Goal: Task Accomplishment & Management: Complete application form

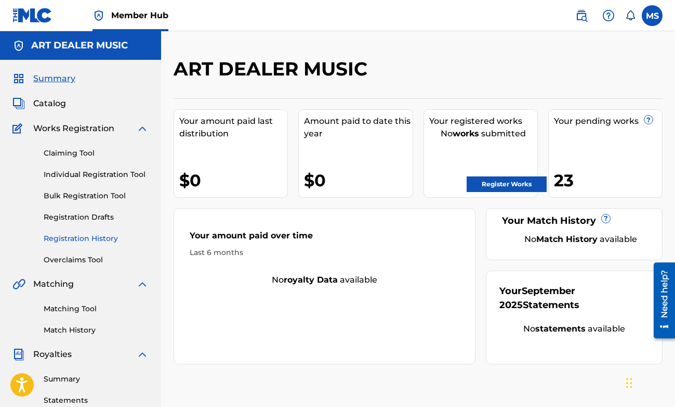
click at [113, 236] on link "Registration History" at bounding box center [96, 238] width 105 height 11
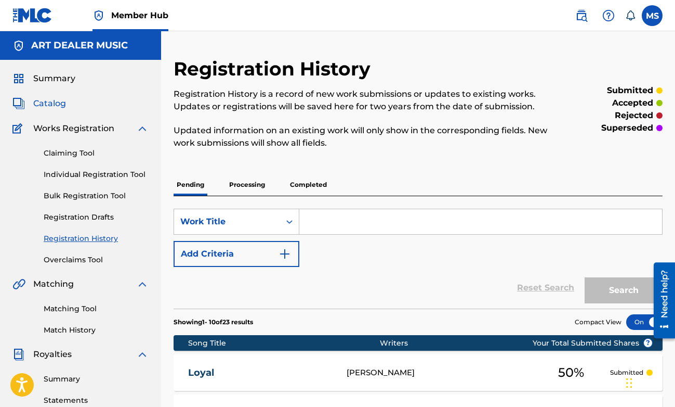
click at [46, 97] on span "Catalog" at bounding box center [49, 103] width 33 height 12
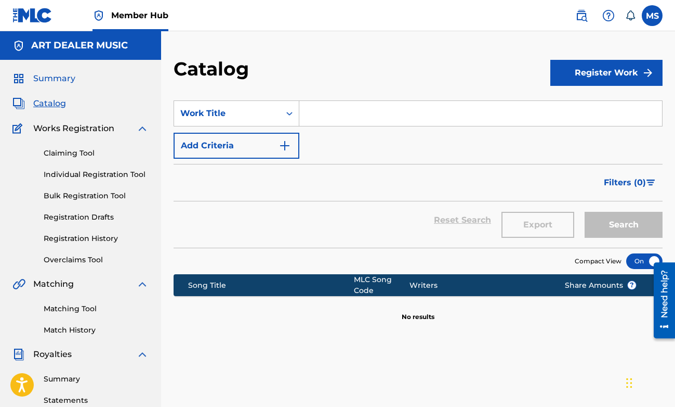
click at [52, 81] on span "Summary" at bounding box center [54, 78] width 42 height 12
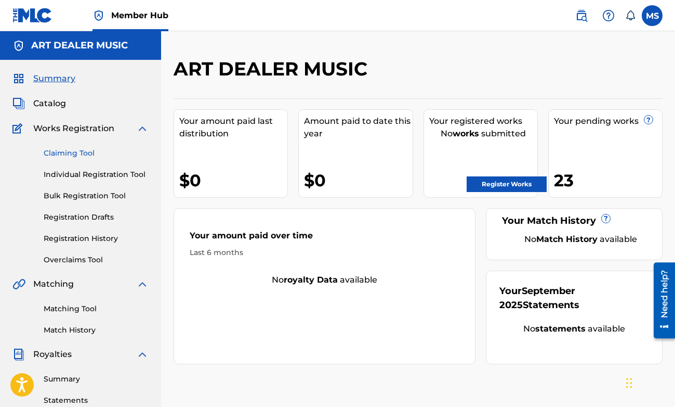
click at [64, 150] on link "Claiming Tool" at bounding box center [96, 153] width 105 height 11
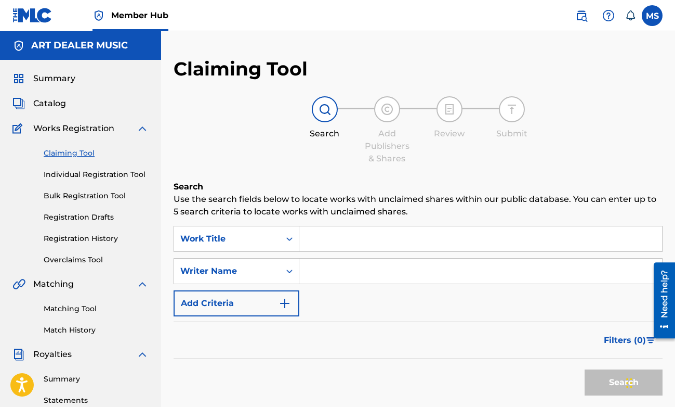
click at [401, 239] on input "Search Form" at bounding box center [481, 238] width 363 height 25
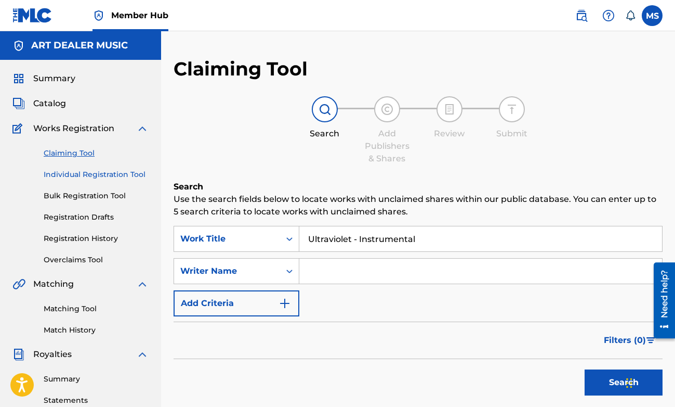
type input "Ultraviolet - Instrumental"
click at [94, 175] on link "Individual Registration Tool" at bounding box center [96, 174] width 105 height 11
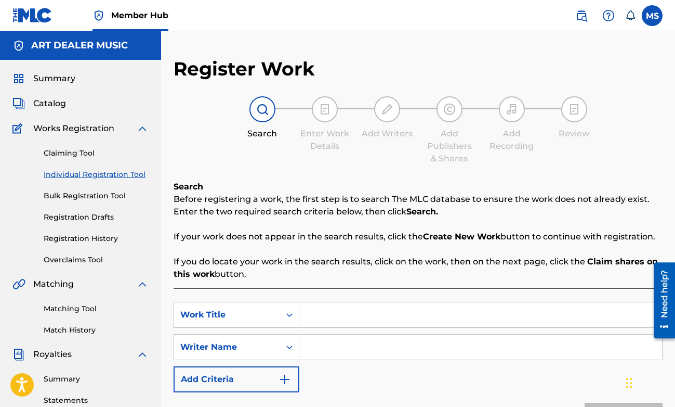
click at [394, 309] on input "Search Form" at bounding box center [481, 314] width 363 height 25
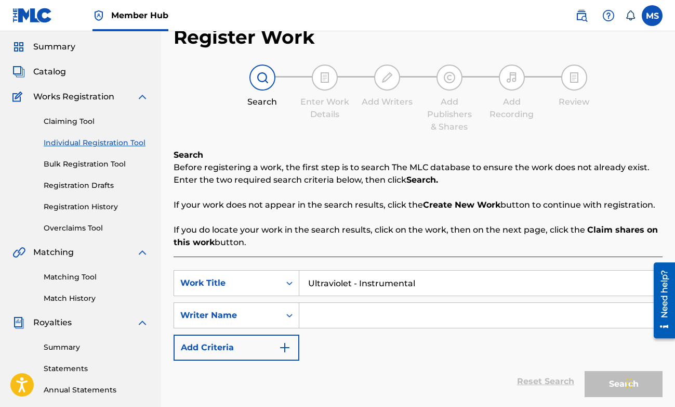
type input "Ultraviolet - Instrumental"
click at [395, 317] on input "Search Form" at bounding box center [481, 315] width 363 height 25
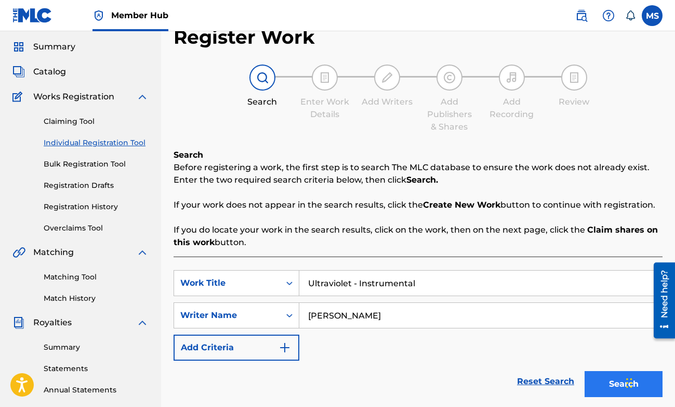
type input "[PERSON_NAME]"
click at [607, 386] on button "Search" at bounding box center [624, 384] width 78 height 26
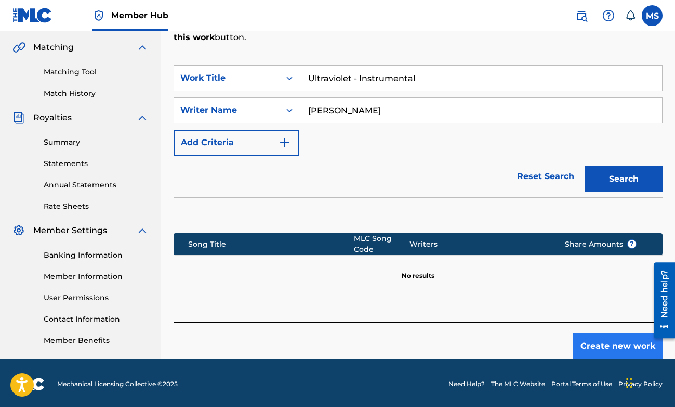
scroll to position [239, 0]
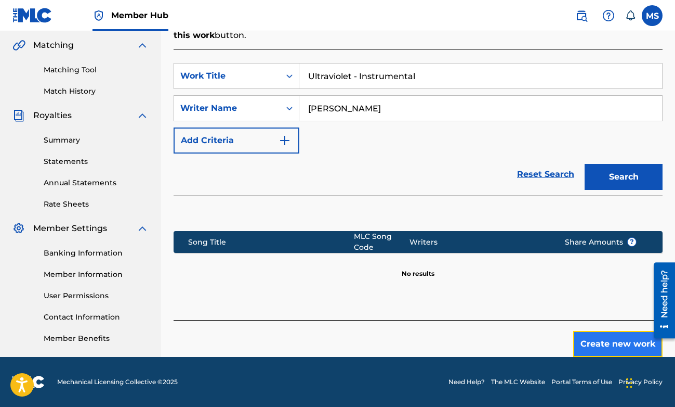
click at [613, 342] on button "Create new work" at bounding box center [618, 344] width 89 height 26
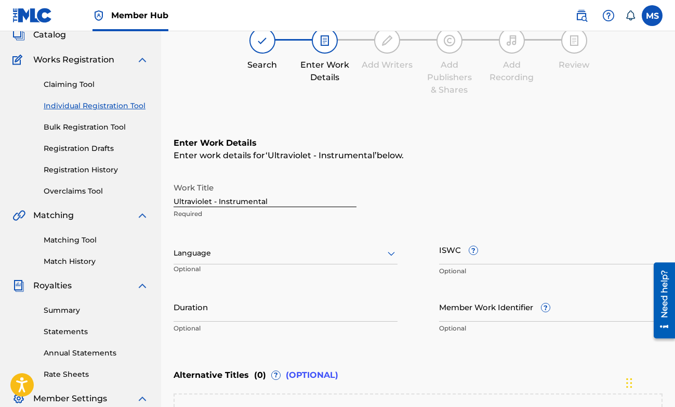
scroll to position [88, 0]
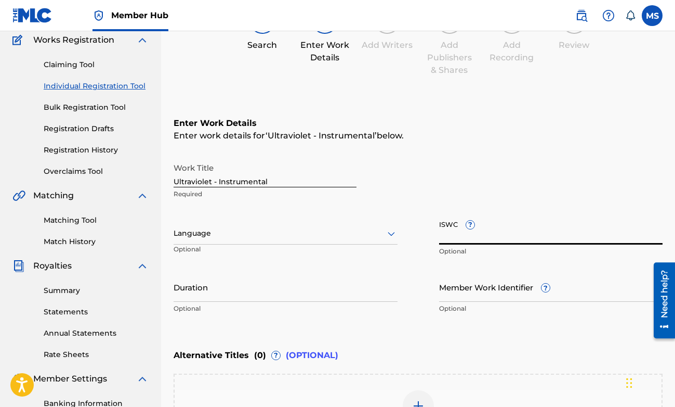
paste input "T3186242951"
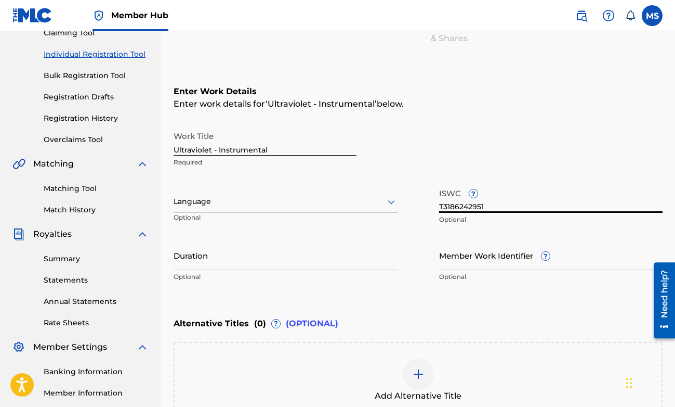
scroll to position [244, 0]
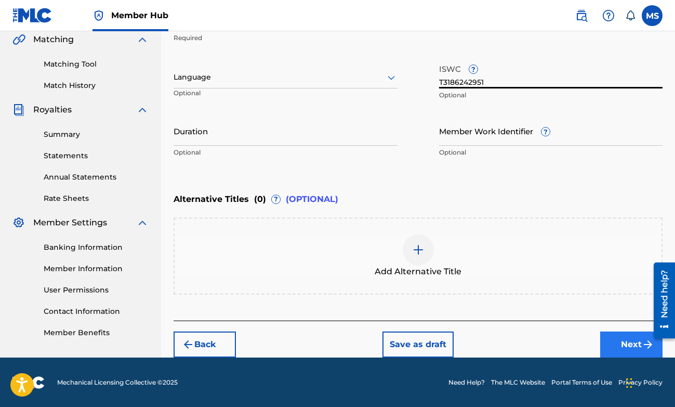
type input "T3186242951"
click at [612, 343] on button "Next" at bounding box center [632, 344] width 62 height 26
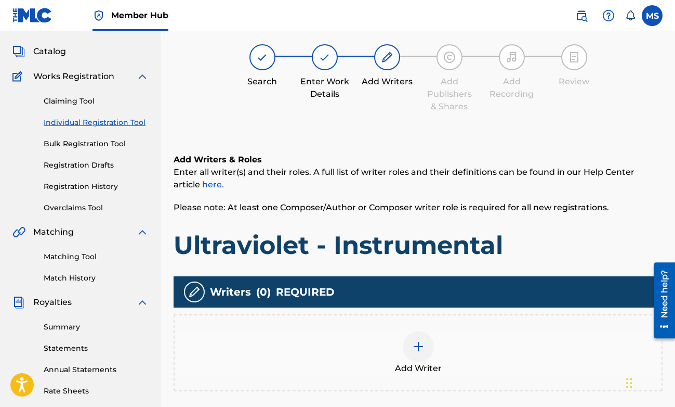
scroll to position [47, 0]
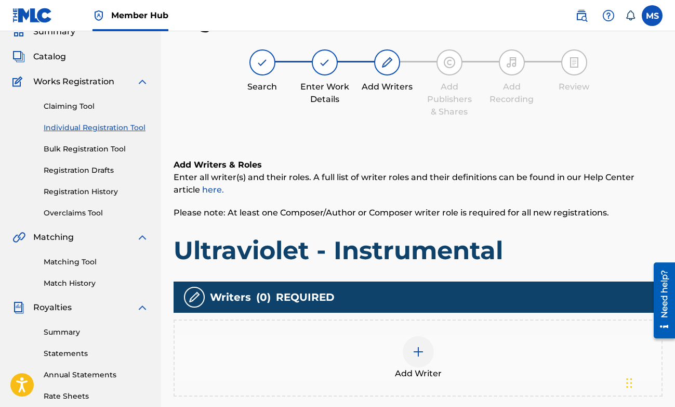
click at [431, 362] on div "Add Writer" at bounding box center [418, 358] width 487 height 44
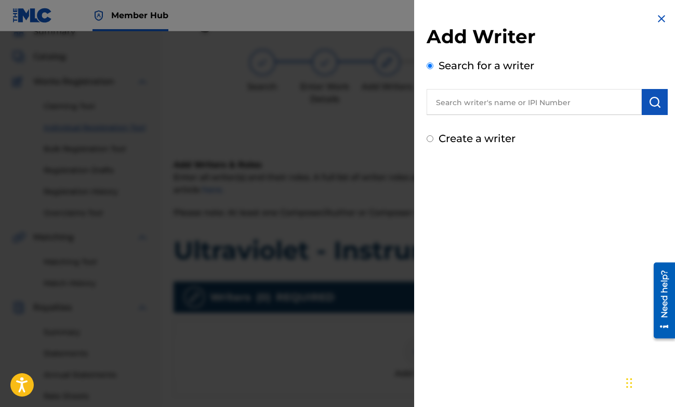
click at [485, 106] on input "text" at bounding box center [534, 102] width 215 height 26
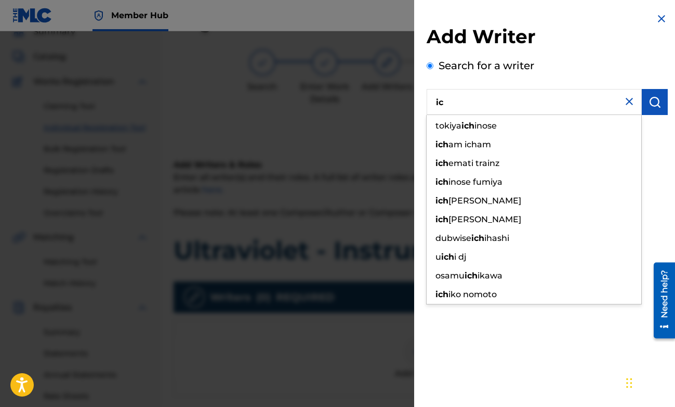
type input "i"
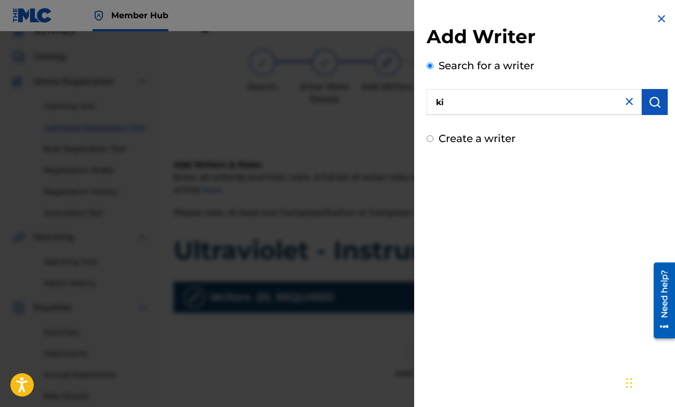
type input "k"
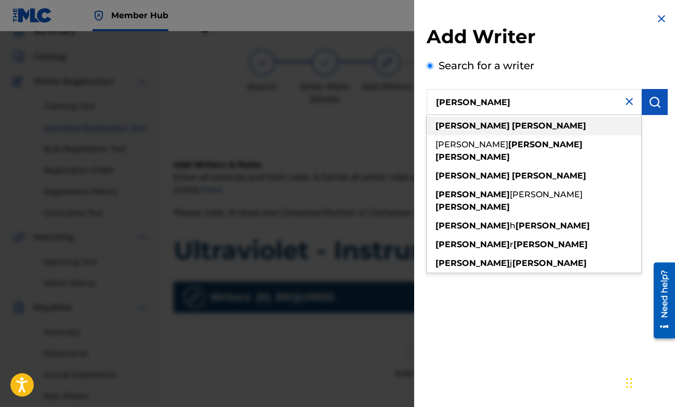
type input "[PERSON_NAME]"
click at [512, 124] on strong "[PERSON_NAME]" at bounding box center [549, 126] width 74 height 10
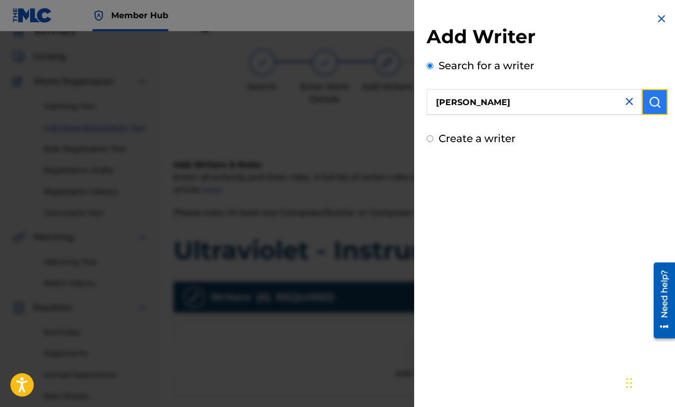
click at [660, 107] on button "submit" at bounding box center [655, 102] width 26 height 26
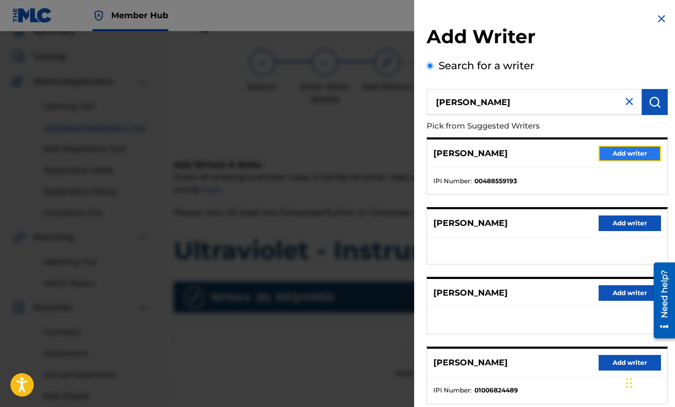
click at [623, 152] on button "Add writer" at bounding box center [630, 154] width 62 height 16
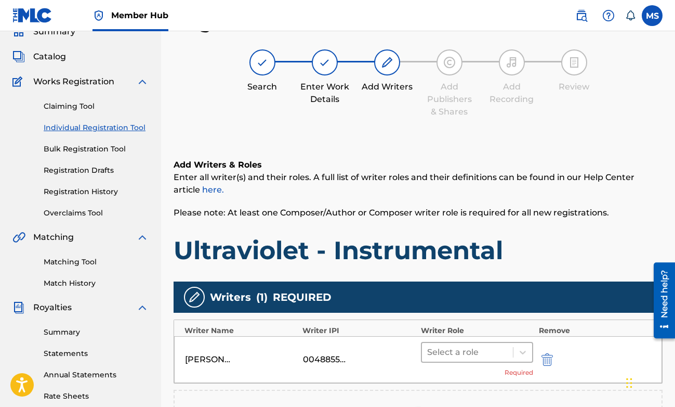
click at [476, 347] on div at bounding box center [467, 352] width 81 height 15
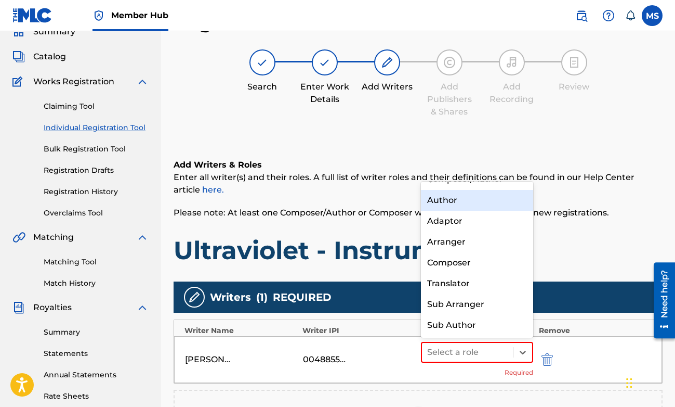
scroll to position [0, 0]
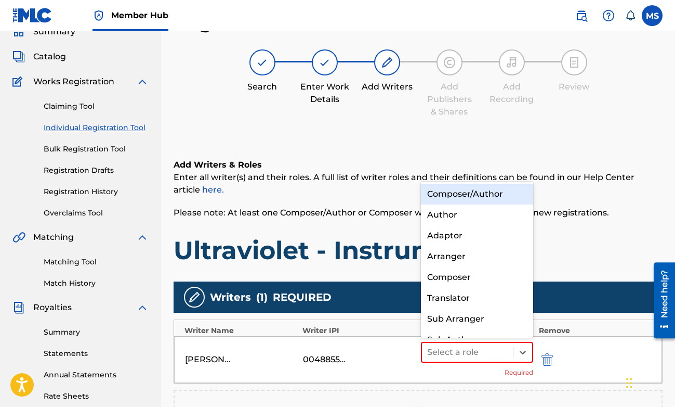
click at [458, 197] on div "Composer/Author" at bounding box center [477, 194] width 113 height 21
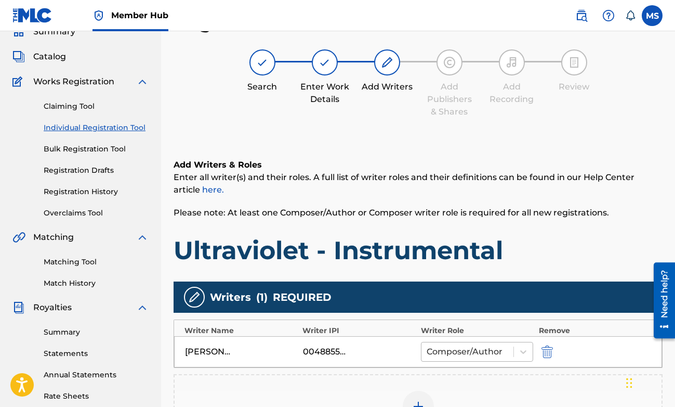
click at [511, 347] on div "Composer/Author" at bounding box center [468, 351] width 93 height 19
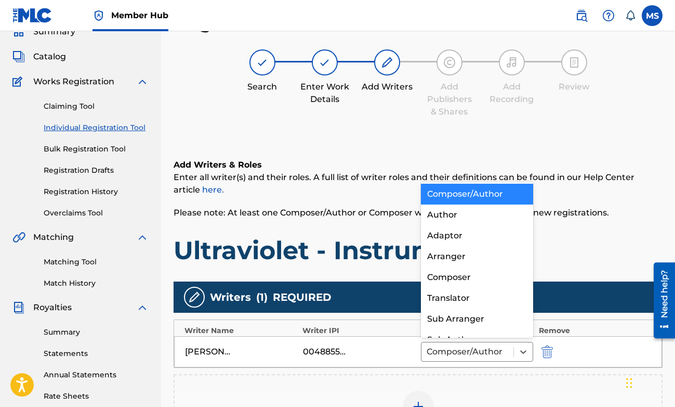
scroll to position [15, 0]
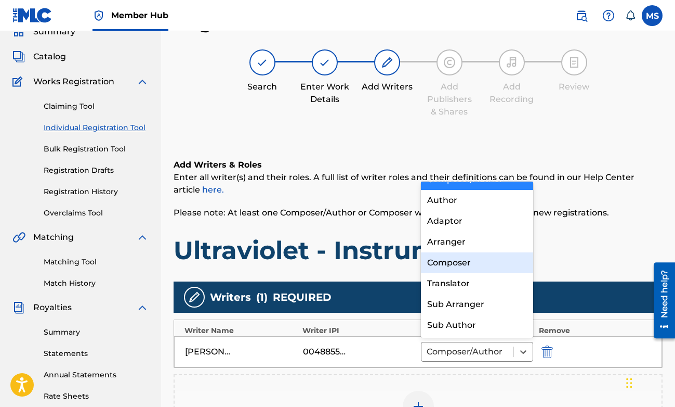
click at [485, 267] on div "Composer" at bounding box center [477, 262] width 113 height 21
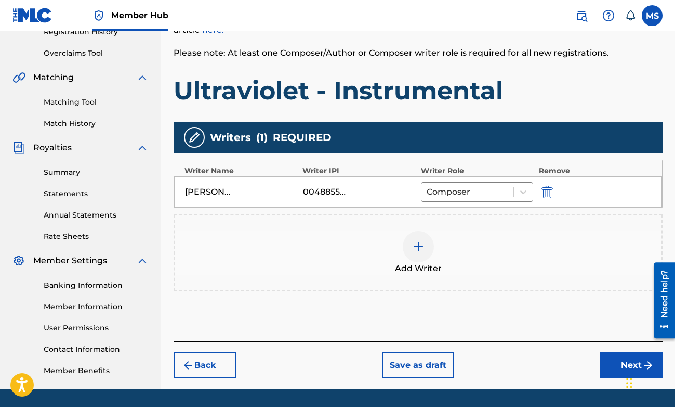
scroll to position [207, 0]
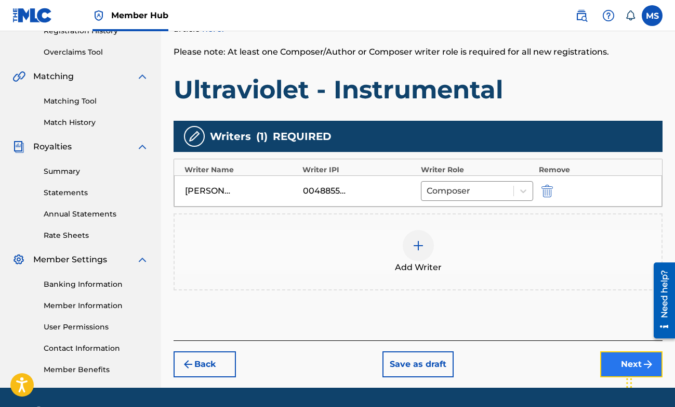
click at [618, 358] on button "Next" at bounding box center [632, 364] width 62 height 26
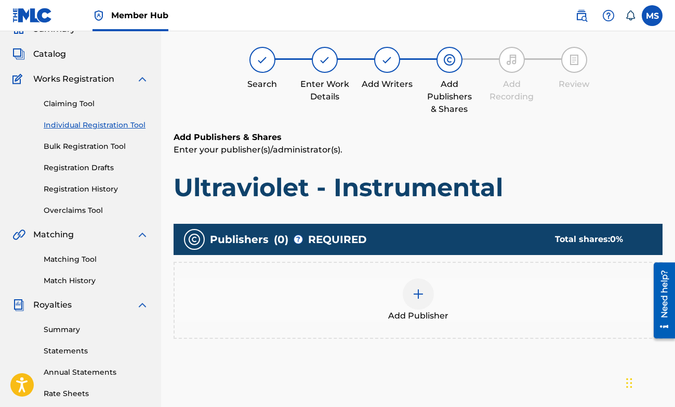
scroll to position [47, 0]
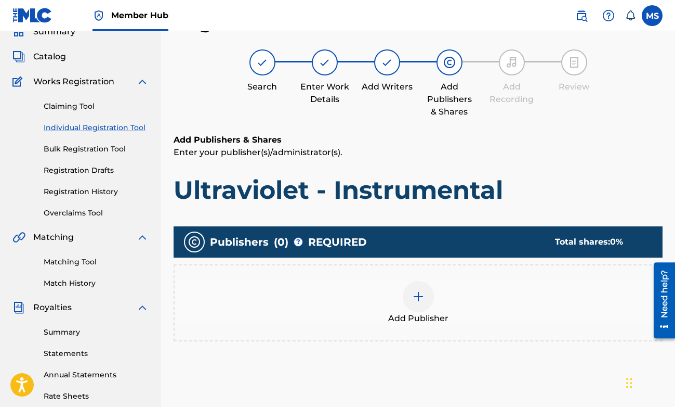
click at [415, 307] on div at bounding box center [418, 296] width 31 height 31
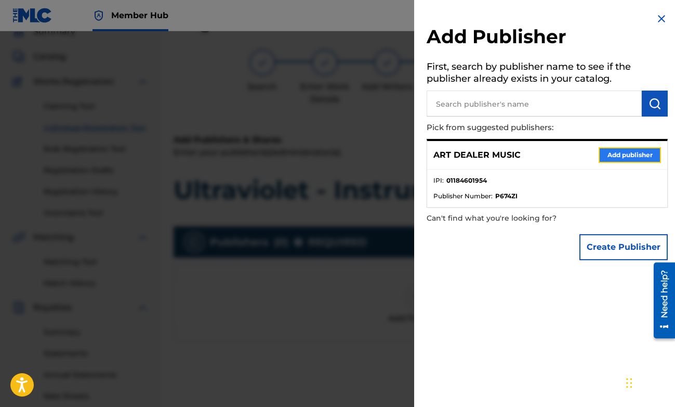
click at [629, 153] on button "Add publisher" at bounding box center [630, 155] width 62 height 16
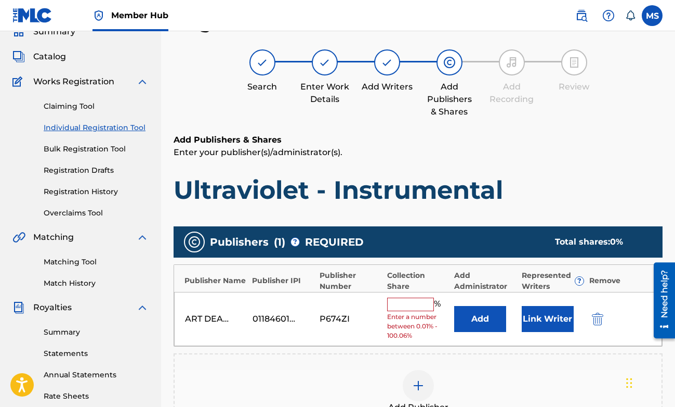
click at [421, 307] on input "text" at bounding box center [410, 304] width 47 height 14
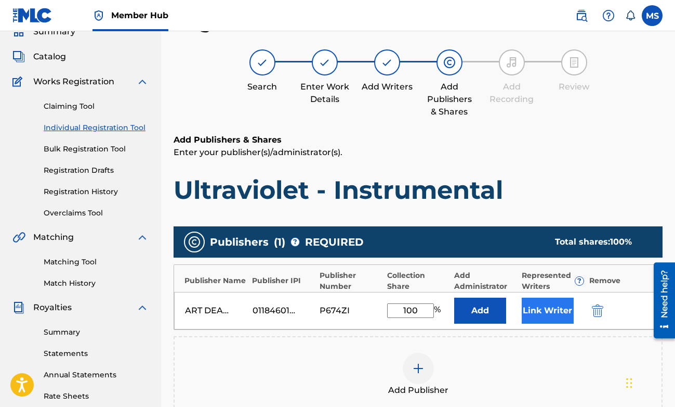
type input "100"
click at [539, 316] on button "Link Writer" at bounding box center [548, 310] width 52 height 26
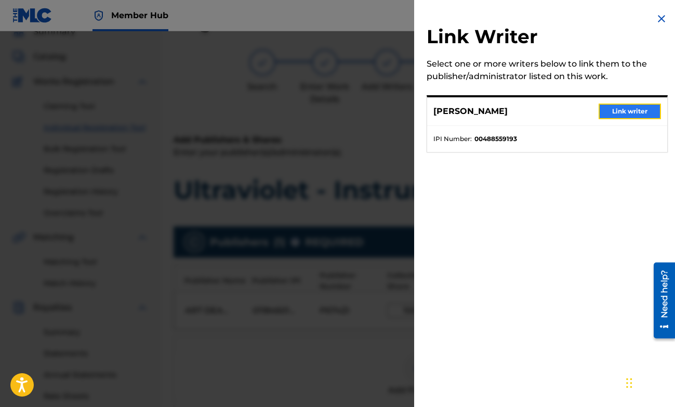
click at [599, 110] on button "Link writer" at bounding box center [630, 111] width 62 height 16
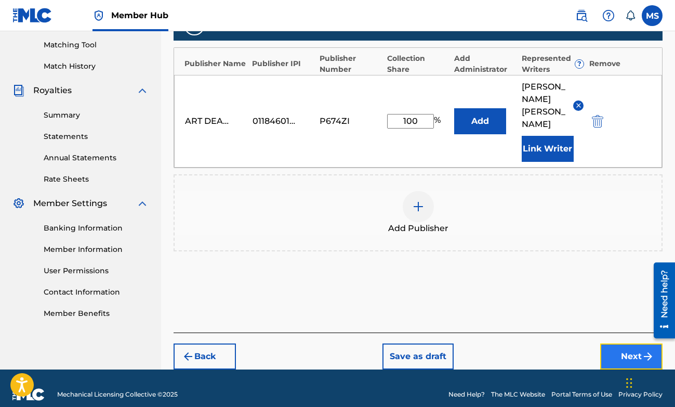
click at [622, 354] on button "Next" at bounding box center [632, 356] width 62 height 26
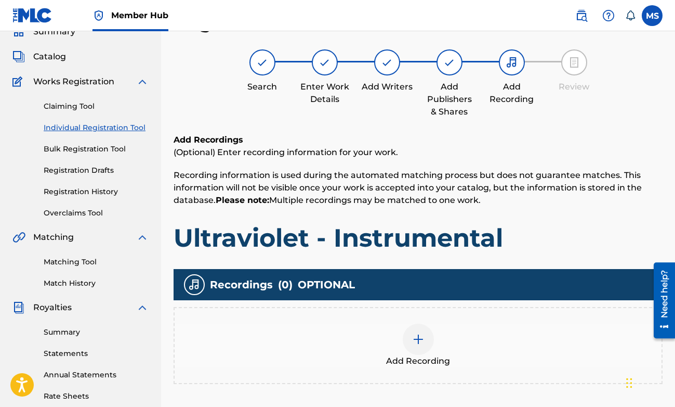
click at [414, 345] on div at bounding box center [418, 338] width 31 height 31
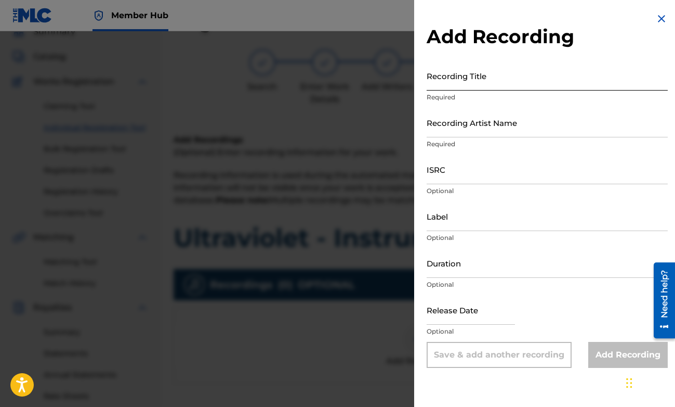
click at [559, 78] on input "Recording Title" at bounding box center [547, 76] width 241 height 30
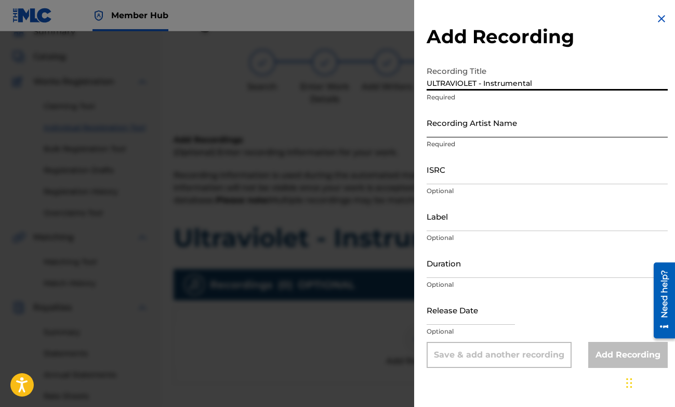
type input "ULTRAVIOLET - Instrumental"
click at [534, 121] on input "Recording Artist Name" at bounding box center [547, 123] width 241 height 30
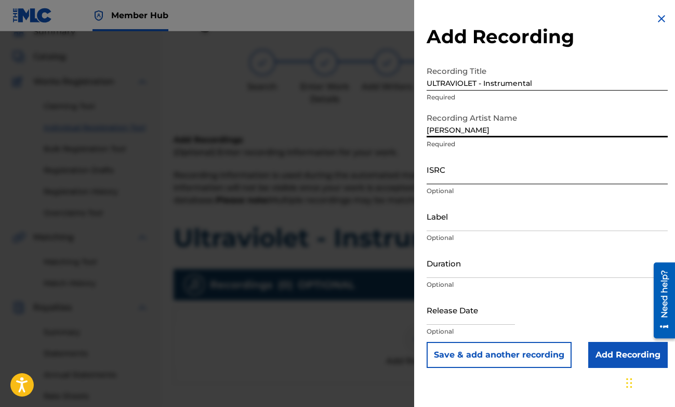
type input "[PERSON_NAME]"
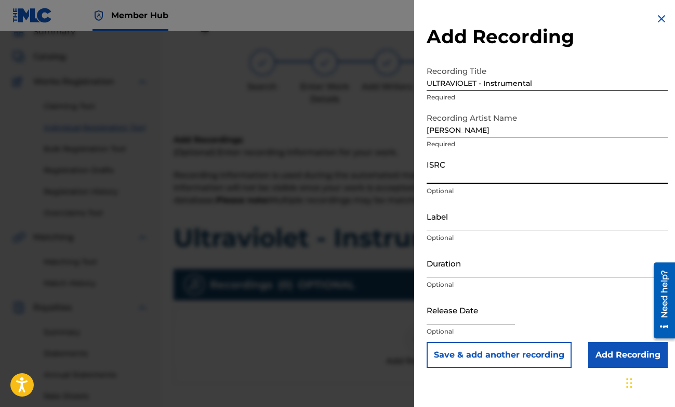
click at [450, 171] on input "ISRC" at bounding box center [547, 169] width 241 height 30
paste input "QZLBC2311785"
type input "QZLBC2311785"
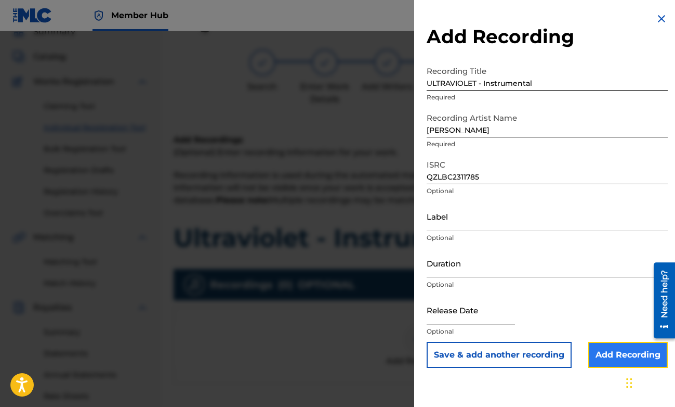
click at [619, 359] on input "Add Recording" at bounding box center [629, 355] width 80 height 26
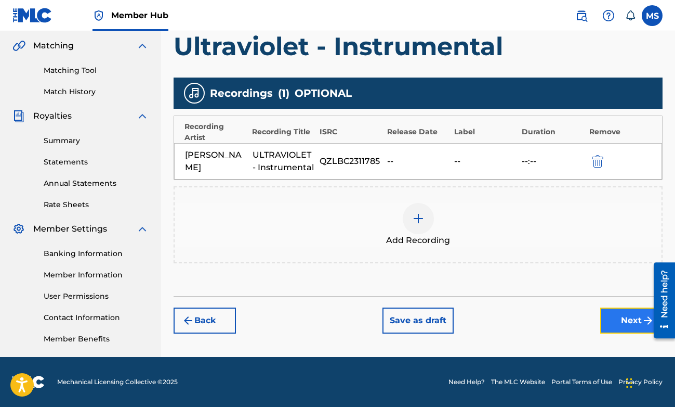
click at [619, 326] on button "Next" at bounding box center [632, 320] width 62 height 26
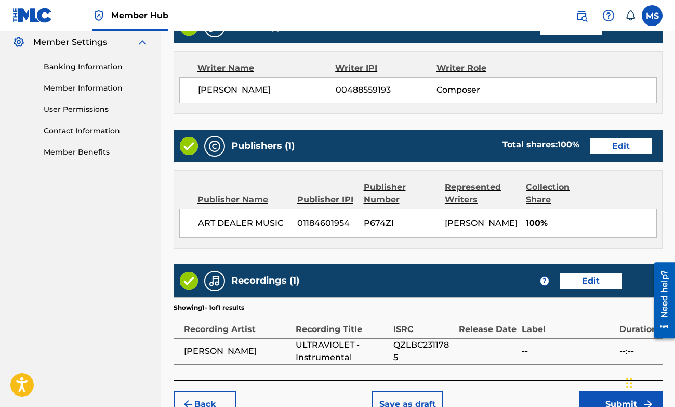
scroll to position [497, 0]
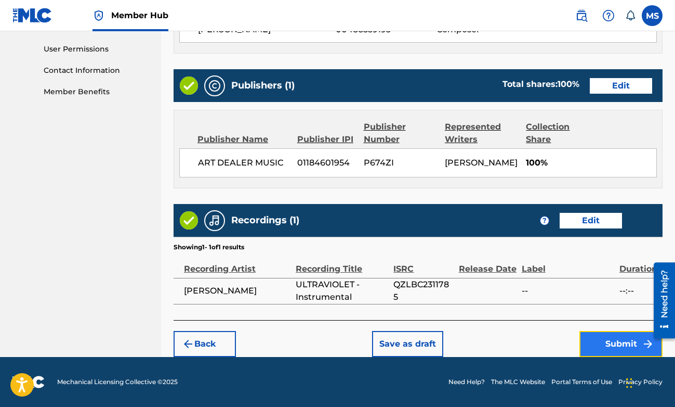
click at [599, 340] on button "Submit" at bounding box center [621, 344] width 83 height 26
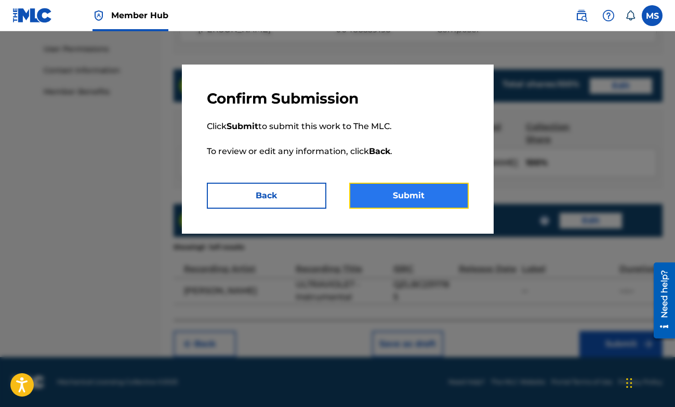
click at [443, 202] on button "Submit" at bounding box center [409, 196] width 120 height 26
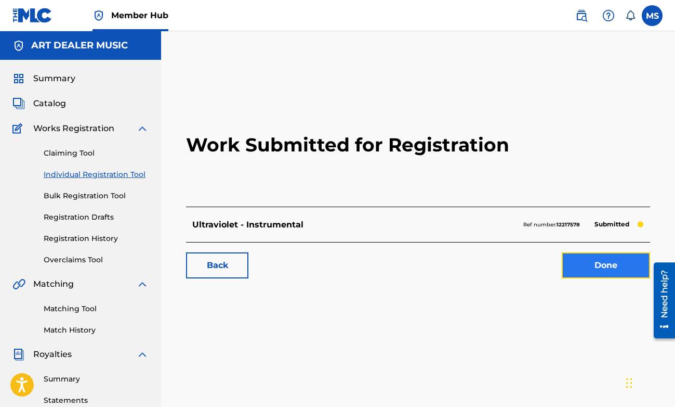
click at [599, 272] on link "Done" at bounding box center [606, 265] width 88 height 26
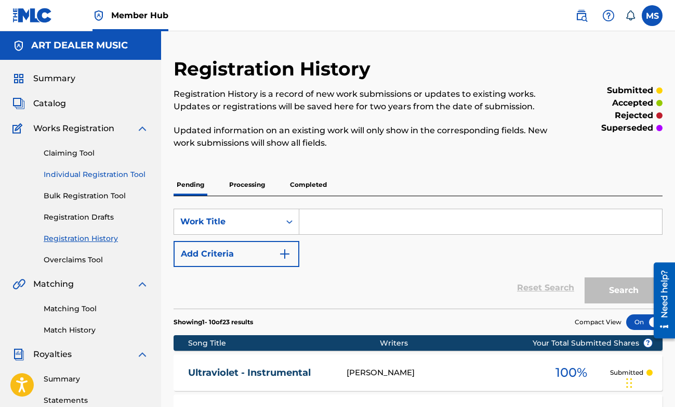
click at [92, 177] on link "Individual Registration Tool" at bounding box center [96, 174] width 105 height 11
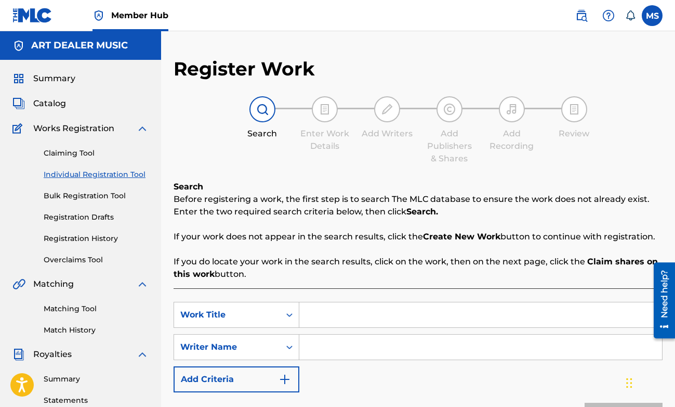
drag, startPoint x: 328, startPoint y: 316, endPoint x: 323, endPoint y: 310, distance: 7.8
click at [328, 316] on input "Search Form" at bounding box center [481, 314] width 363 height 25
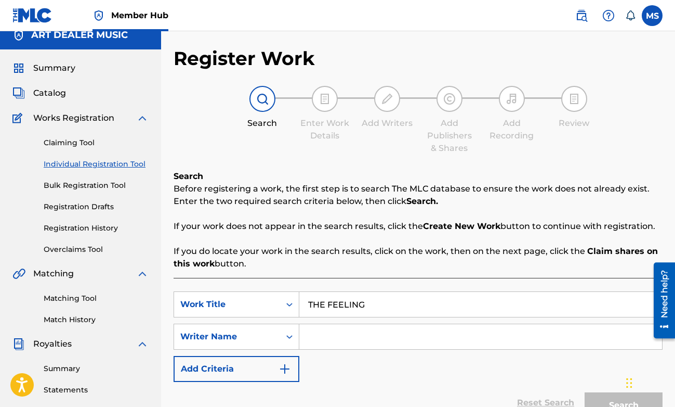
scroll to position [10, 0]
type input "THE FEELING"
click at [348, 334] on input "Search Form" at bounding box center [481, 336] width 363 height 25
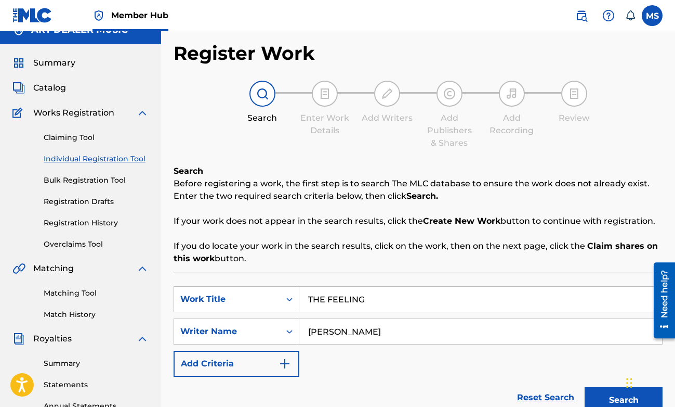
scroll to position [43, 0]
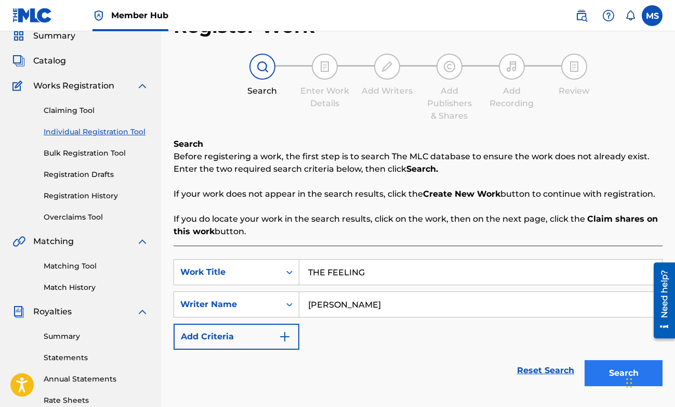
type input "[PERSON_NAME]"
click at [604, 376] on button "Search" at bounding box center [624, 373] width 78 height 26
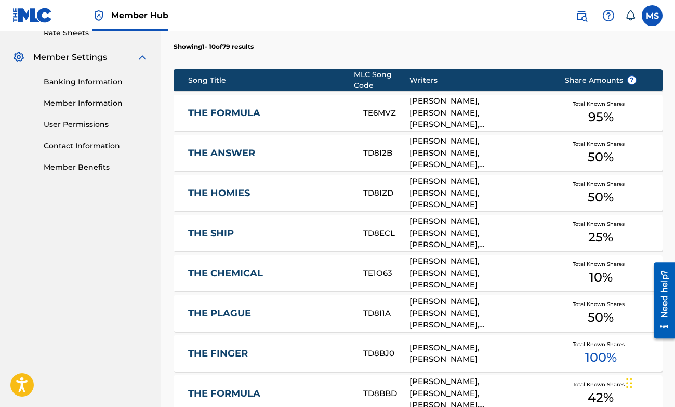
scroll to position [677, 0]
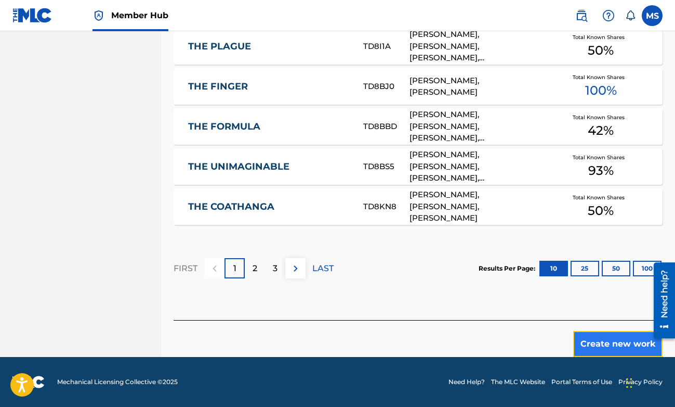
click at [579, 339] on button "Create new work" at bounding box center [618, 344] width 89 height 26
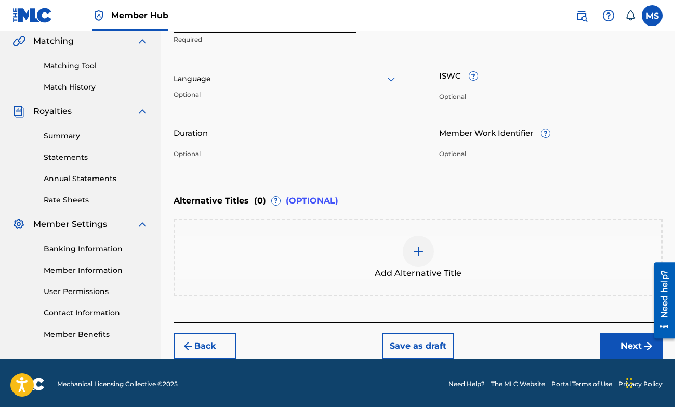
scroll to position [242, 0]
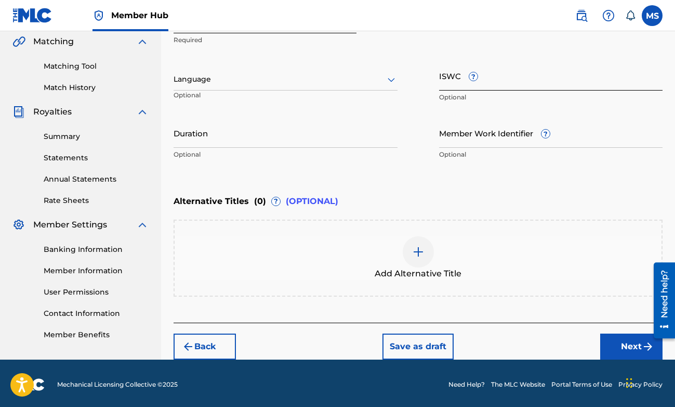
click at [450, 83] on input "ISWC ?" at bounding box center [551, 76] width 224 height 30
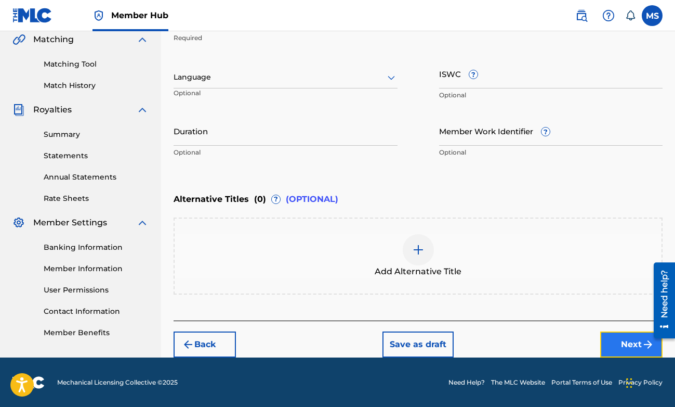
click at [635, 352] on button "Next" at bounding box center [632, 344] width 62 height 26
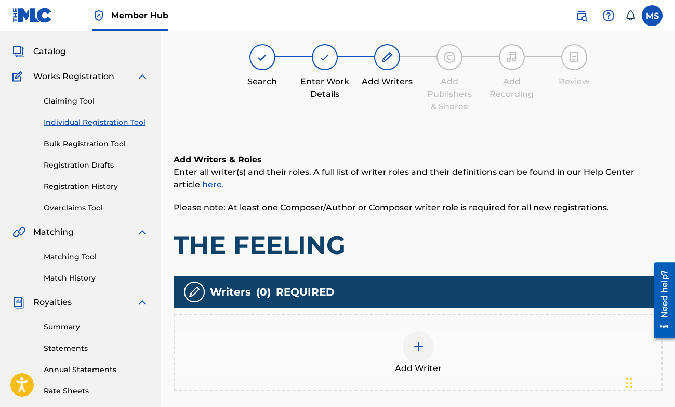
scroll to position [47, 0]
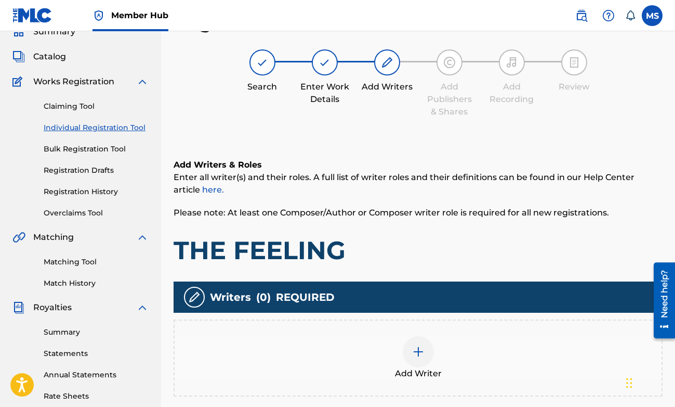
click at [428, 361] on div at bounding box center [418, 351] width 31 height 31
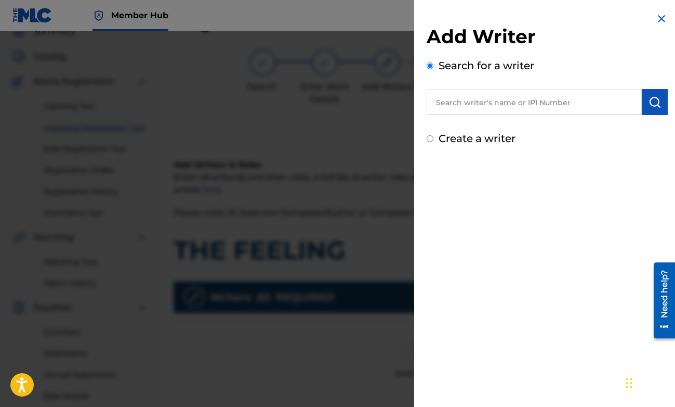
click at [520, 103] on input "text" at bounding box center [534, 102] width 215 height 26
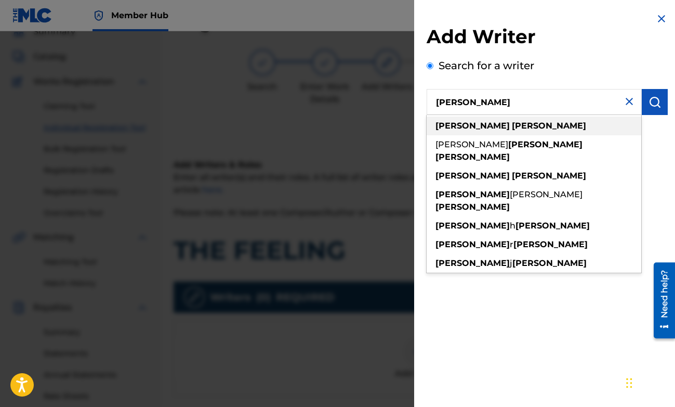
type input "[PERSON_NAME]"
click at [521, 129] on div "[PERSON_NAME]" at bounding box center [534, 125] width 215 height 19
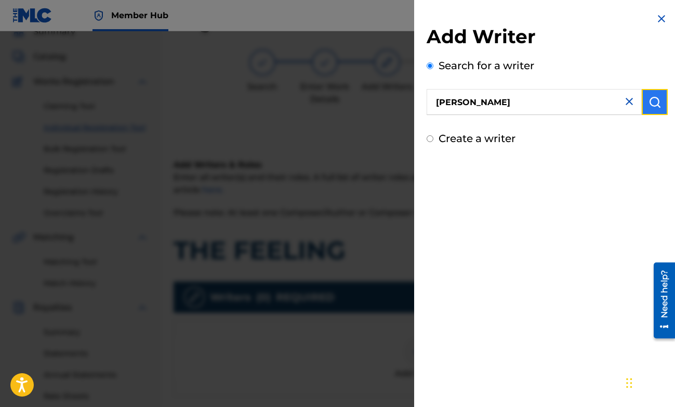
click at [643, 107] on button "submit" at bounding box center [655, 102] width 26 height 26
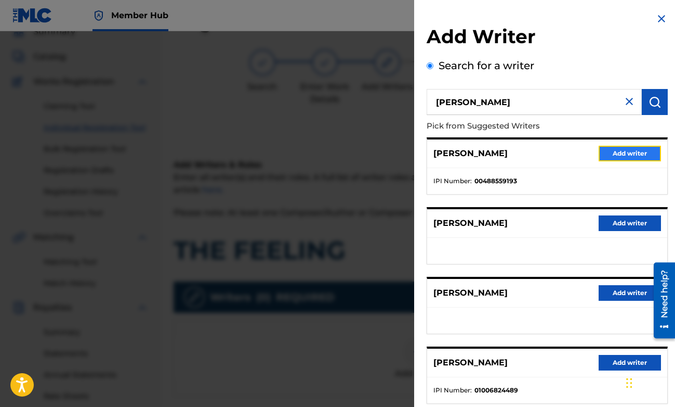
click at [627, 158] on button "Add writer" at bounding box center [630, 154] width 62 height 16
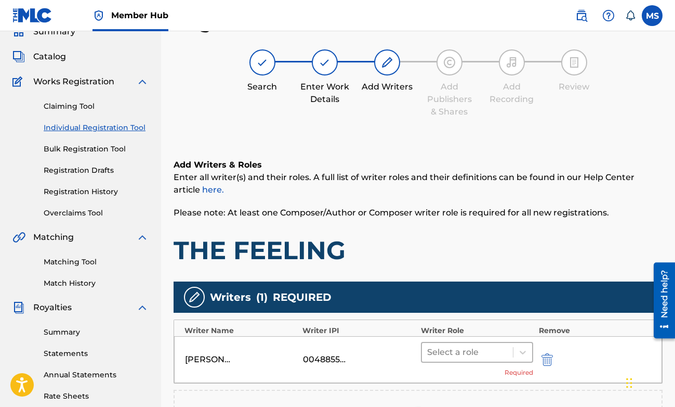
click at [511, 352] on div "Select a role" at bounding box center [468, 352] width 92 height 19
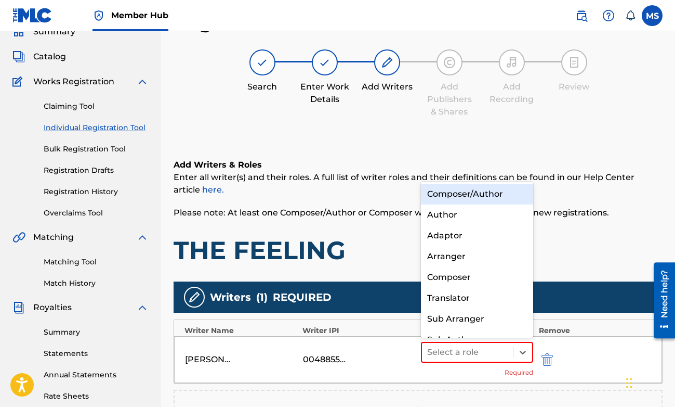
scroll to position [15, 0]
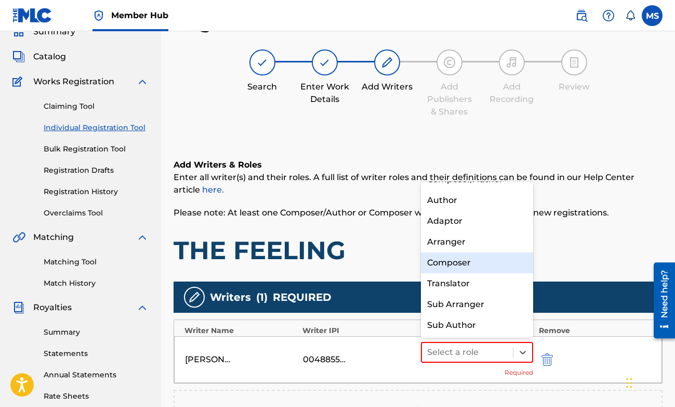
drag, startPoint x: 487, startPoint y: 272, endPoint x: 484, endPoint y: 263, distance: 9.9
click at [484, 263] on div "Composer/Author Author Adaptor Arranger Composer Translator Sub Arranger Sub Au…" at bounding box center [477, 259] width 113 height 156
click at [473, 256] on div "Composer" at bounding box center [477, 262] width 113 height 21
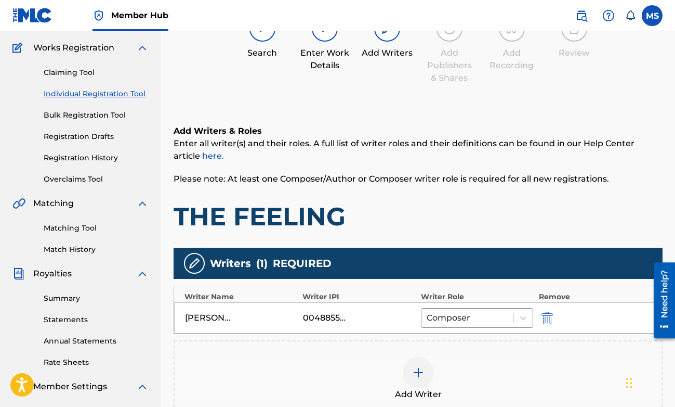
scroll to position [205, 0]
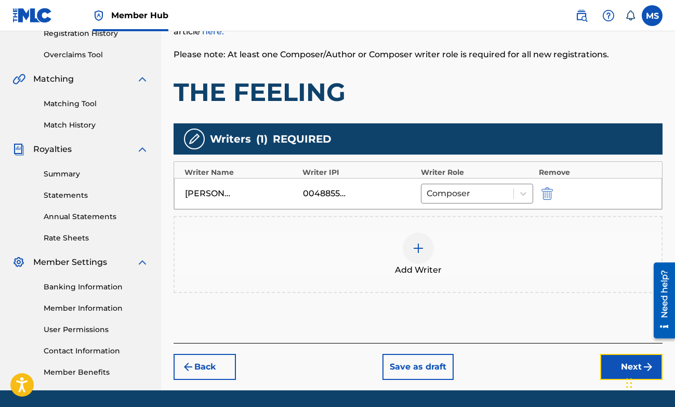
click at [611, 363] on button "Next" at bounding box center [632, 367] width 62 height 26
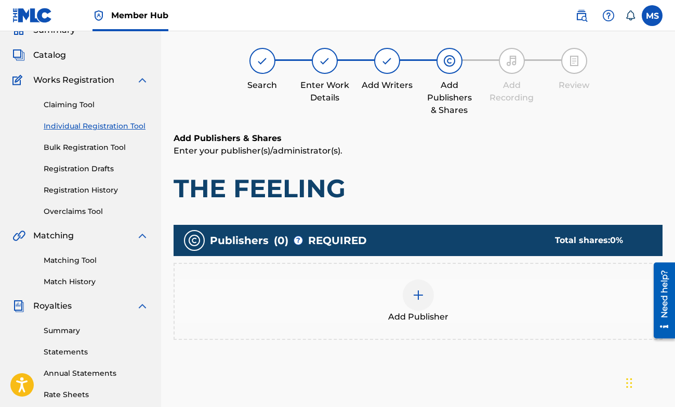
scroll to position [47, 0]
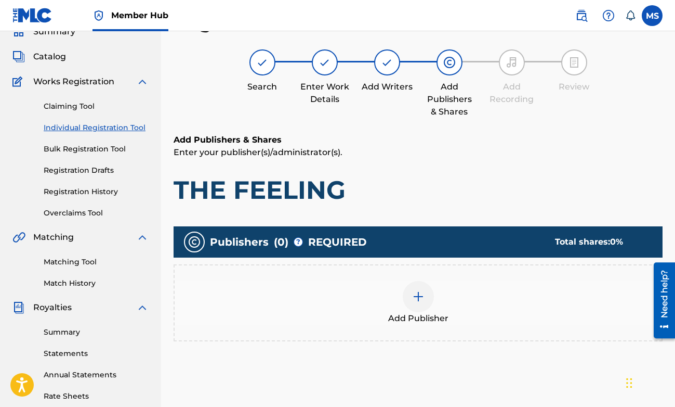
click at [433, 298] on div at bounding box center [418, 296] width 31 height 31
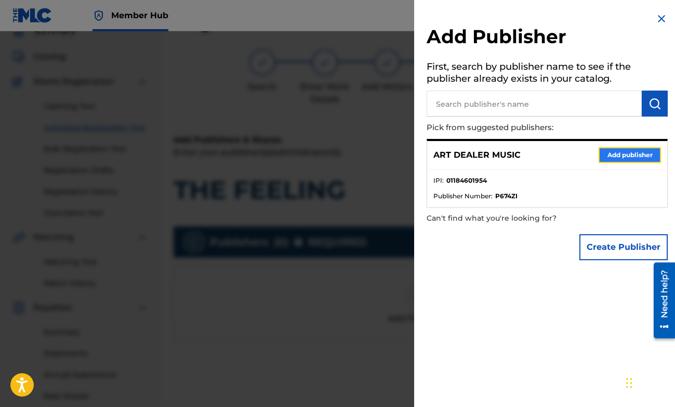
click at [617, 162] on button "Add publisher" at bounding box center [630, 155] width 62 height 16
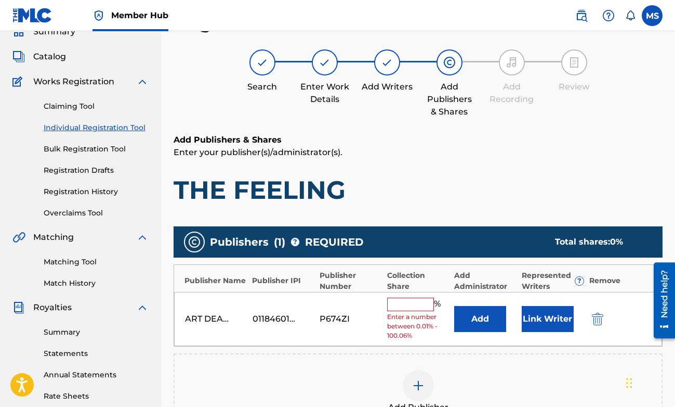
click at [424, 300] on input "text" at bounding box center [410, 304] width 47 height 14
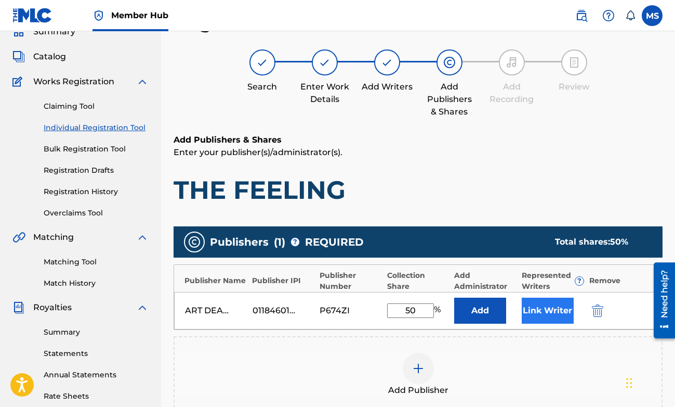
type input "50"
click at [530, 305] on button "Link Writer" at bounding box center [548, 310] width 52 height 26
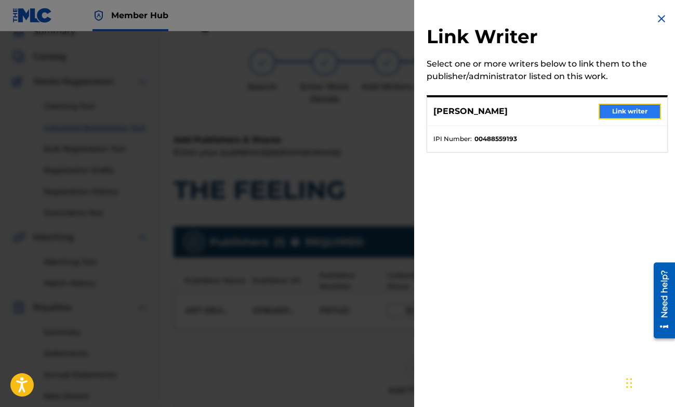
click at [627, 109] on button "Link writer" at bounding box center [630, 111] width 62 height 16
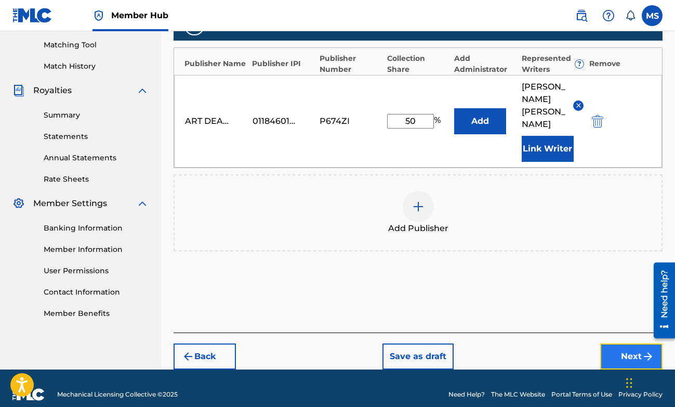
click at [610, 343] on button "Next" at bounding box center [632, 356] width 62 height 26
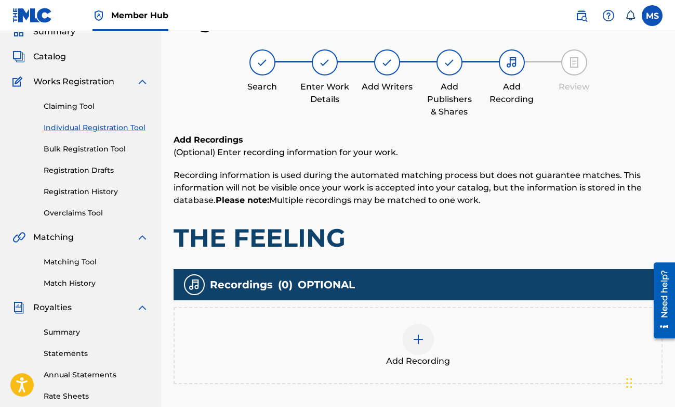
click at [417, 347] on div at bounding box center [418, 338] width 31 height 31
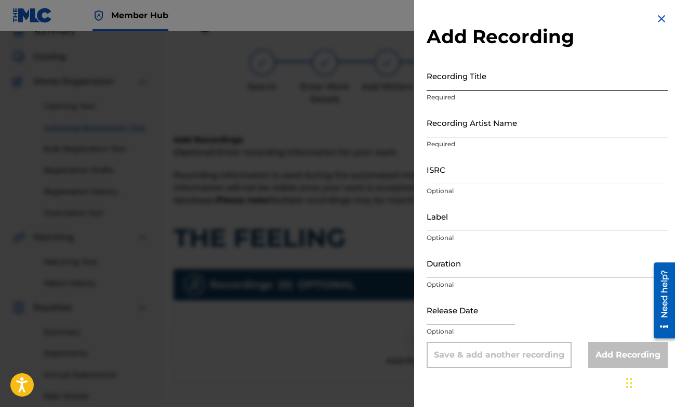
click at [474, 82] on input "Recording Title" at bounding box center [547, 76] width 241 height 30
type input "THE FEELING"
click at [462, 112] on input "Recording Artist Name" at bounding box center [547, 123] width 241 height 30
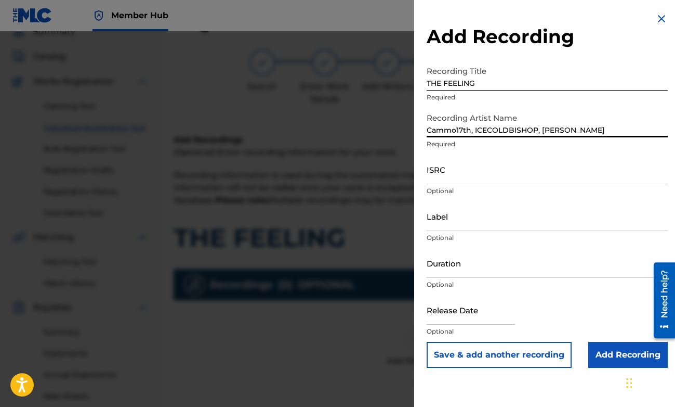
type input "Cammo17th, ICECOLDBISHOP, [PERSON_NAME]"
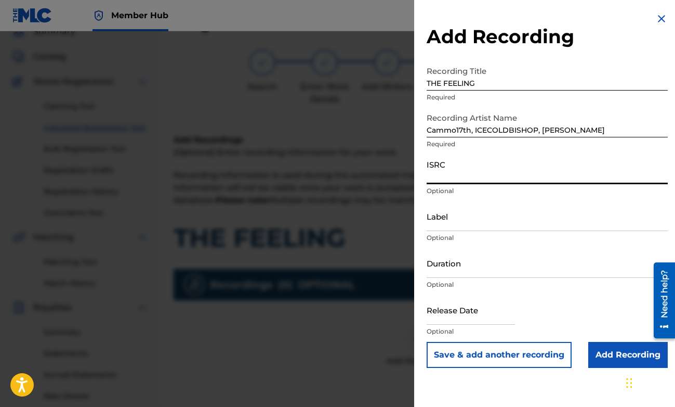
paste input "QZWDE2591717"
type input "QZWDE2591717"
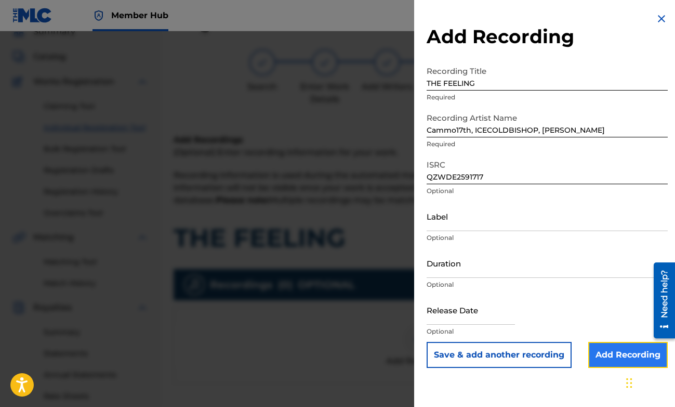
click at [605, 352] on input "Add Recording" at bounding box center [629, 355] width 80 height 26
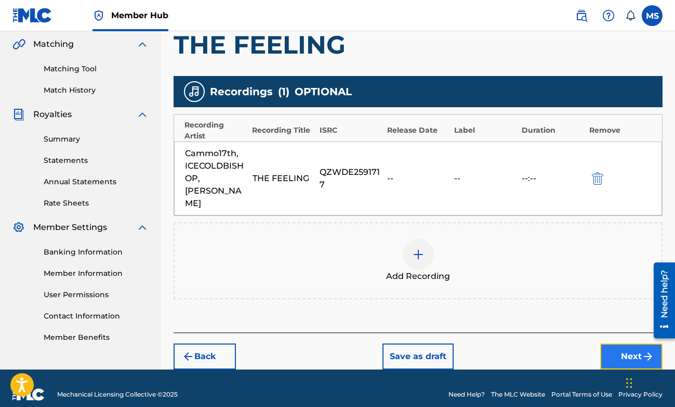
click at [621, 343] on button "Next" at bounding box center [632, 356] width 62 height 26
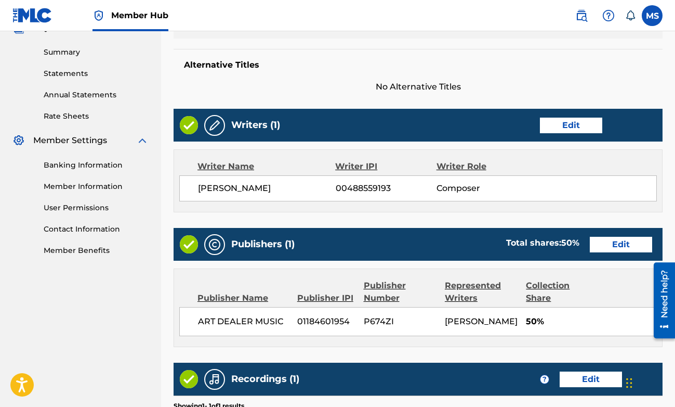
scroll to position [509, 0]
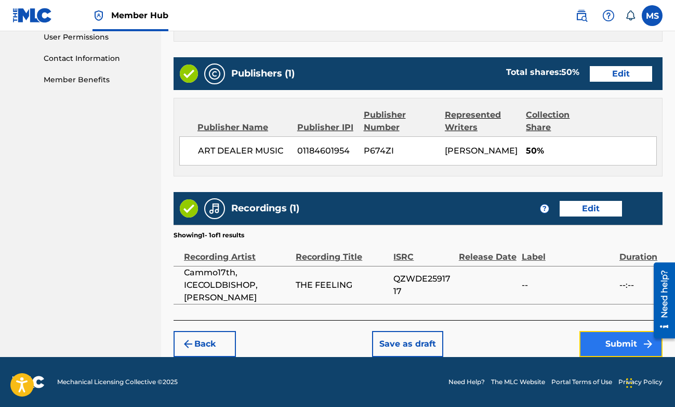
click at [606, 342] on button "Submit" at bounding box center [621, 344] width 83 height 26
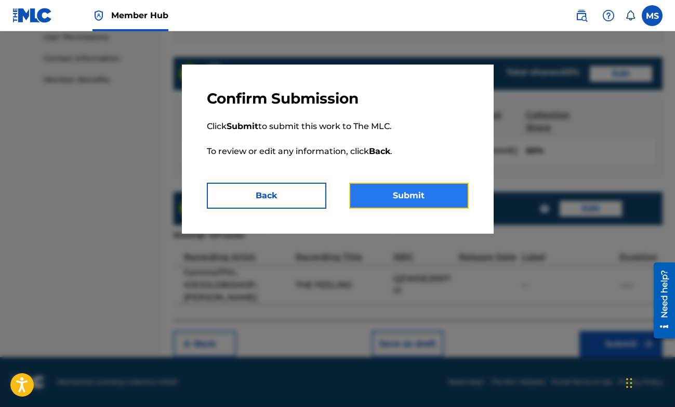
click at [419, 204] on button "Submit" at bounding box center [409, 196] width 120 height 26
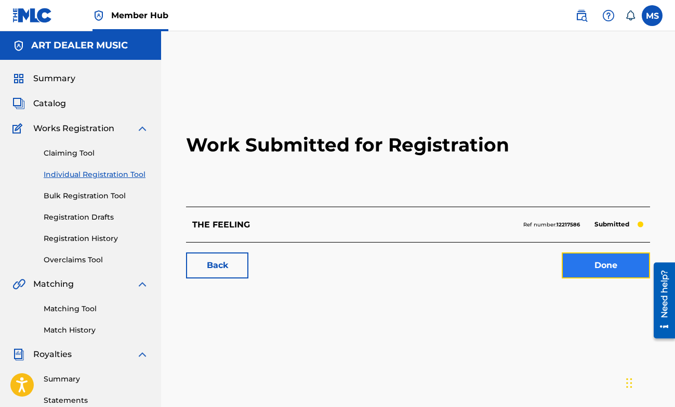
click at [609, 259] on link "Done" at bounding box center [606, 265] width 88 height 26
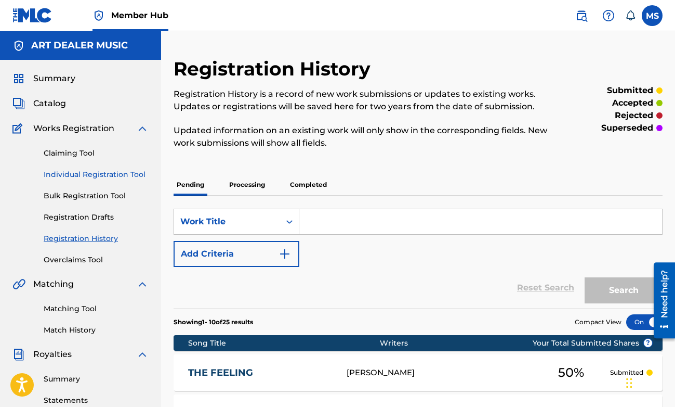
click at [109, 176] on link "Individual Registration Tool" at bounding box center [96, 174] width 105 height 11
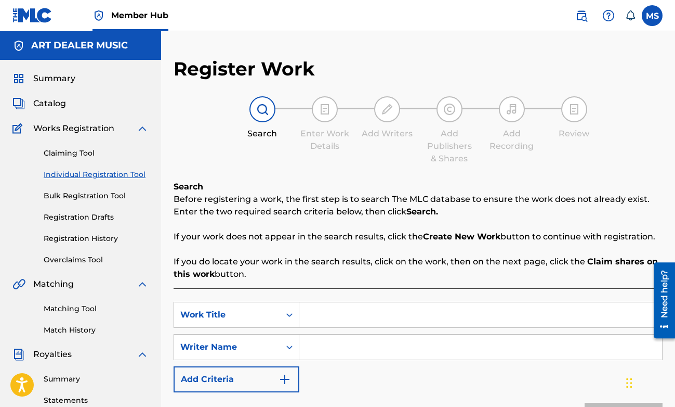
click at [321, 316] on input "Search Form" at bounding box center [481, 314] width 363 height 25
type input "Manifest"
click at [329, 346] on input "Search Form" at bounding box center [481, 346] width 363 height 25
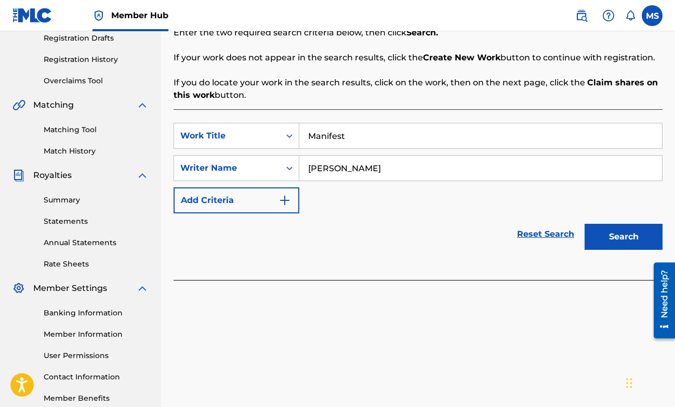
scroll to position [179, 0]
type input "[PERSON_NAME]"
click at [603, 241] on button "Search" at bounding box center [624, 236] width 78 height 26
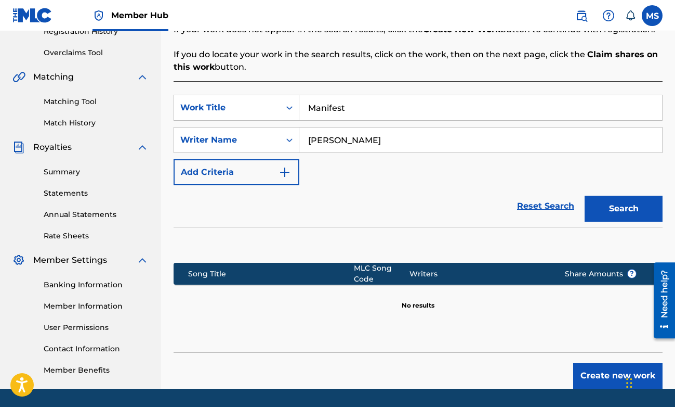
scroll to position [226, 0]
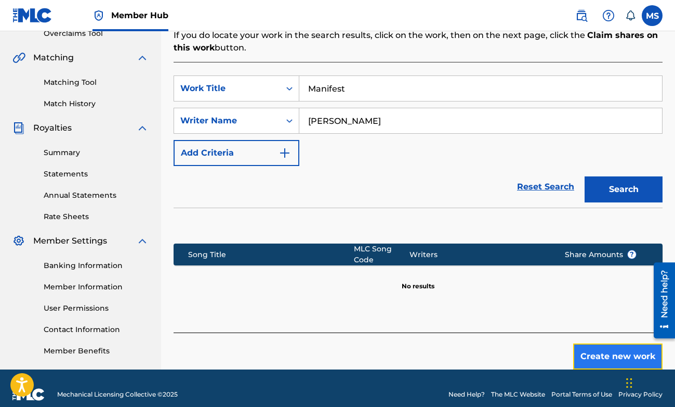
click at [596, 356] on button "Create new work" at bounding box center [618, 356] width 89 height 26
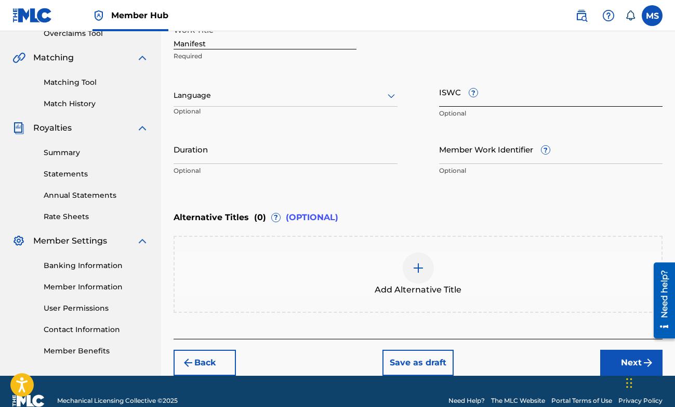
click at [441, 99] on input "ISWC ?" at bounding box center [551, 92] width 224 height 30
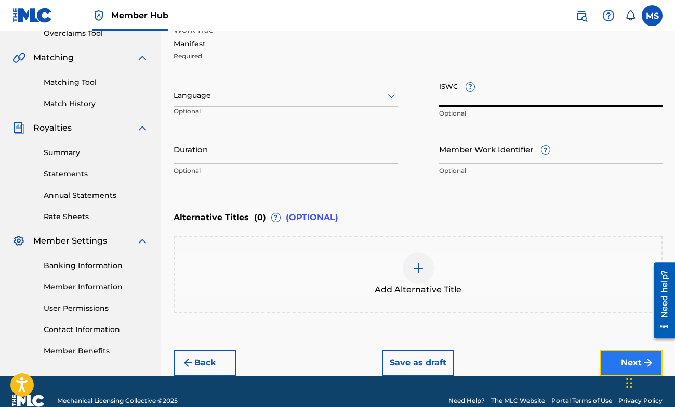
click at [616, 357] on button "Next" at bounding box center [632, 362] width 62 height 26
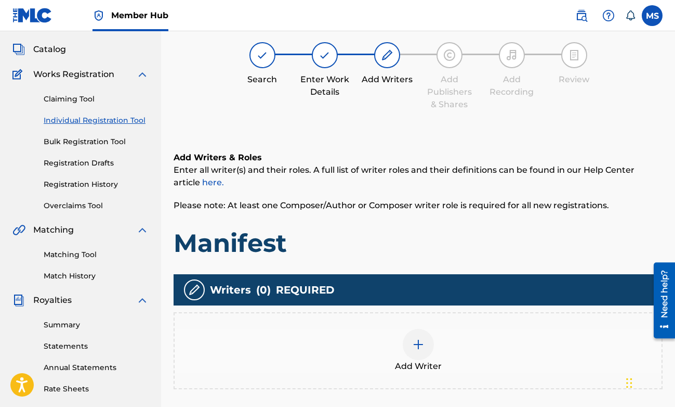
scroll to position [47, 0]
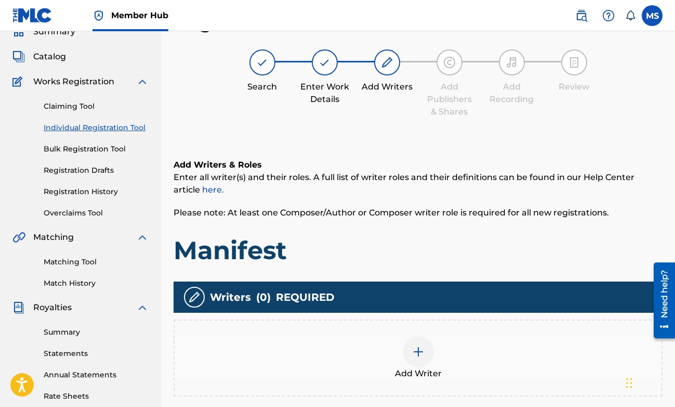
click at [426, 349] on div at bounding box center [418, 351] width 31 height 31
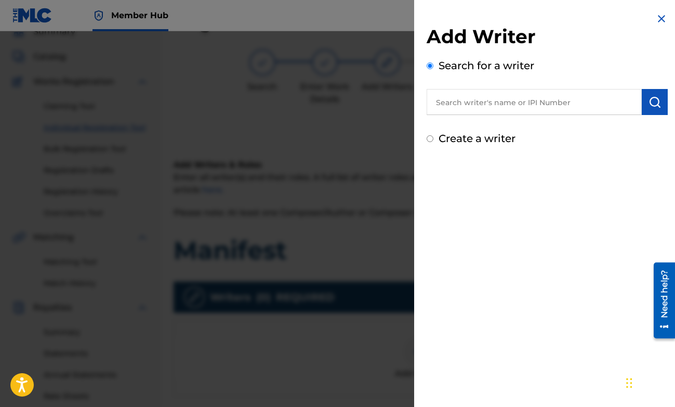
click at [507, 94] on input "text" at bounding box center [534, 102] width 215 height 26
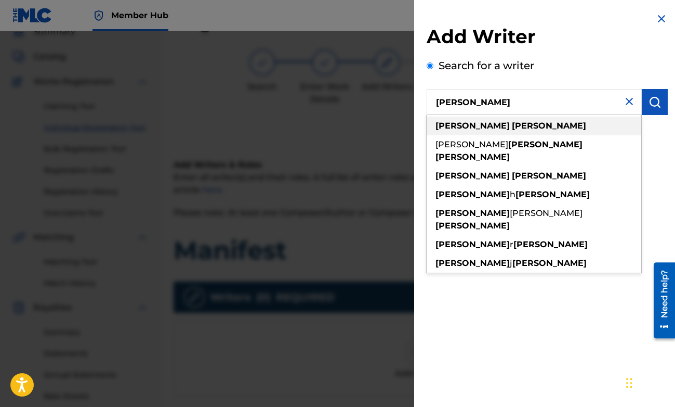
type input "[PERSON_NAME]"
click at [512, 121] on strong "[PERSON_NAME]" at bounding box center [549, 126] width 74 height 10
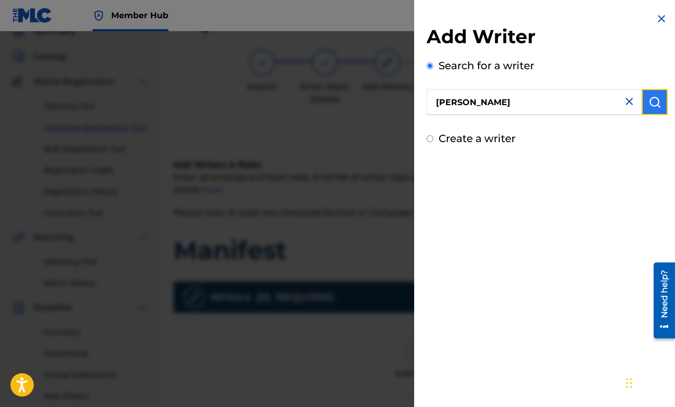
click at [642, 106] on button "submit" at bounding box center [655, 102] width 26 height 26
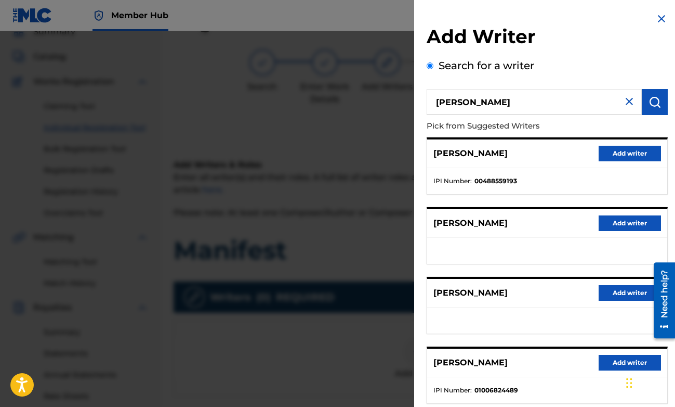
click at [626, 161] on div "[PERSON_NAME] Add writer" at bounding box center [547, 153] width 240 height 29
click at [628, 153] on button "Add writer" at bounding box center [630, 154] width 62 height 16
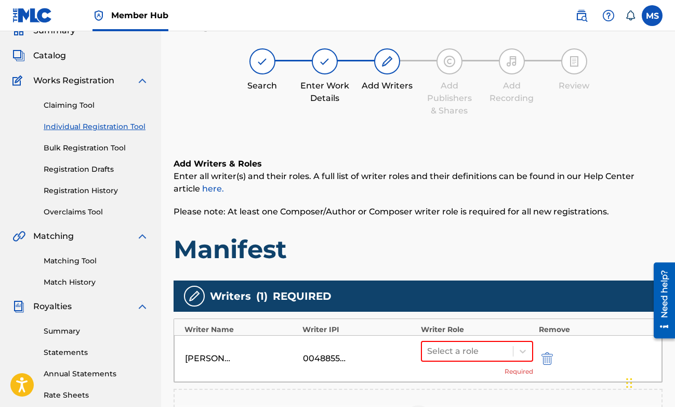
scroll to position [180, 0]
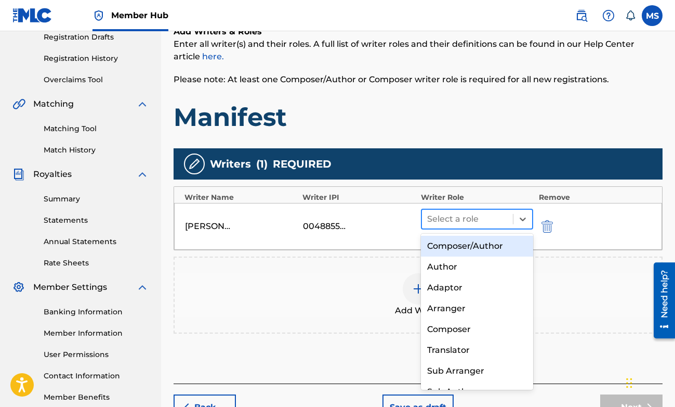
click at [511, 224] on div "Select a role" at bounding box center [468, 219] width 92 height 19
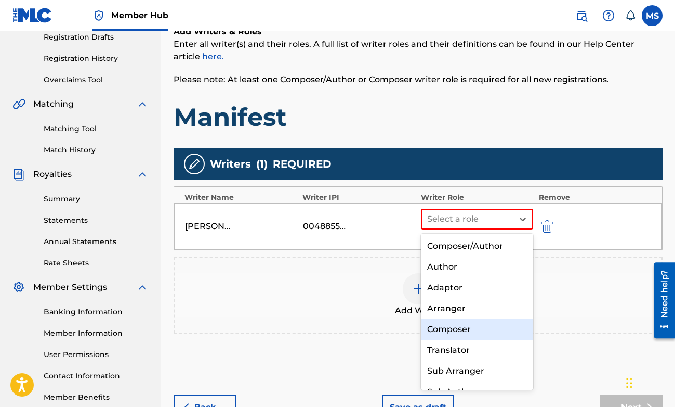
click at [474, 323] on div "Composer" at bounding box center [477, 329] width 113 height 21
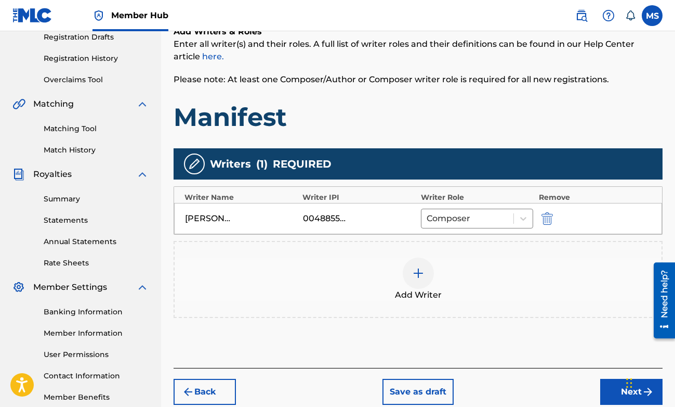
click at [532, 278] on div "Add Writer" at bounding box center [418, 279] width 487 height 44
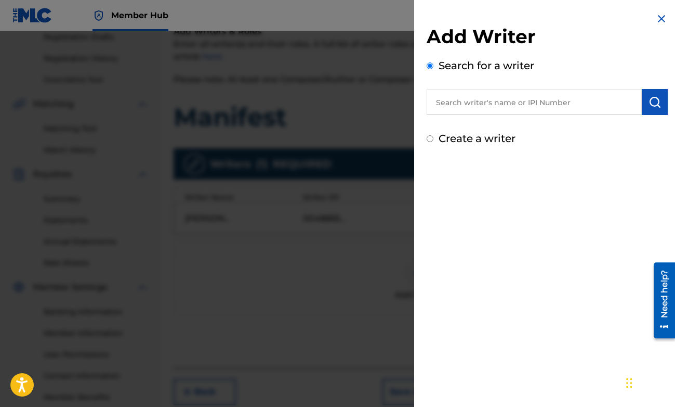
scroll to position [238, 0]
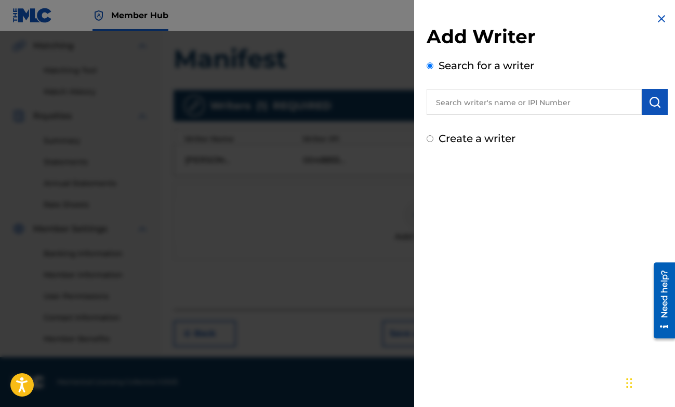
click at [651, 21] on div "Add Writer Search for a writer Create a writer" at bounding box center [547, 79] width 266 height 159
click at [656, 19] on img at bounding box center [662, 18] width 12 height 12
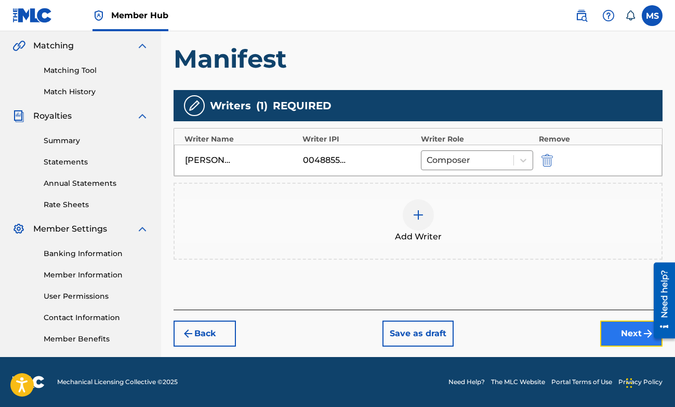
click at [614, 332] on button "Next" at bounding box center [632, 333] width 62 height 26
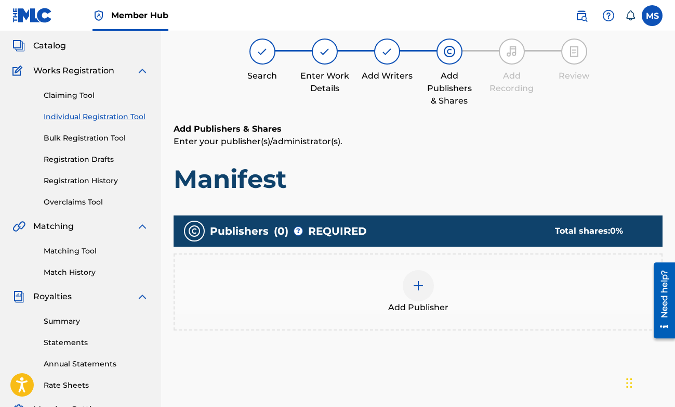
scroll to position [73, 0]
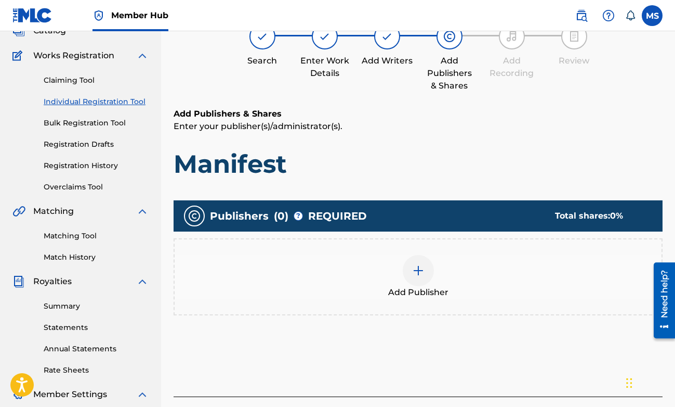
click at [415, 270] on img at bounding box center [418, 270] width 12 height 12
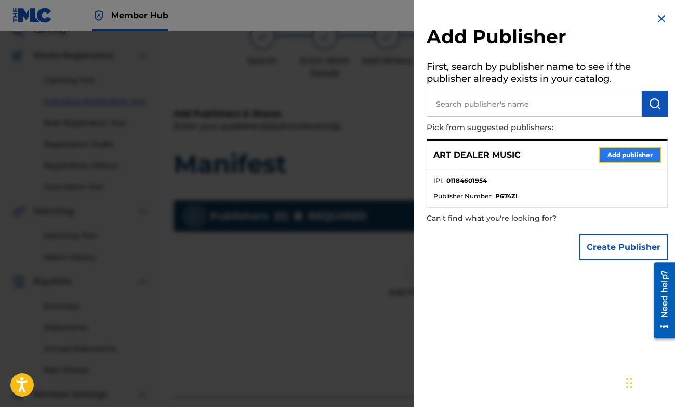
click at [628, 159] on button "Add publisher" at bounding box center [630, 155] width 62 height 16
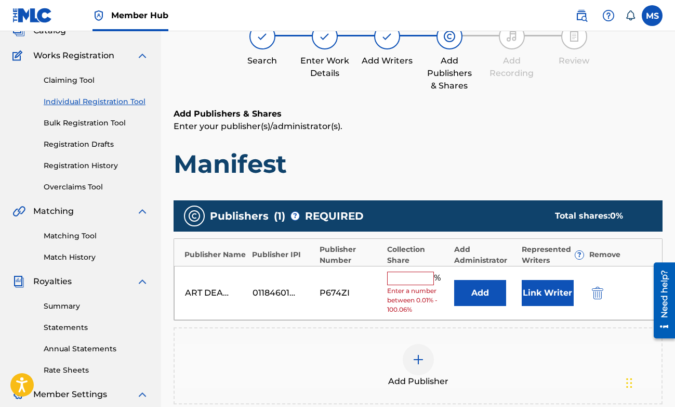
click at [413, 283] on input "text" at bounding box center [410, 278] width 47 height 14
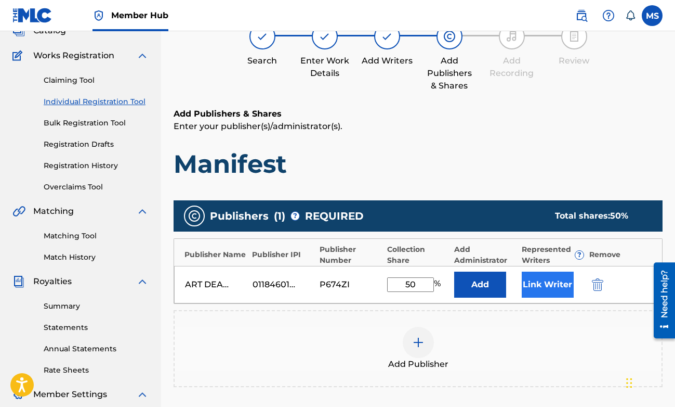
type input "50"
click at [536, 287] on button "Link Writer" at bounding box center [548, 284] width 52 height 26
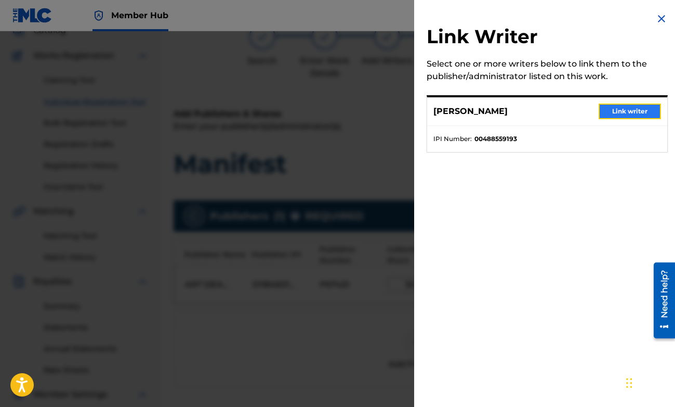
click at [603, 112] on button "Link writer" at bounding box center [630, 111] width 62 height 16
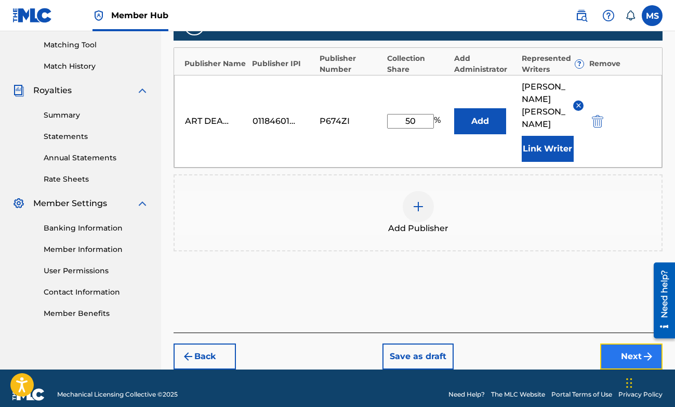
click at [614, 343] on button "Next" at bounding box center [632, 356] width 62 height 26
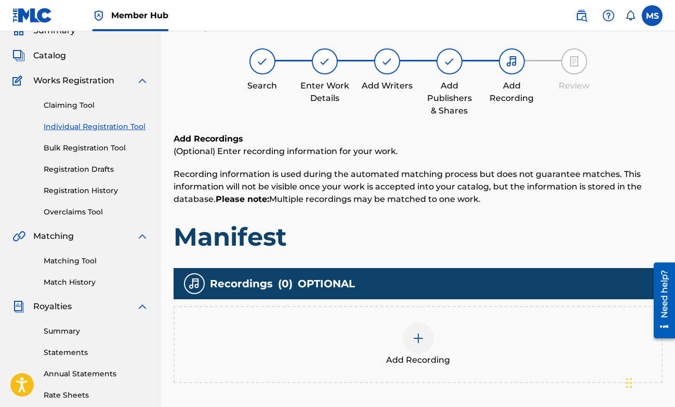
scroll to position [47, 0]
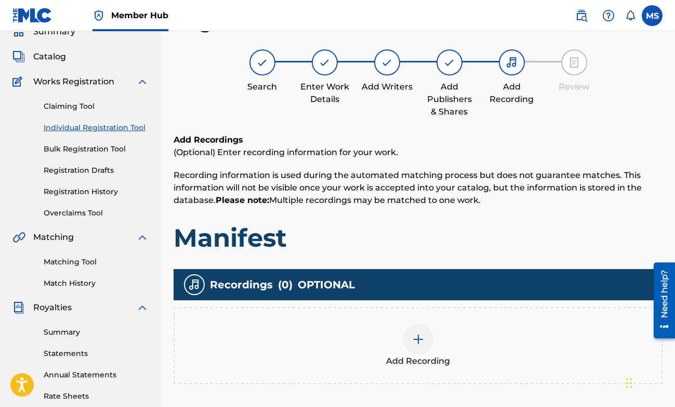
click at [417, 343] on img at bounding box center [418, 339] width 12 height 12
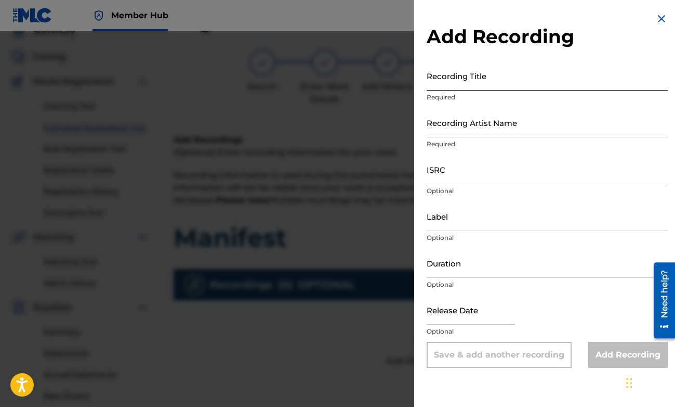
click at [539, 84] on input "Recording Title" at bounding box center [547, 76] width 241 height 30
type input "Manifest"
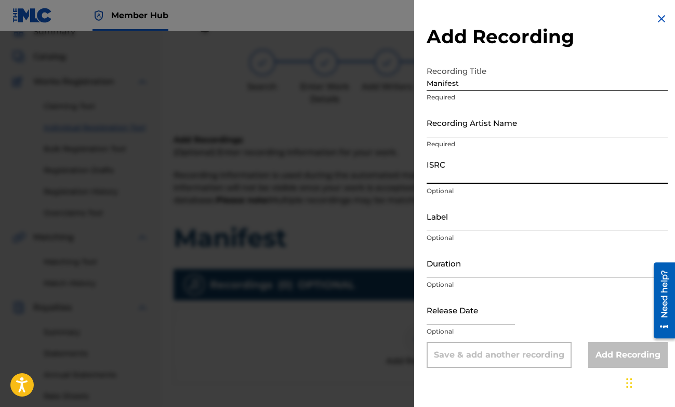
click at [510, 173] on input "ISRC" at bounding box center [547, 169] width 241 height 30
paste input "QZES52459249"
type input "QZES52459249"
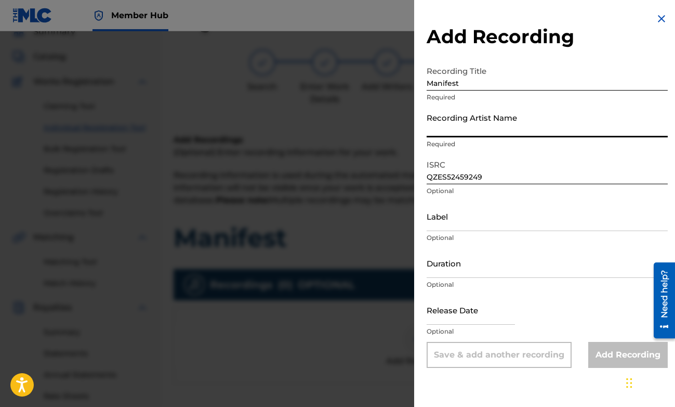
click at [467, 132] on input "Recording Artist Name" at bounding box center [547, 123] width 241 height 30
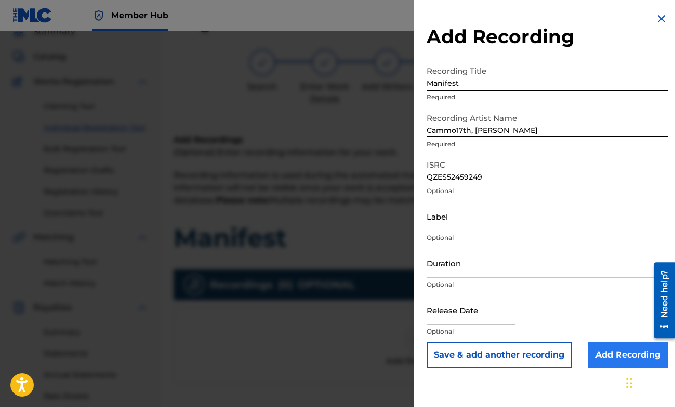
type input "Cammo17th, [PERSON_NAME]"
click at [602, 352] on input "Add Recording" at bounding box center [629, 355] width 80 height 26
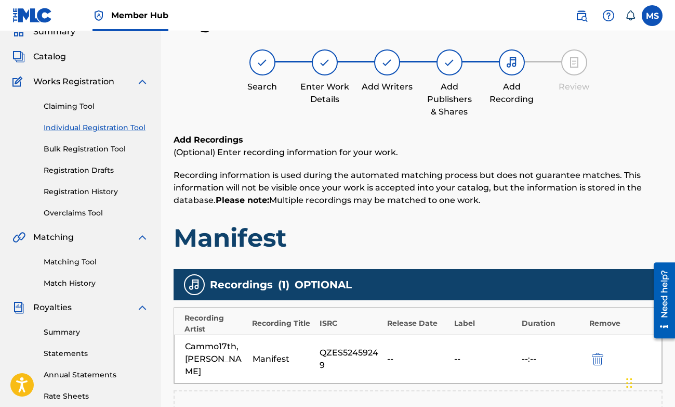
scroll to position [238, 0]
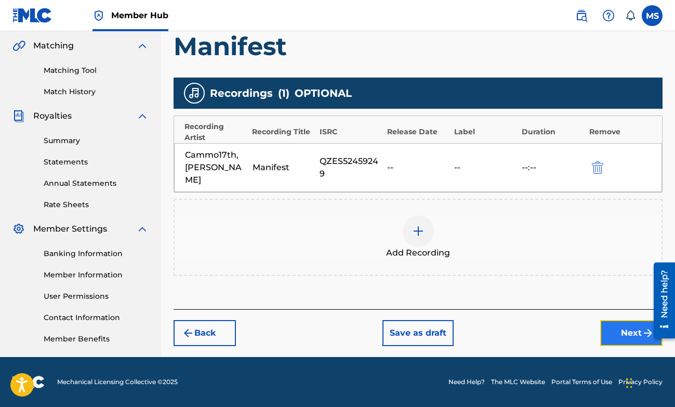
click at [618, 326] on button "Next" at bounding box center [632, 333] width 62 height 26
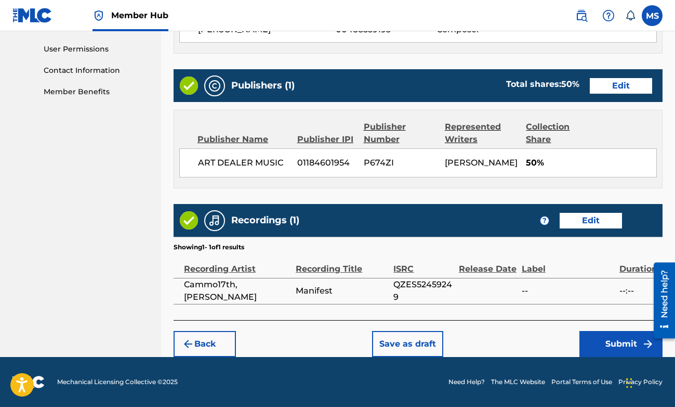
scroll to position [497, 0]
click at [596, 336] on button "Submit" at bounding box center [621, 344] width 83 height 26
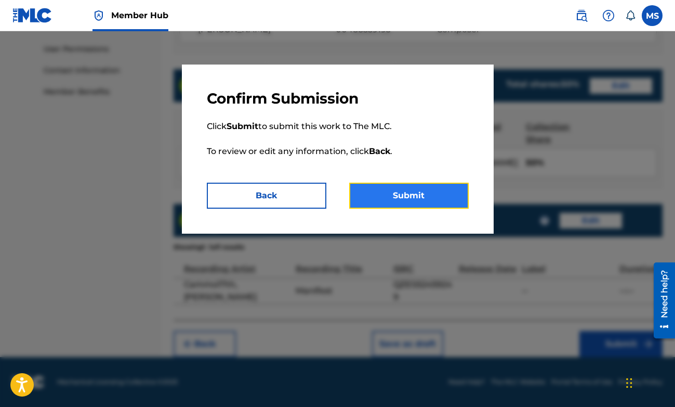
click at [420, 199] on button "Submit" at bounding box center [409, 196] width 120 height 26
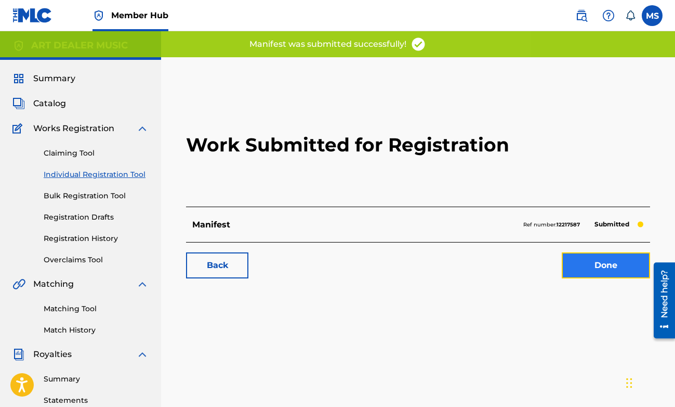
click at [631, 269] on link "Done" at bounding box center [606, 265] width 88 height 26
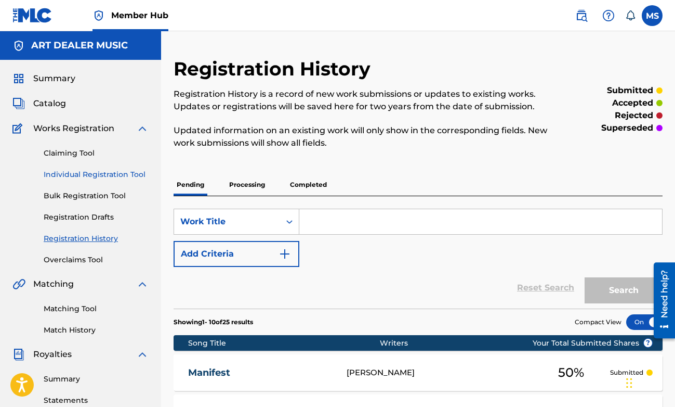
click at [93, 177] on link "Individual Registration Tool" at bounding box center [96, 174] width 105 height 11
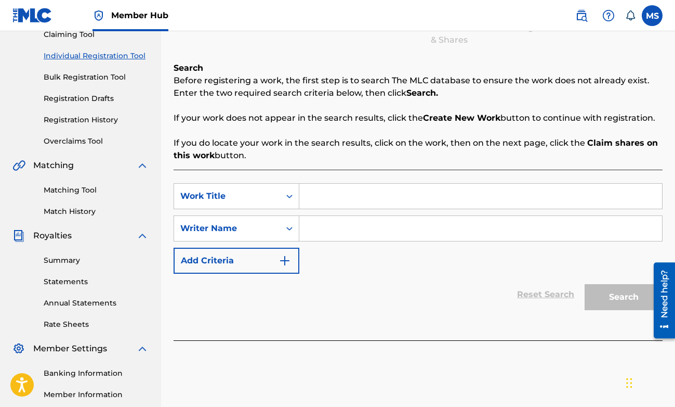
scroll to position [121, 0]
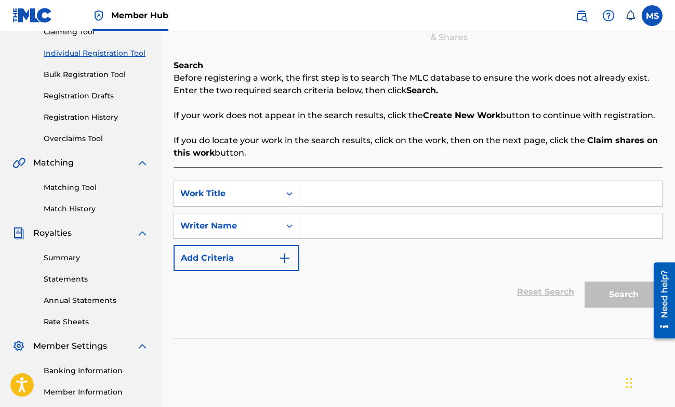
click at [361, 204] on input "Search Form" at bounding box center [481, 193] width 363 height 25
type input "FEELING MYSELF"
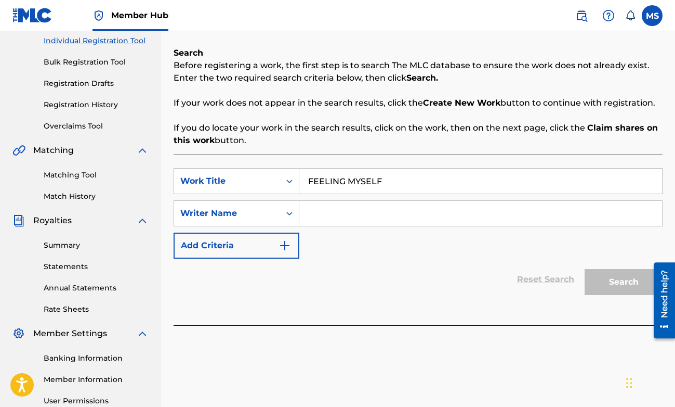
scroll to position [153, 0]
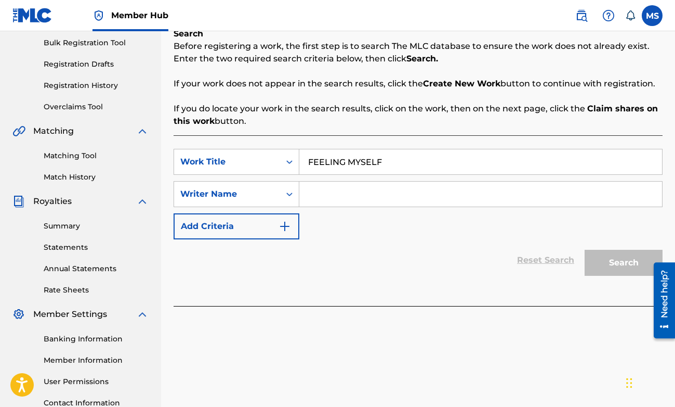
click at [317, 204] on input "Search Form" at bounding box center [481, 193] width 363 height 25
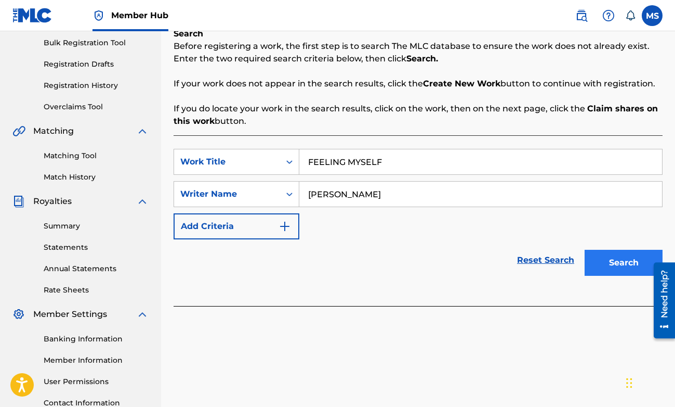
type input "[PERSON_NAME]"
click at [609, 259] on button "Search" at bounding box center [624, 263] width 78 height 26
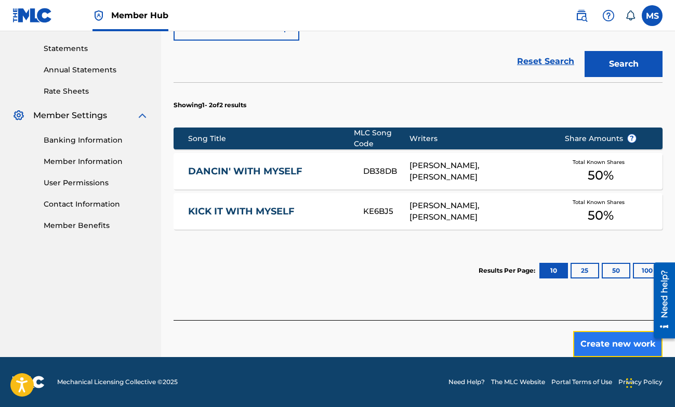
click at [596, 337] on button "Create new work" at bounding box center [618, 344] width 89 height 26
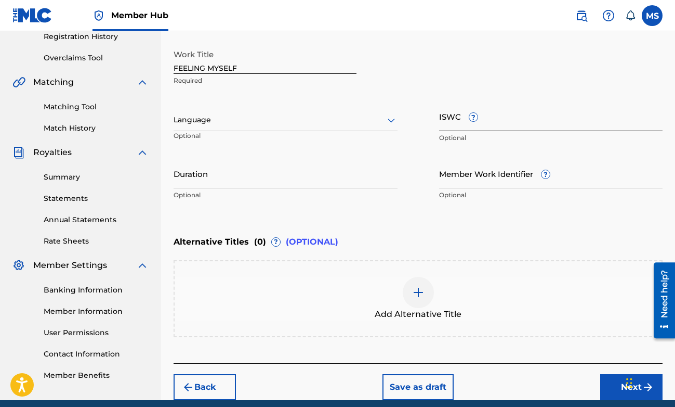
scroll to position [200, 0]
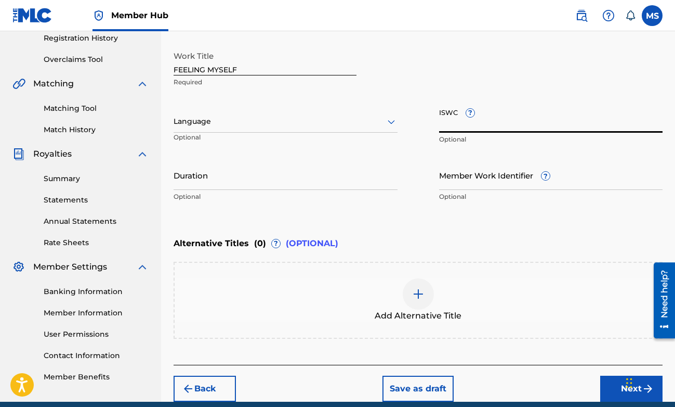
click at [454, 124] on input "ISWC ?" at bounding box center [551, 118] width 224 height 30
paste input "T3332175089"
type input "T3332175089"
click at [621, 396] on button "Next" at bounding box center [632, 388] width 62 height 26
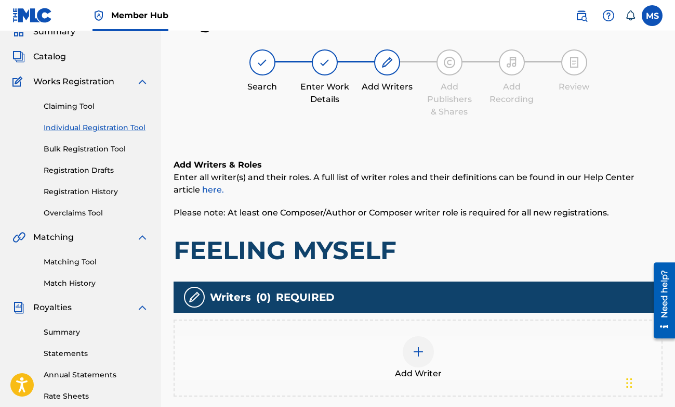
scroll to position [199, 0]
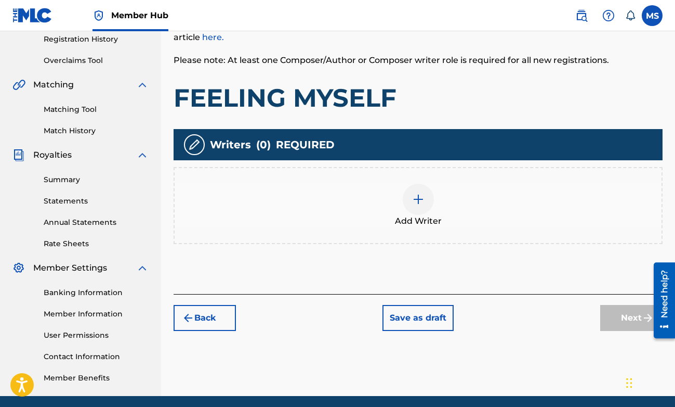
click at [416, 207] on div at bounding box center [418, 199] width 31 height 31
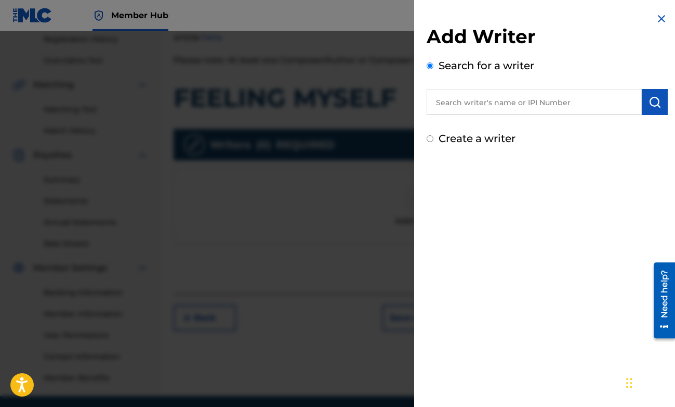
click at [474, 106] on input "text" at bounding box center [534, 102] width 215 height 26
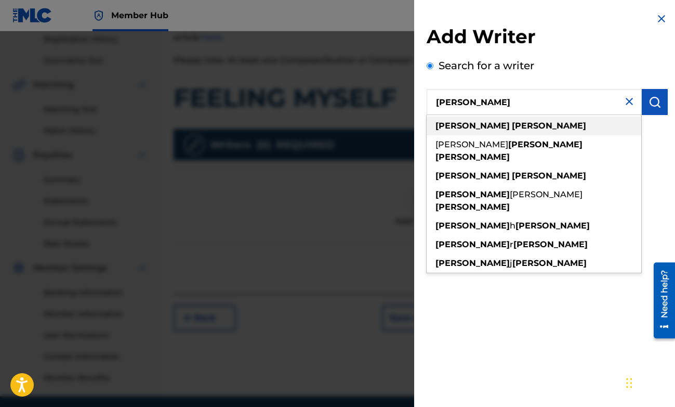
type input "[PERSON_NAME]"
click at [519, 126] on div "[PERSON_NAME]" at bounding box center [534, 125] width 215 height 19
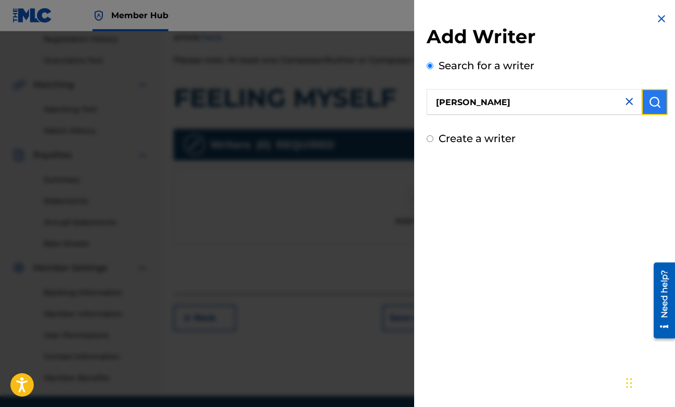
click at [648, 108] on button "submit" at bounding box center [655, 102] width 26 height 26
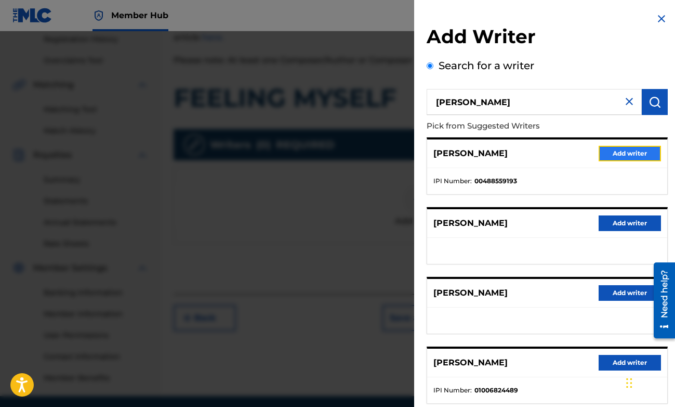
click at [633, 152] on button "Add writer" at bounding box center [630, 154] width 62 height 16
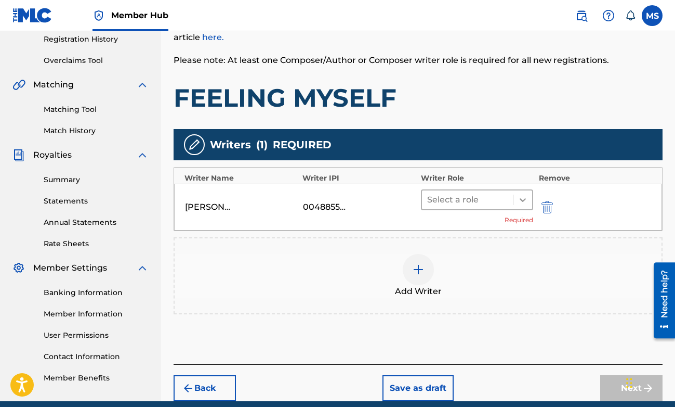
click at [527, 199] on icon at bounding box center [523, 199] width 10 height 10
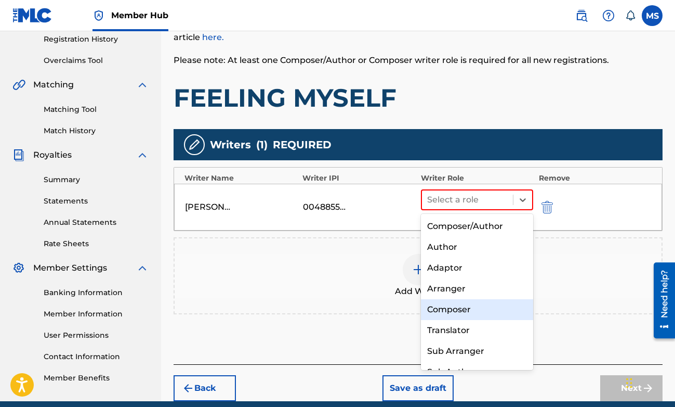
drag, startPoint x: 466, startPoint y: 298, endPoint x: 465, endPoint y: 307, distance: 8.9
click at [465, 307] on div "Composer/Author Author Adaptor Arranger Composer Translator Sub Arranger Sub Au…" at bounding box center [477, 292] width 113 height 156
click at [465, 307] on div "Composer" at bounding box center [477, 309] width 113 height 21
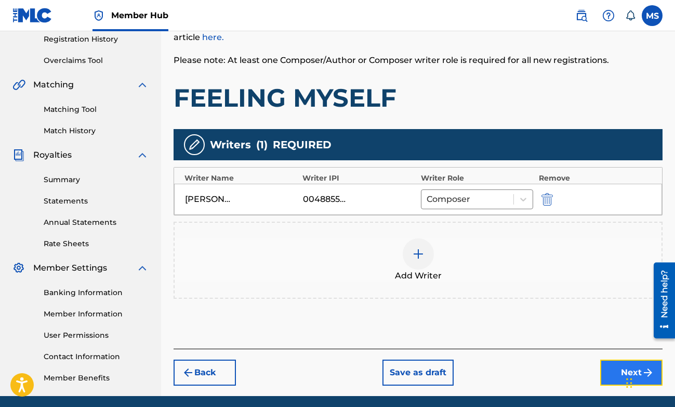
click at [614, 365] on button "Next" at bounding box center [632, 372] width 62 height 26
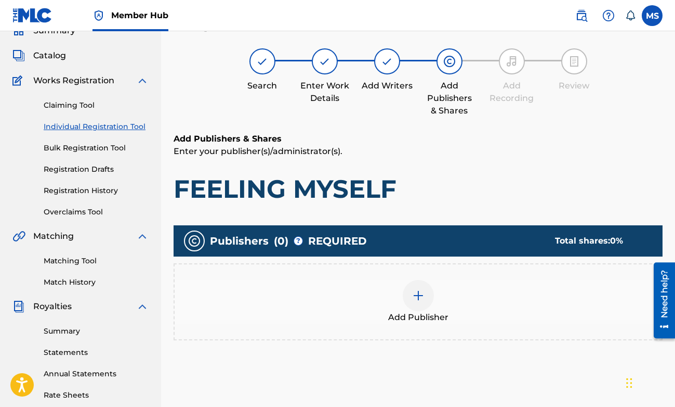
scroll to position [47, 0]
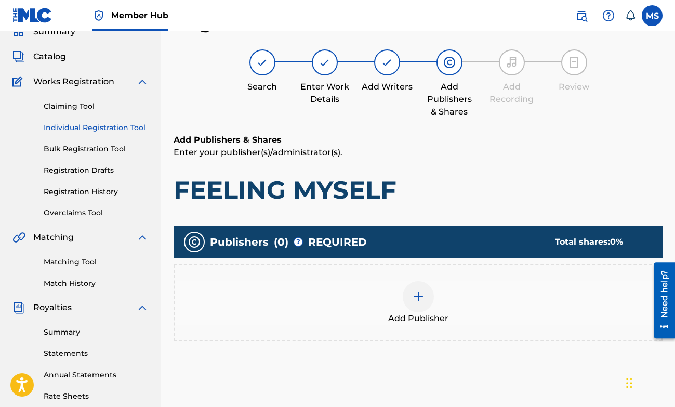
click at [427, 305] on div at bounding box center [418, 296] width 31 height 31
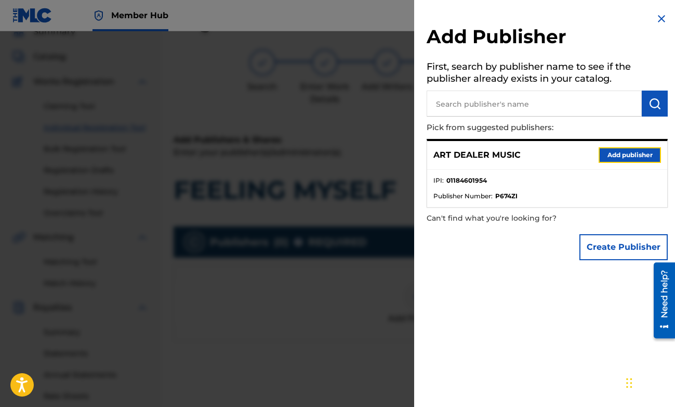
click at [612, 155] on button "Add publisher" at bounding box center [630, 155] width 62 height 16
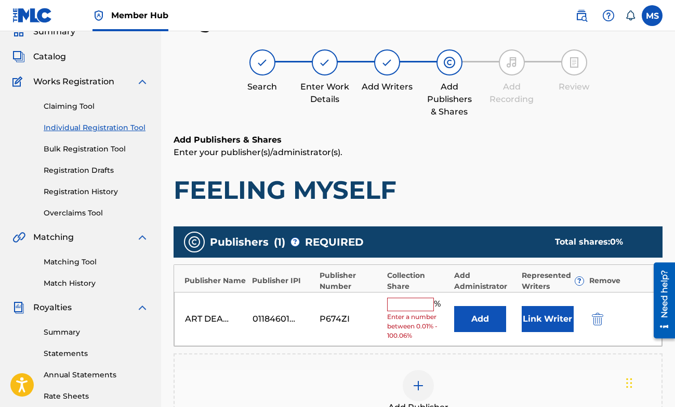
click at [419, 304] on input "text" at bounding box center [410, 304] width 47 height 14
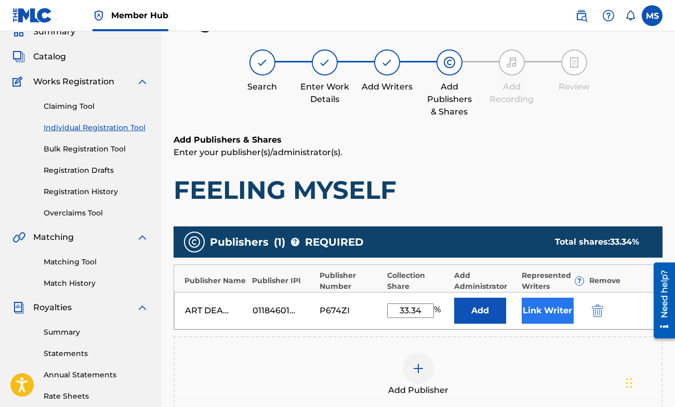
type input "33.34"
click at [568, 308] on button "Link Writer" at bounding box center [548, 310] width 52 height 26
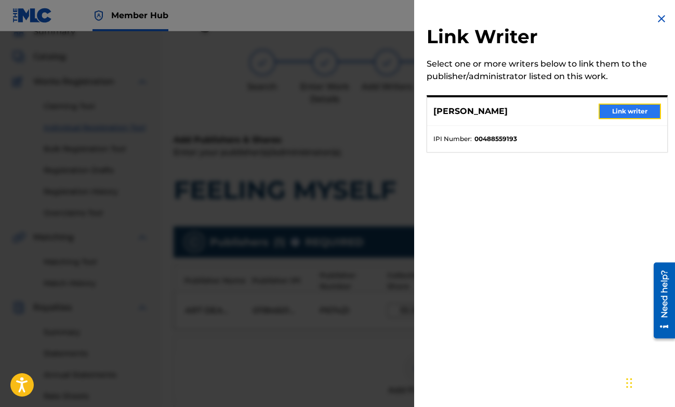
click at [623, 115] on button "Link writer" at bounding box center [630, 111] width 62 height 16
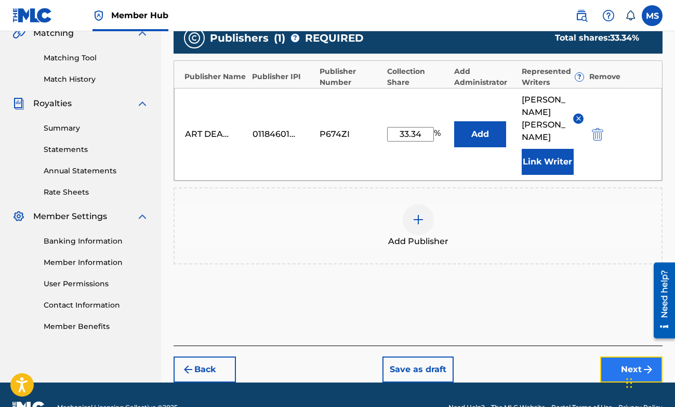
click at [623, 356] on button "Next" at bounding box center [632, 369] width 62 height 26
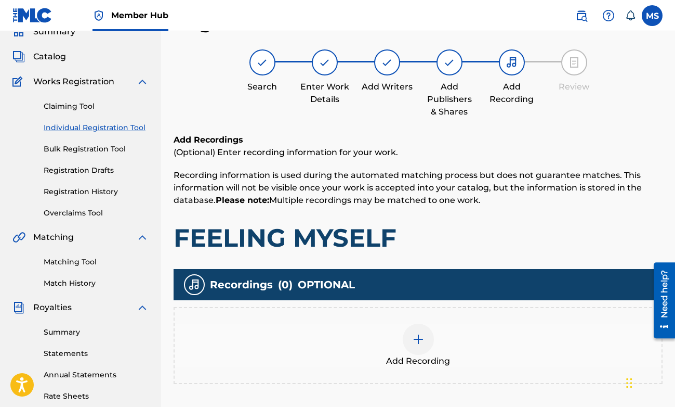
scroll to position [173, 0]
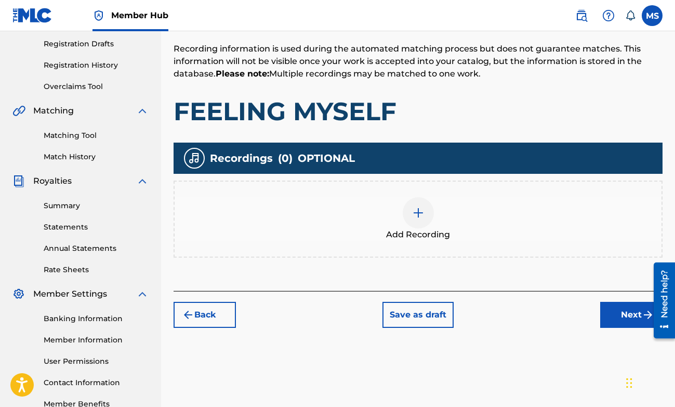
click at [432, 214] on div at bounding box center [418, 212] width 31 height 31
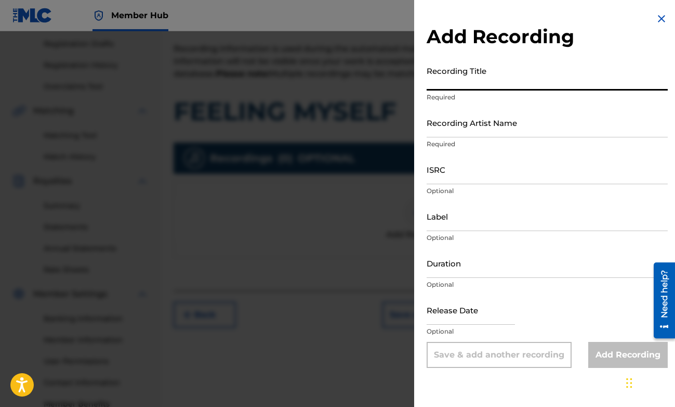
click at [510, 84] on input "Recording Title" at bounding box center [547, 76] width 241 height 30
type input "FEELING MYSELF"
click at [515, 127] on input "Recording Artist Name" at bounding box center [547, 123] width 241 height 30
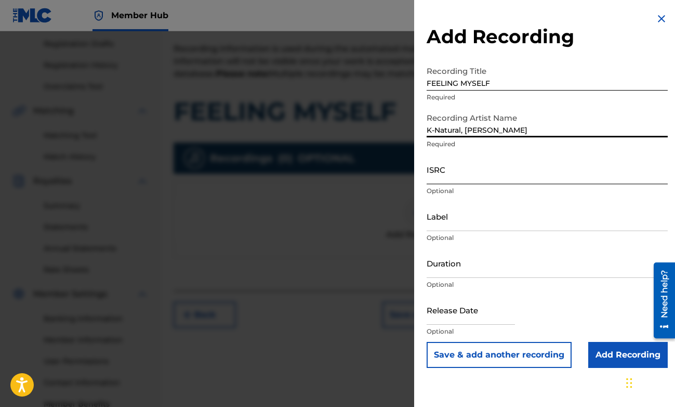
type input "K-Natural, [PERSON_NAME]"
click at [550, 169] on input "ISRC" at bounding box center [547, 169] width 241 height 30
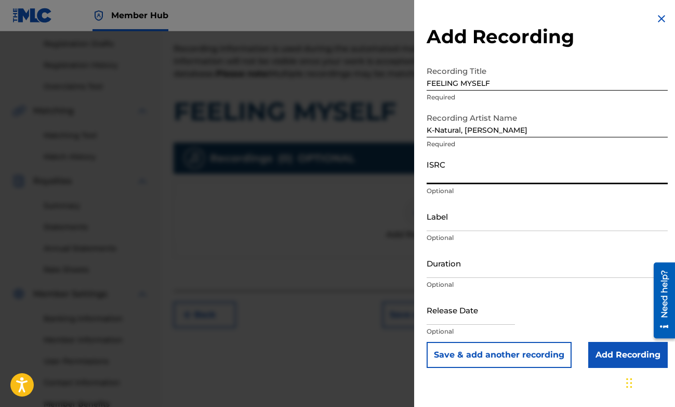
paste input "QZLBC2401155"
type input "QZLBC2401155"
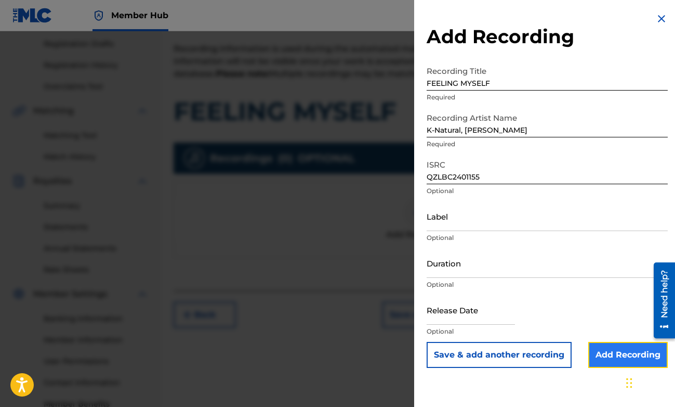
click at [610, 349] on input "Add Recording" at bounding box center [629, 355] width 80 height 26
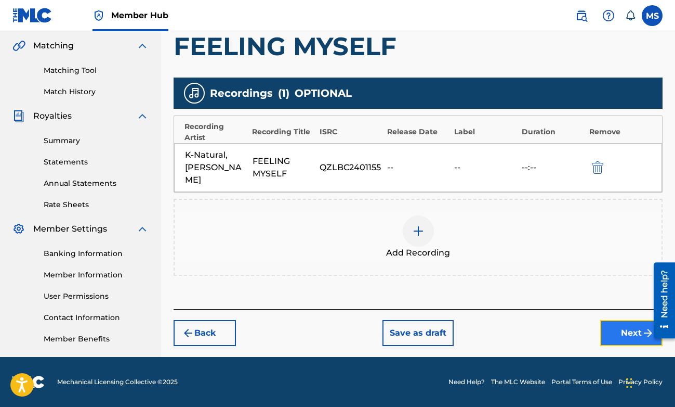
click at [616, 331] on button "Next" at bounding box center [632, 333] width 62 height 26
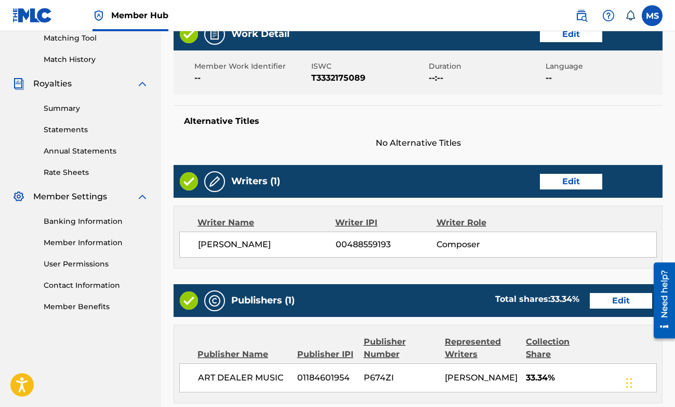
scroll to position [497, 0]
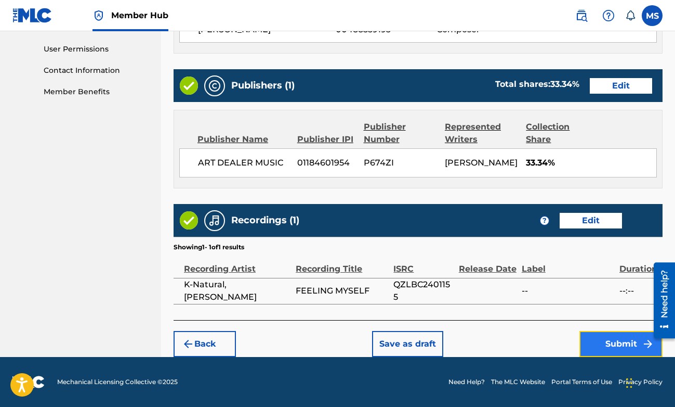
click at [589, 347] on button "Submit" at bounding box center [621, 344] width 83 height 26
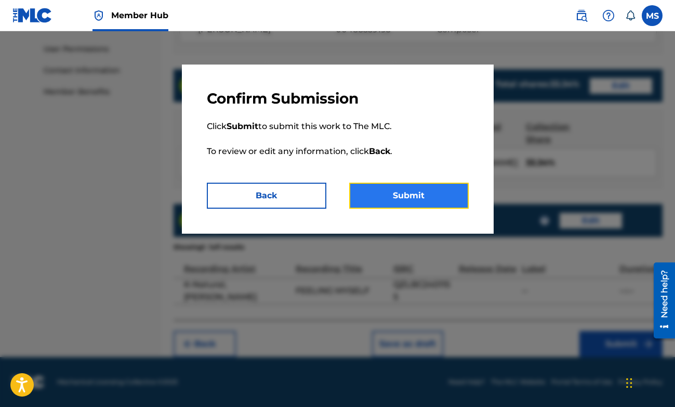
click at [457, 202] on button "Submit" at bounding box center [409, 196] width 120 height 26
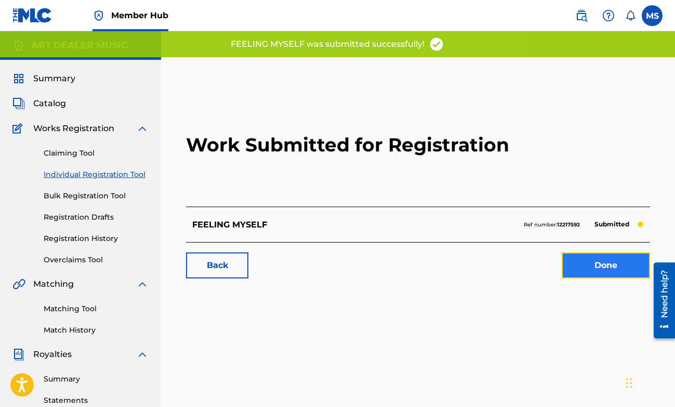
click at [603, 269] on link "Done" at bounding box center [606, 265] width 88 height 26
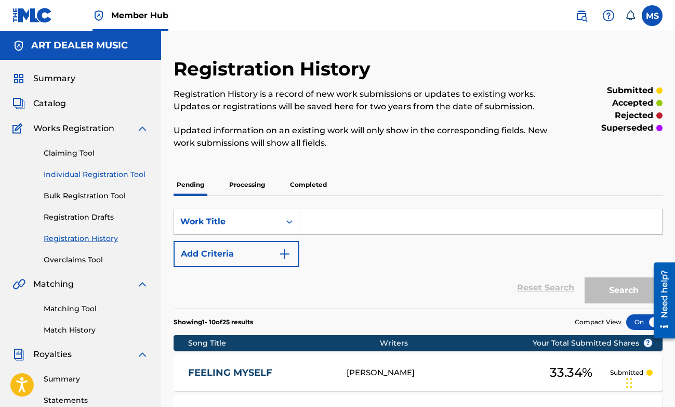
click at [128, 173] on link "Individual Registration Tool" at bounding box center [96, 174] width 105 height 11
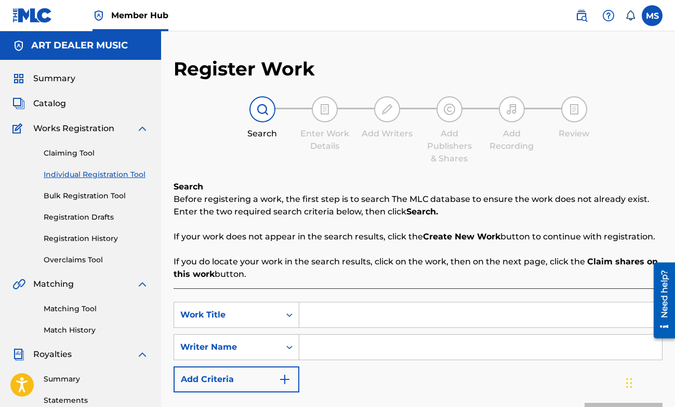
click at [396, 316] on input "Search Form" at bounding box center [481, 314] width 363 height 25
type input "I"
type input "IF ANYTHING"
click at [398, 343] on input "Search Form" at bounding box center [481, 346] width 363 height 25
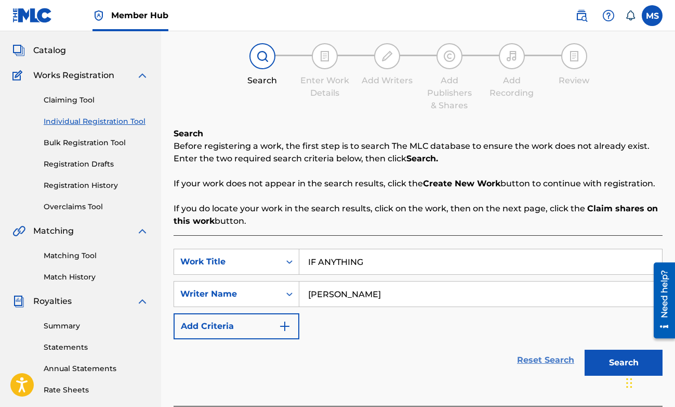
scroll to position [64, 0]
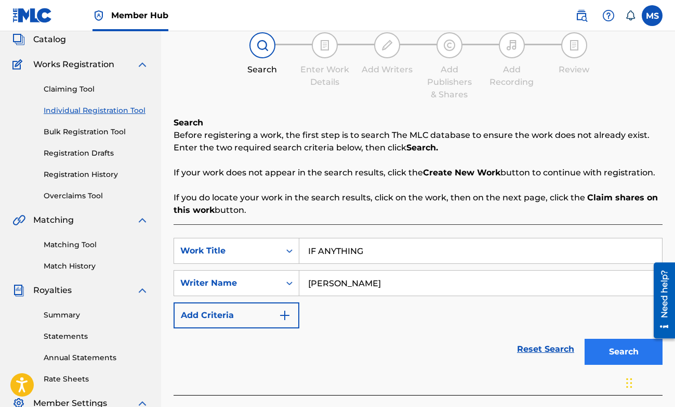
type input "[PERSON_NAME]"
click at [599, 349] on button "Search" at bounding box center [624, 352] width 78 height 26
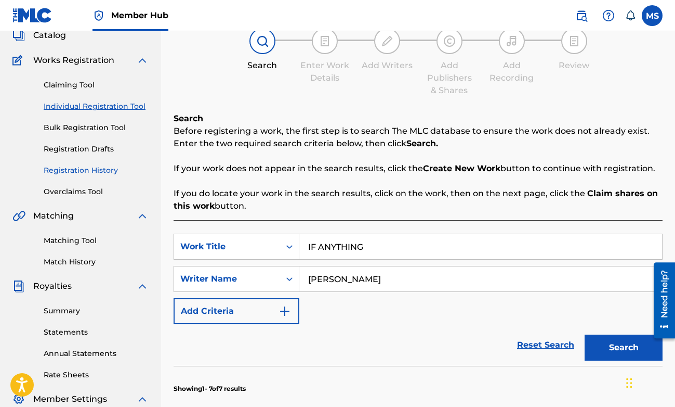
scroll to position [62, 0]
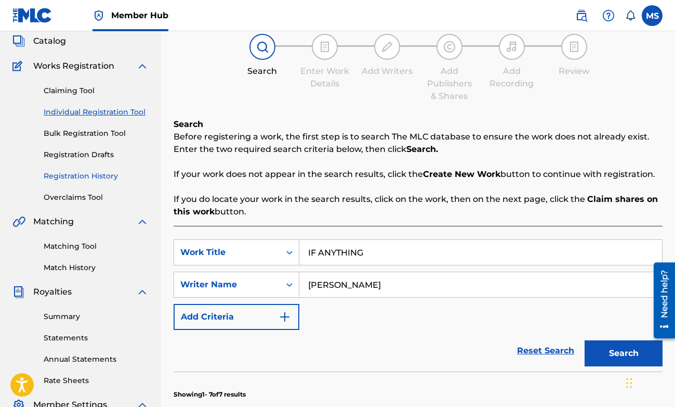
click at [79, 177] on link "Registration History" at bounding box center [96, 176] width 105 height 11
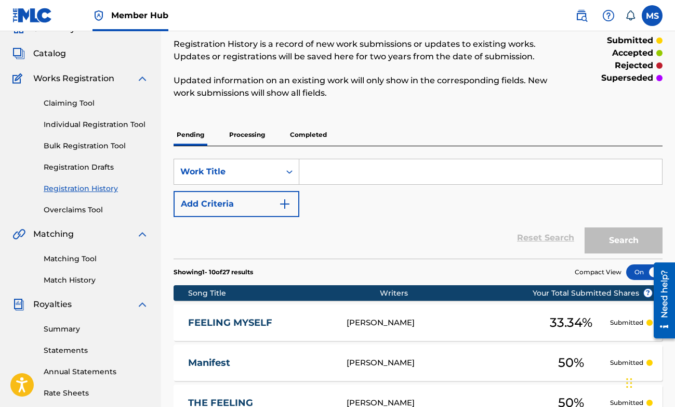
scroll to position [53, 0]
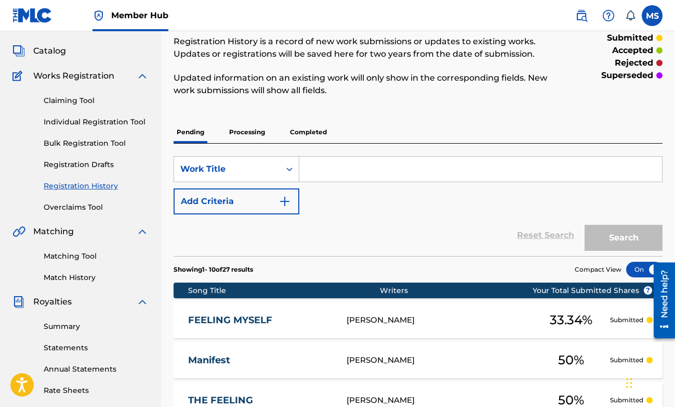
click at [331, 174] on input "Search Form" at bounding box center [481, 169] width 363 height 25
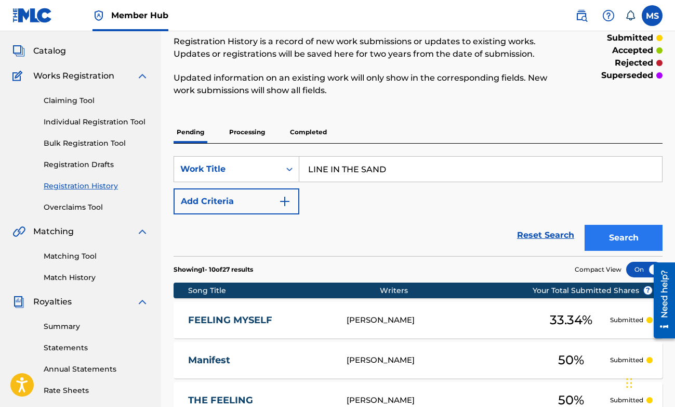
type input "LINE IN THE SAND"
click at [646, 238] on button "Search" at bounding box center [624, 238] width 78 height 26
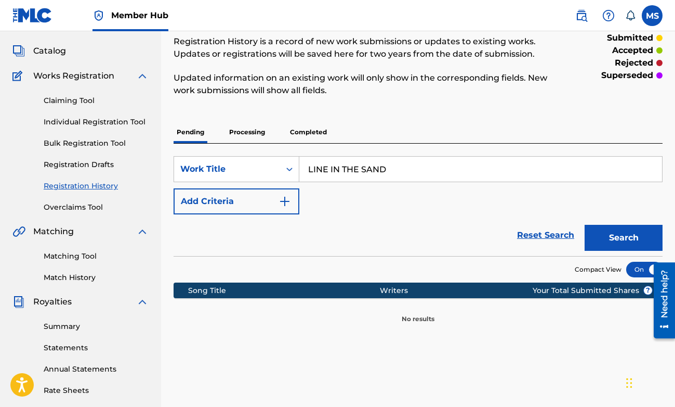
click at [259, 132] on p "Processing" at bounding box center [247, 132] width 42 height 22
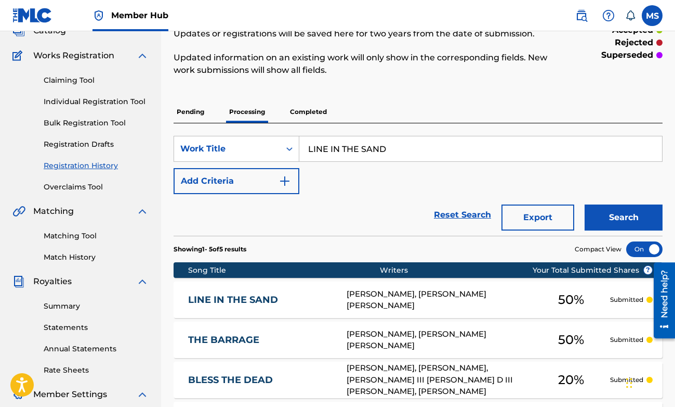
scroll to position [72, 0]
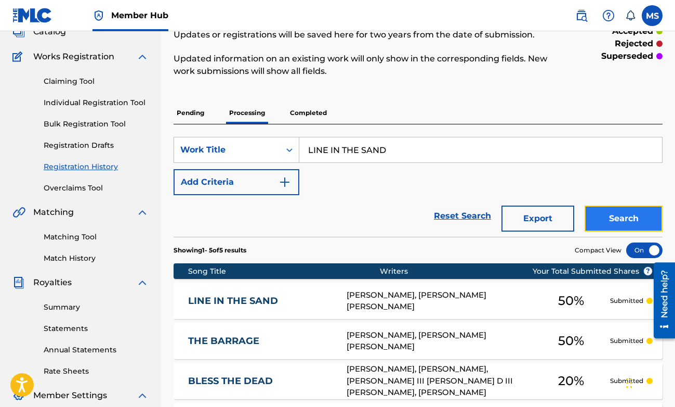
click at [643, 214] on button "Search" at bounding box center [624, 218] width 78 height 26
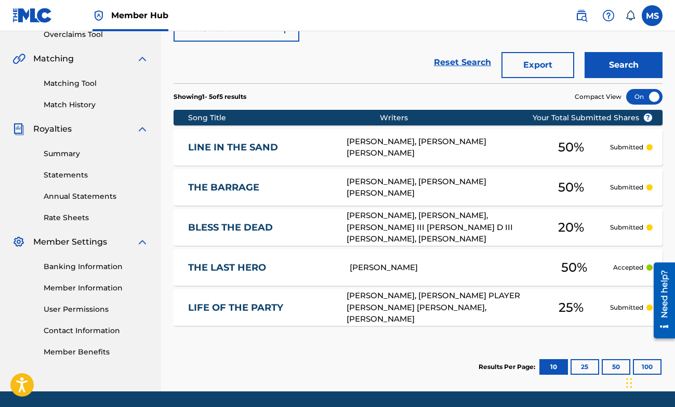
scroll to position [225, 0]
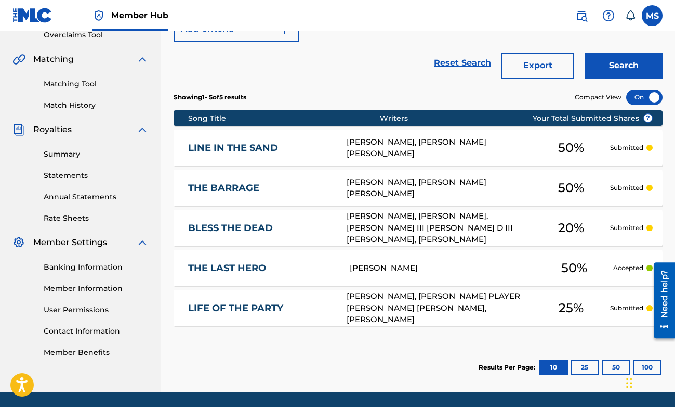
click at [297, 141] on div "LINE IN THE SAND LF01F1 [PERSON_NAME], [PERSON_NAME] [PERSON_NAME] 50 % Submitt…" at bounding box center [418, 147] width 489 height 36
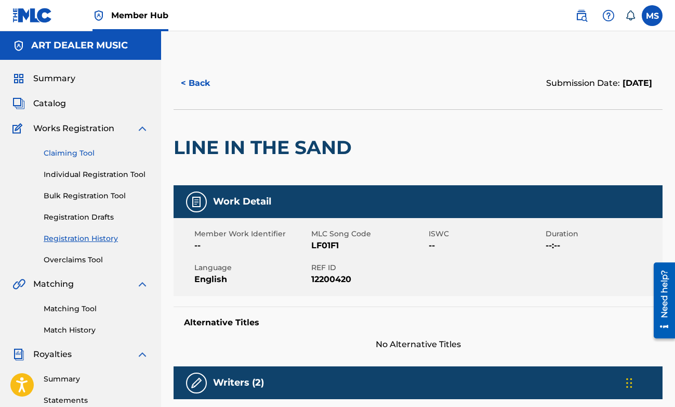
click at [82, 154] on link "Claiming Tool" at bounding box center [96, 153] width 105 height 11
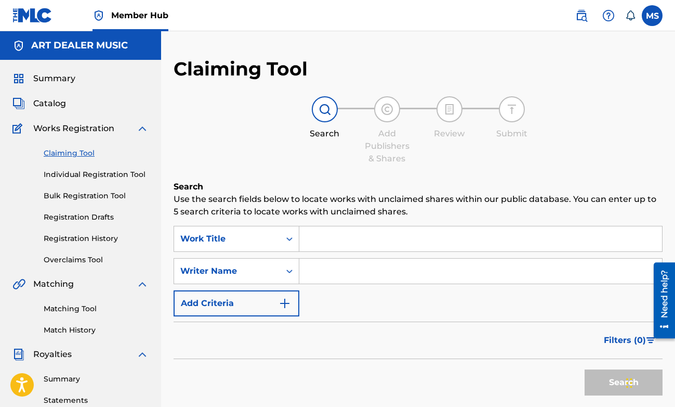
click at [393, 243] on input "Search Form" at bounding box center [481, 238] width 363 height 25
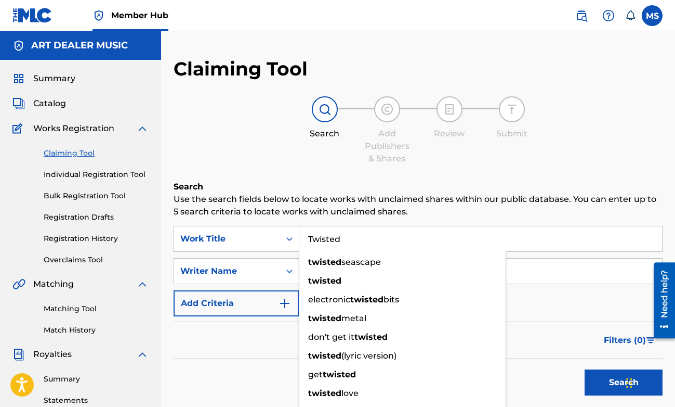
type input "Twisted"
click at [273, 348] on div "Filters ( 0 )" at bounding box center [418, 339] width 489 height 37
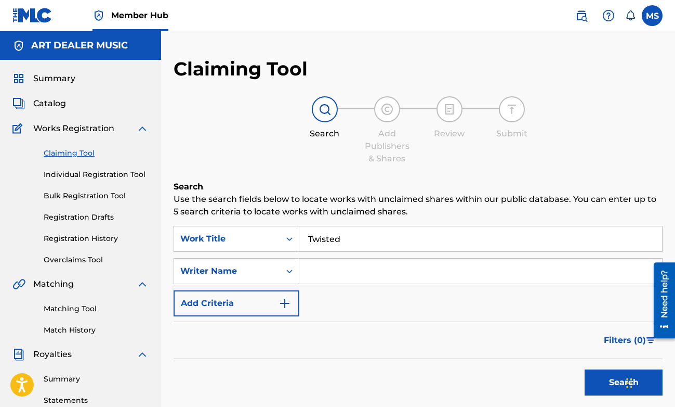
click at [340, 277] on input "Search Form" at bounding box center [481, 270] width 363 height 25
type input "[PERSON_NAME]"
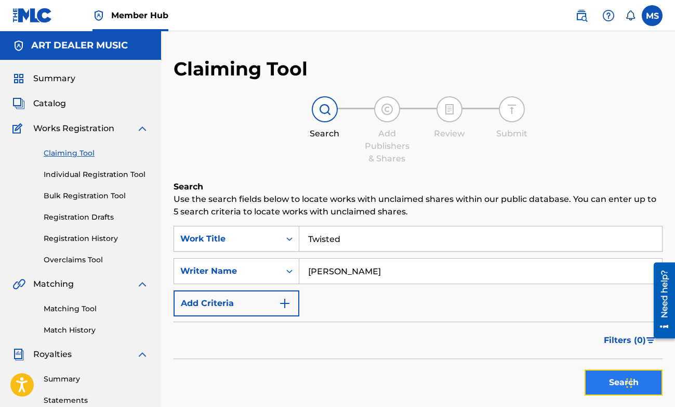
click at [616, 383] on button "Search" at bounding box center [624, 382] width 78 height 26
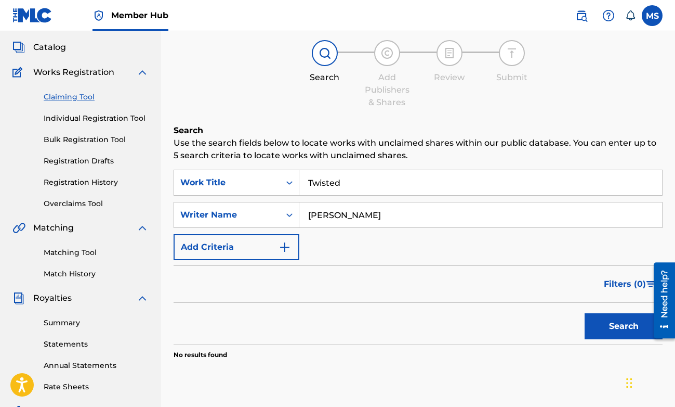
scroll to position [177, 0]
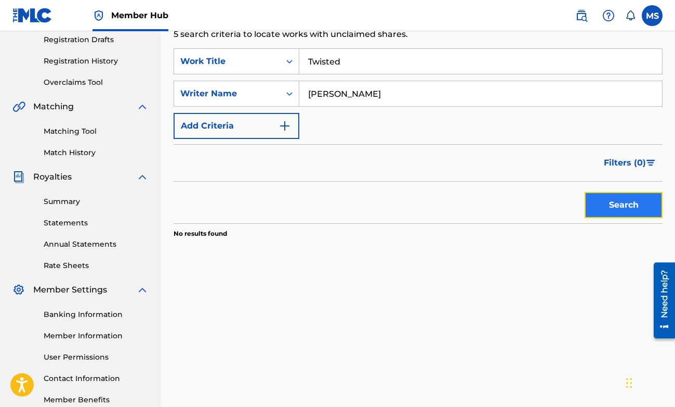
click at [619, 210] on button "Search" at bounding box center [624, 205] width 78 height 26
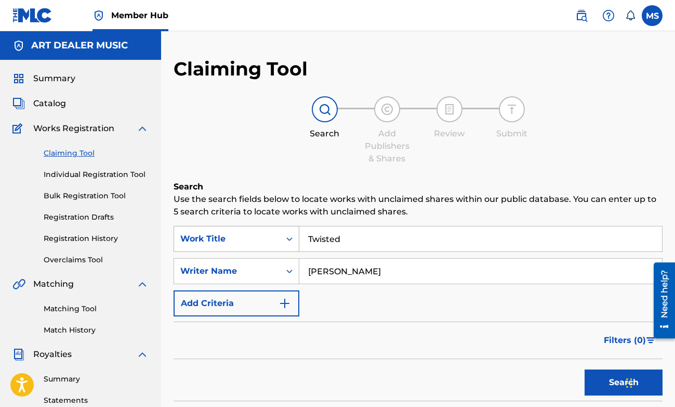
drag, startPoint x: 374, startPoint y: 238, endPoint x: 283, endPoint y: 239, distance: 91.0
click at [284, 239] on div "SearchWithCriteria5953de6c-f18d-4dc2-bc51-2101b26c5081 Work Title Twisted" at bounding box center [418, 239] width 489 height 26
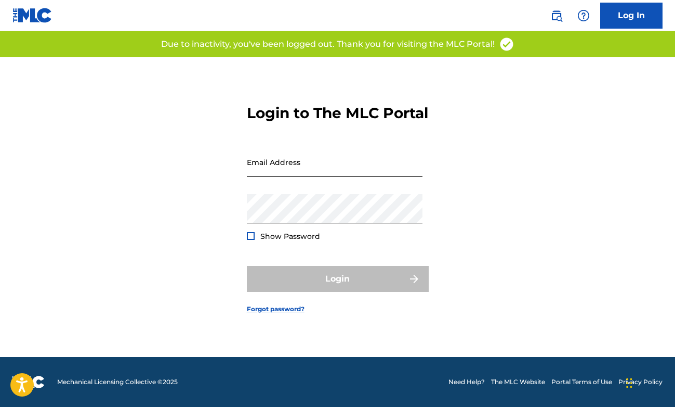
click at [306, 177] on input "Email Address" at bounding box center [335, 162] width 176 height 30
type input "[EMAIL_ADDRESS][DOMAIN_NAME]"
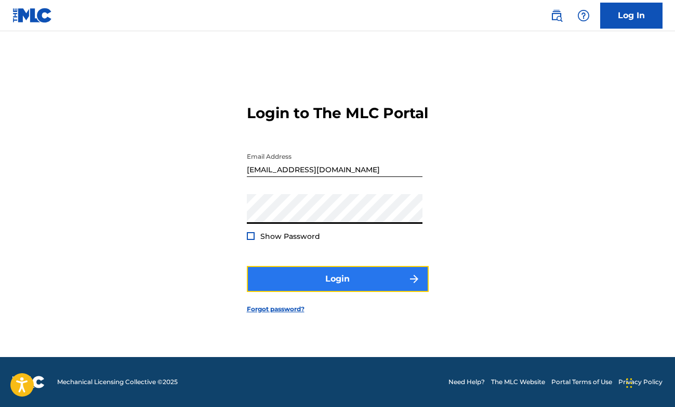
click at [361, 279] on button "Login" at bounding box center [338, 279] width 182 height 26
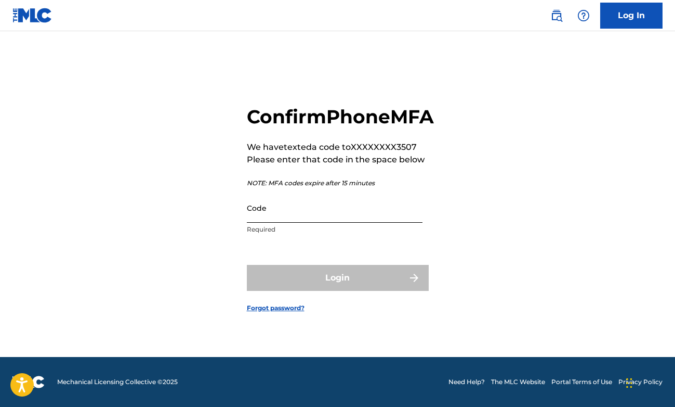
click at [354, 223] on input "Code" at bounding box center [335, 208] width 176 height 30
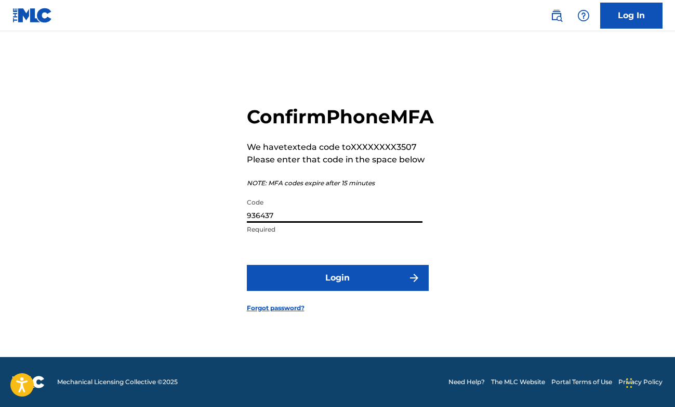
type input "936437"
click at [377, 302] on form "Confirm Phone MFA We have texted a code to XXXXXXXX3507 Please enter that code …" at bounding box center [338, 200] width 182 height 313
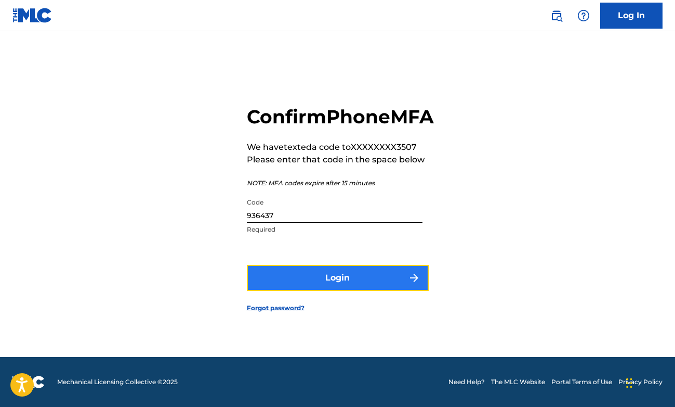
click at [374, 291] on button "Login" at bounding box center [338, 278] width 182 height 26
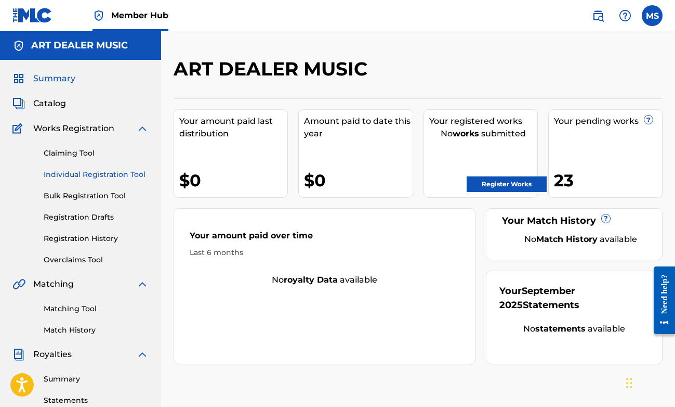
click at [94, 172] on link "Individual Registration Tool" at bounding box center [96, 174] width 105 height 11
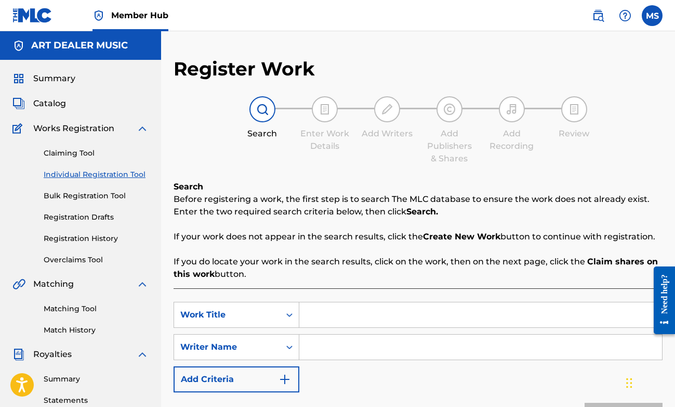
click at [335, 313] on input "Search Form" at bounding box center [481, 314] width 363 height 25
type input "Planet Worth"
click at [337, 341] on input "Search Form" at bounding box center [481, 346] width 363 height 25
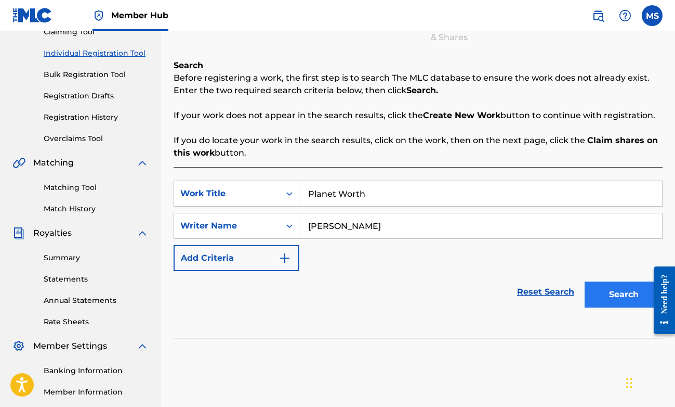
type input "[PERSON_NAME]"
click at [603, 304] on button "Search" at bounding box center [624, 294] width 78 height 26
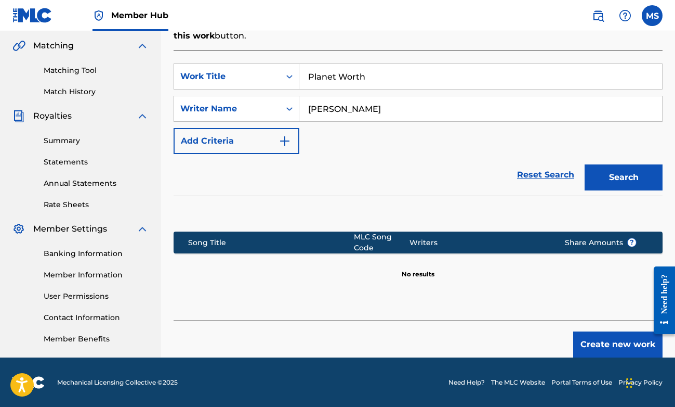
scroll to position [239, 0]
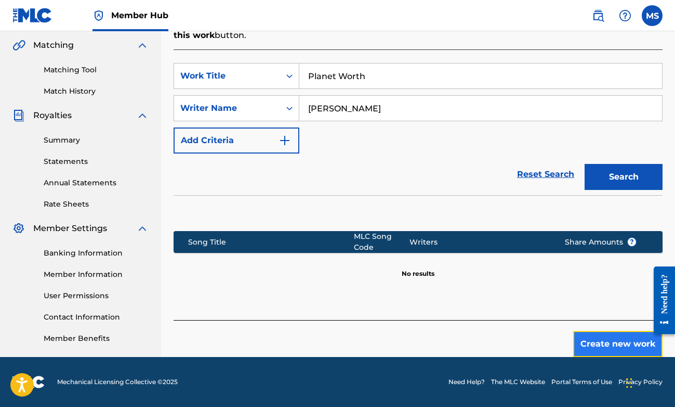
click at [617, 342] on button "Create new work" at bounding box center [618, 344] width 89 height 26
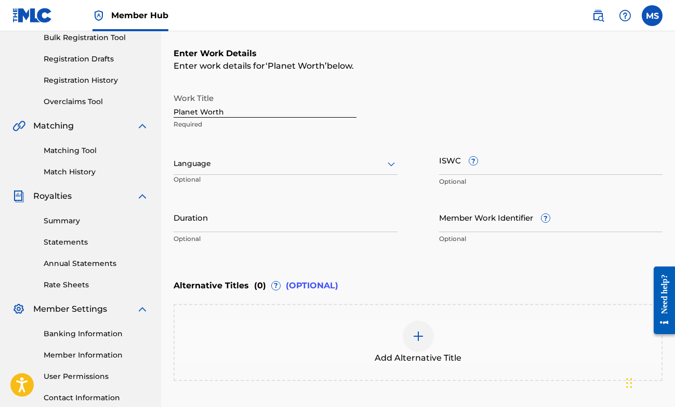
scroll to position [156, 0]
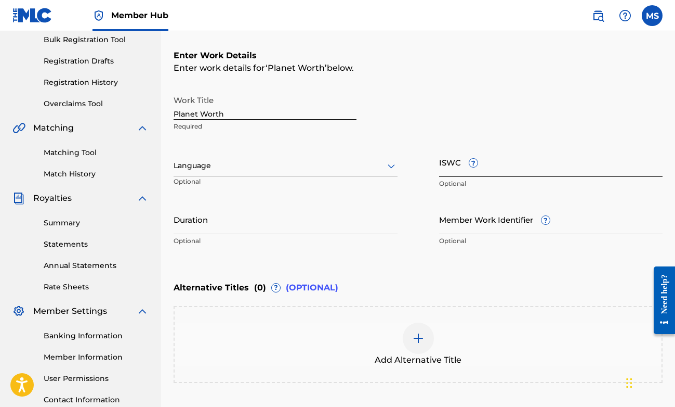
click at [445, 169] on input "ISWC ?" at bounding box center [551, 162] width 224 height 30
paste input "USZHR2200066"
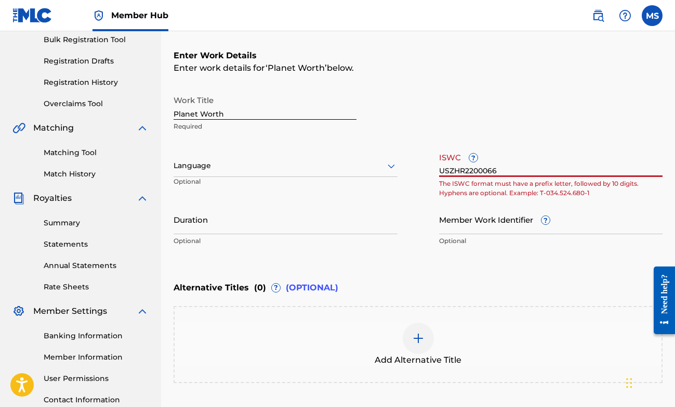
type input "USZHR2200066"
drag, startPoint x: 480, startPoint y: 170, endPoint x: 431, endPoint y: 166, distance: 50.0
click at [431, 166] on div "Work Title Planet Worth Required Language Optional ISWC ? USZHR2200066 The ISWC…" at bounding box center [418, 170] width 489 height 161
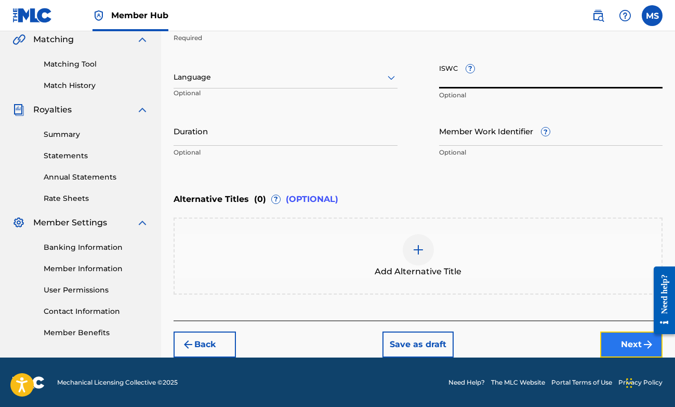
click at [611, 336] on button "Next" at bounding box center [632, 344] width 62 height 26
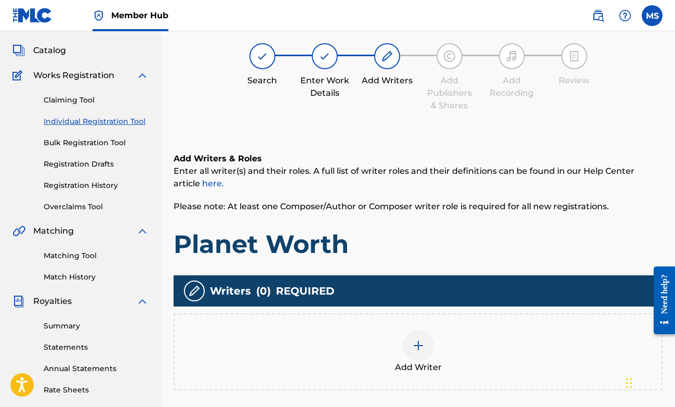
scroll to position [85, 0]
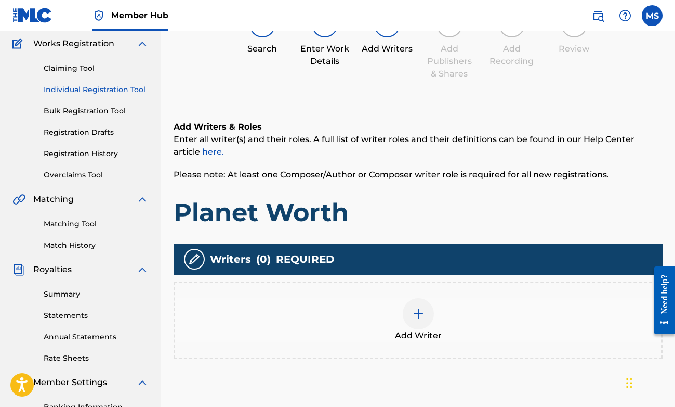
click at [396, 313] on div "Add Writer" at bounding box center [418, 320] width 487 height 44
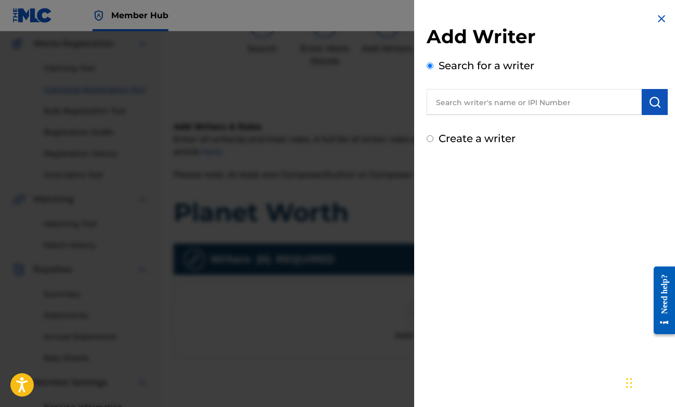
click at [456, 110] on input "text" at bounding box center [534, 102] width 215 height 26
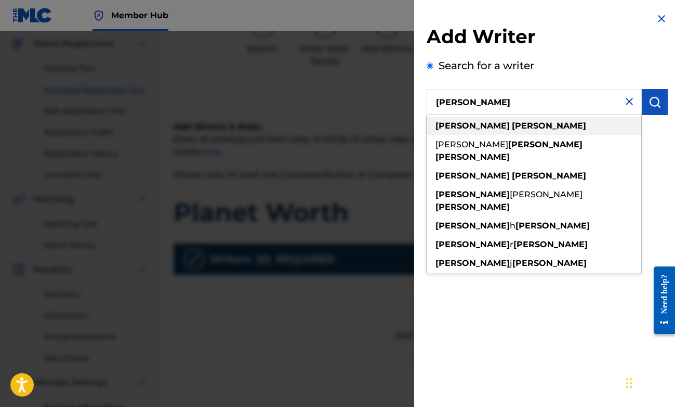
type input "[PERSON_NAME]"
click at [459, 131] on div "[PERSON_NAME]" at bounding box center [534, 125] width 215 height 19
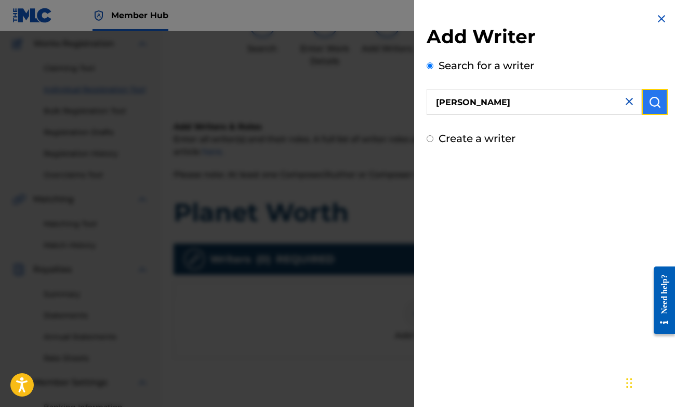
click at [648, 112] on button "submit" at bounding box center [655, 102] width 26 height 26
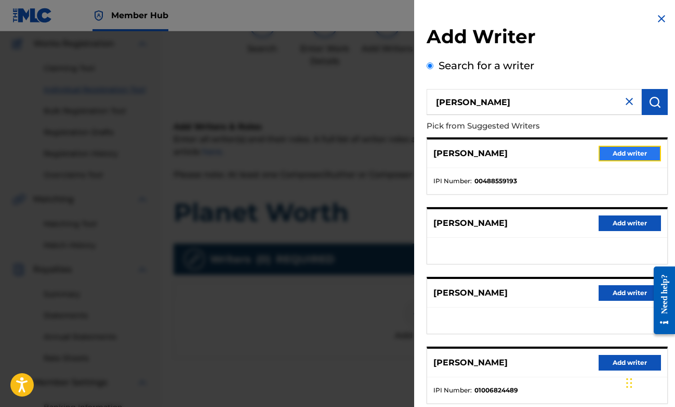
click at [601, 158] on button "Add writer" at bounding box center [630, 154] width 62 height 16
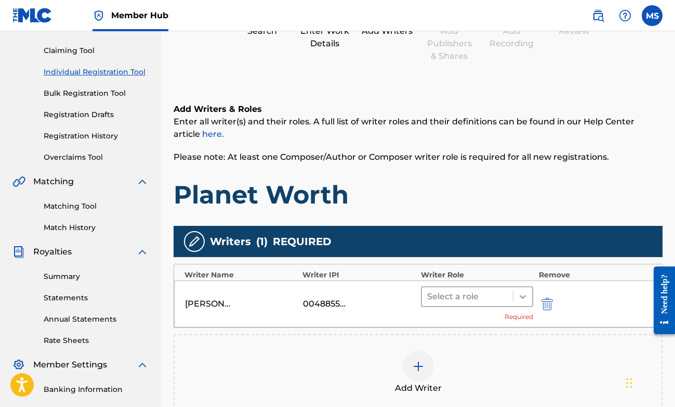
scroll to position [116, 0]
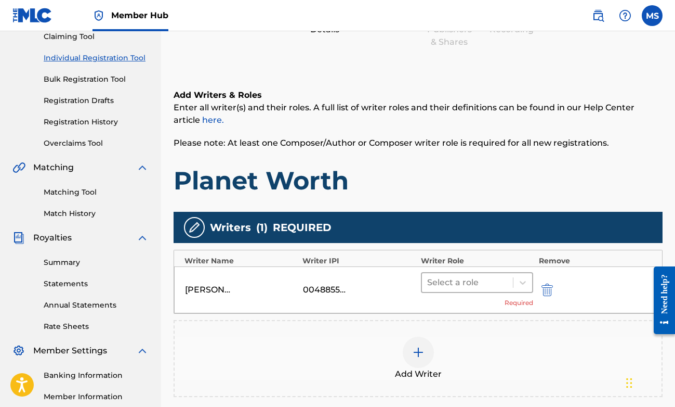
click at [506, 285] on div at bounding box center [467, 282] width 81 height 15
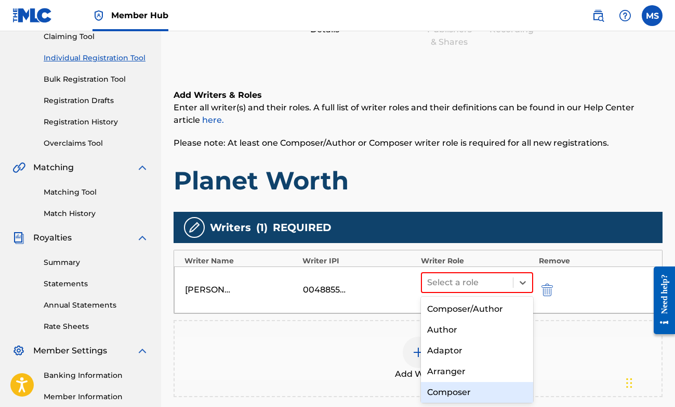
click at [481, 385] on div "Composer" at bounding box center [477, 392] width 113 height 21
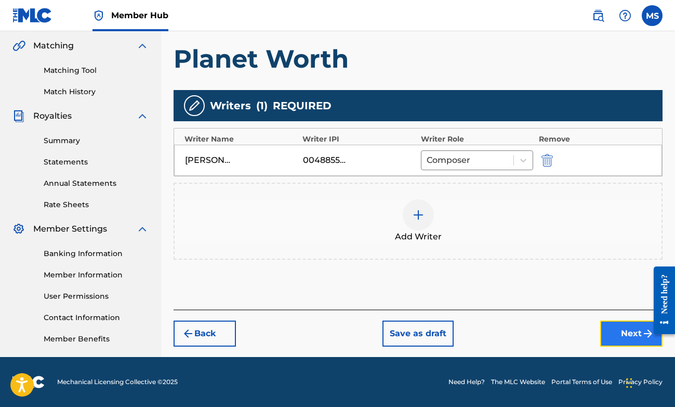
click at [612, 334] on button "Next" at bounding box center [632, 333] width 62 height 26
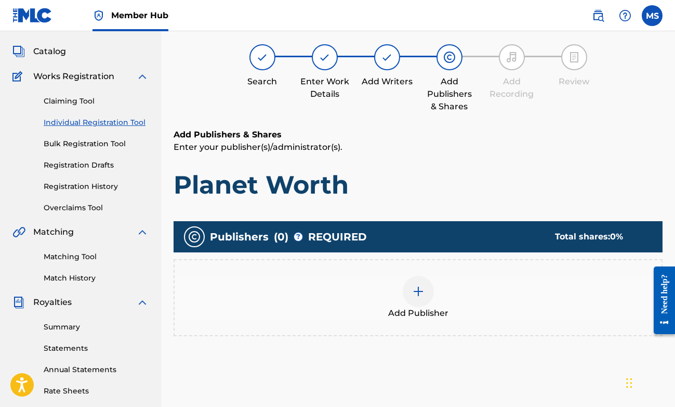
scroll to position [47, 0]
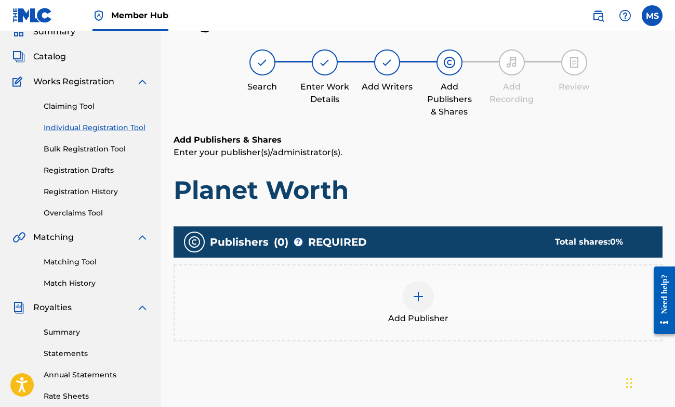
click at [428, 296] on div at bounding box center [418, 296] width 31 height 31
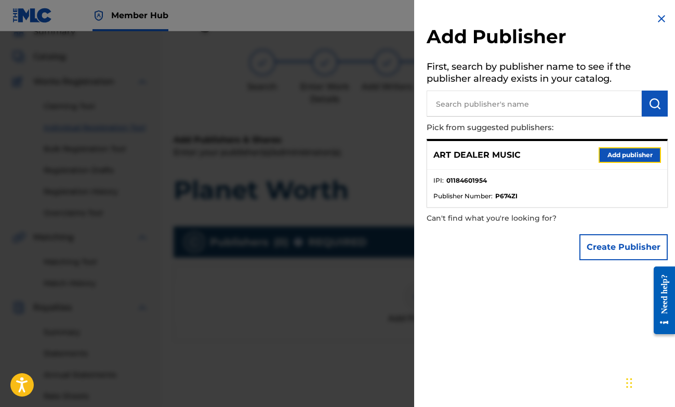
click at [608, 154] on button "Add publisher" at bounding box center [630, 155] width 62 height 16
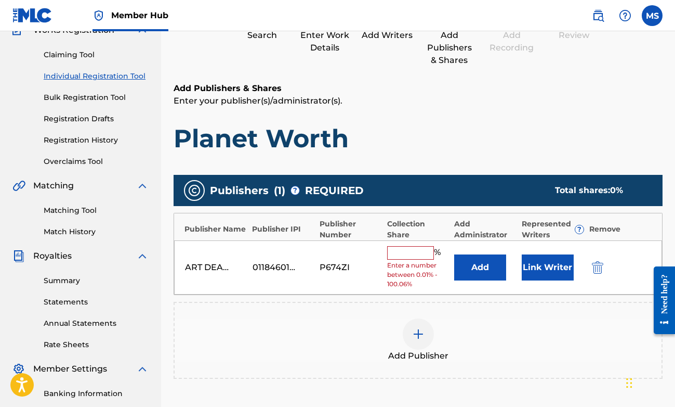
scroll to position [205, 0]
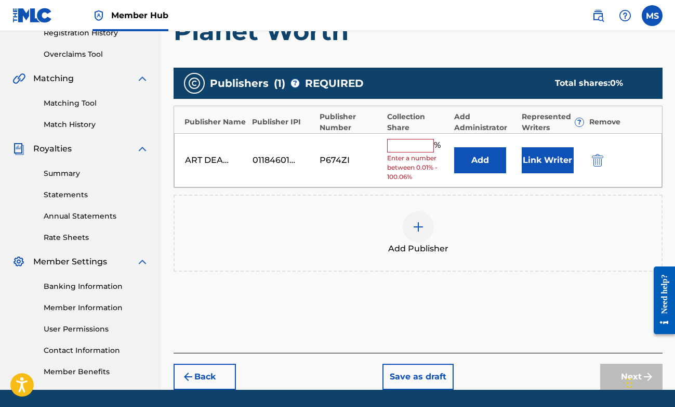
click at [423, 142] on input "text" at bounding box center [410, 146] width 47 height 14
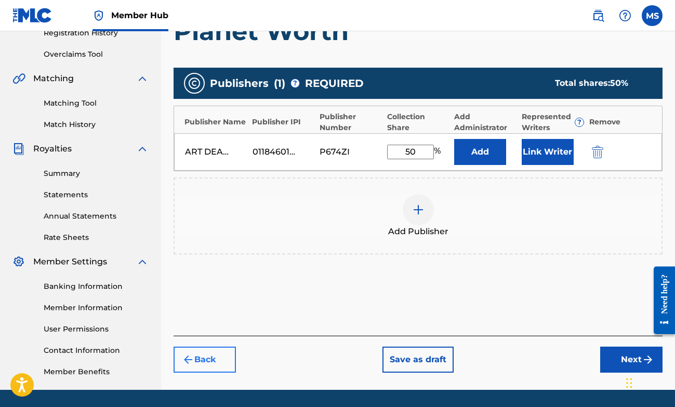
type input "50"
click at [224, 363] on button "Back" at bounding box center [205, 359] width 62 height 26
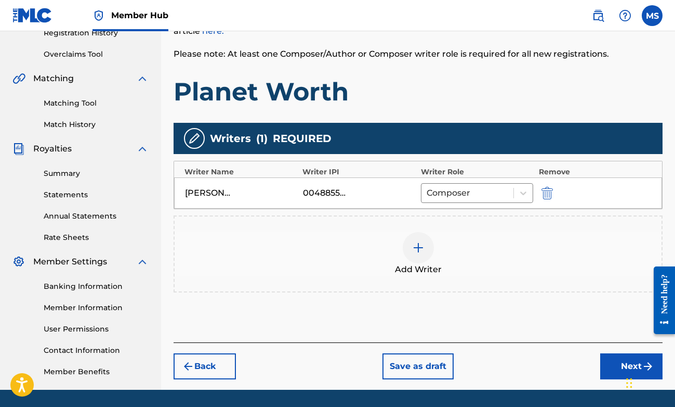
click at [420, 253] on img at bounding box center [418, 247] width 12 height 12
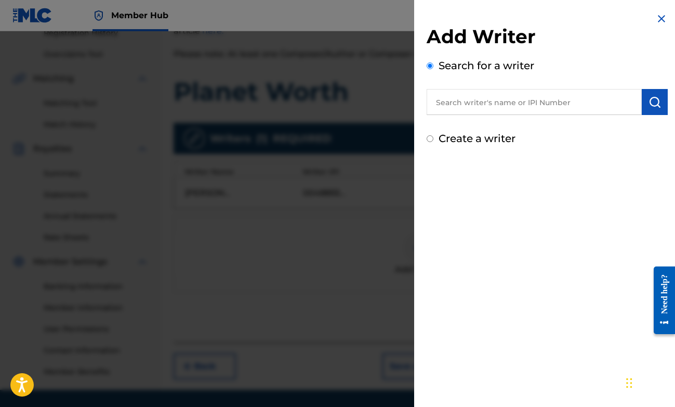
click at [498, 110] on input "text" at bounding box center [534, 102] width 215 height 26
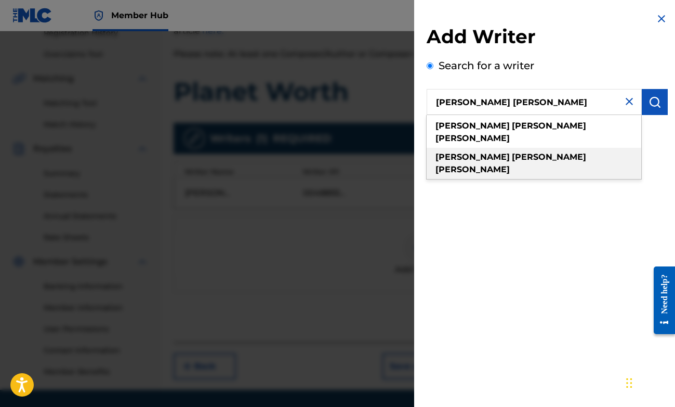
click at [505, 164] on strong "miller" at bounding box center [473, 169] width 74 height 10
type input "john benjamin miller"
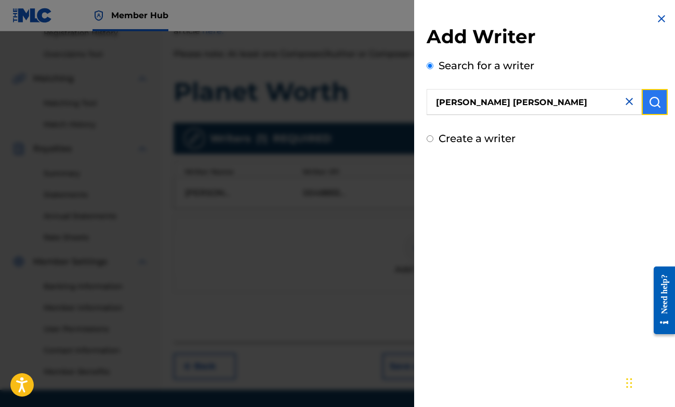
click at [642, 110] on button "submit" at bounding box center [655, 102] width 26 height 26
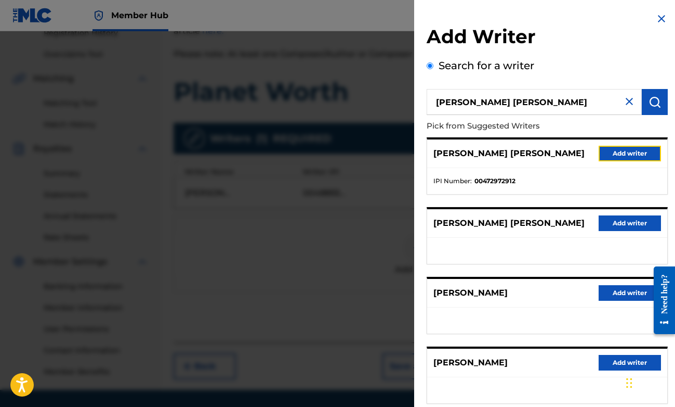
click at [614, 152] on button "Add writer" at bounding box center [630, 154] width 62 height 16
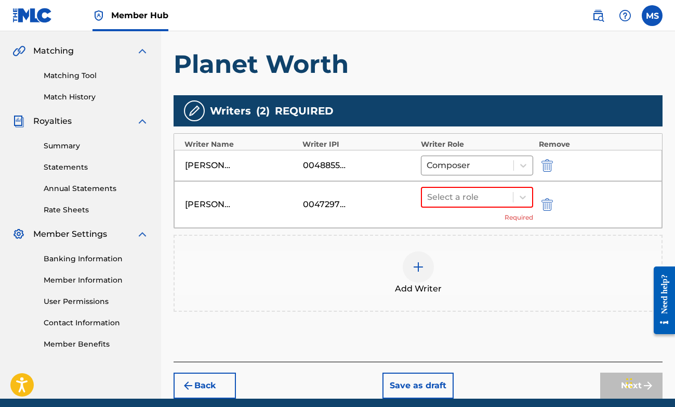
scroll to position [275, 0]
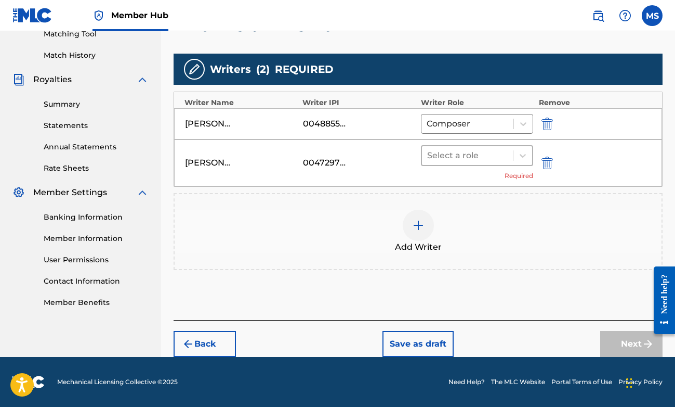
click at [487, 151] on div at bounding box center [467, 155] width 81 height 15
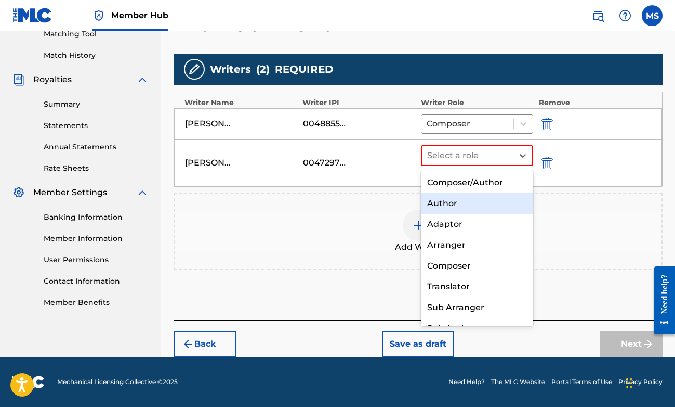
click at [471, 207] on div "Author" at bounding box center [477, 203] width 113 height 21
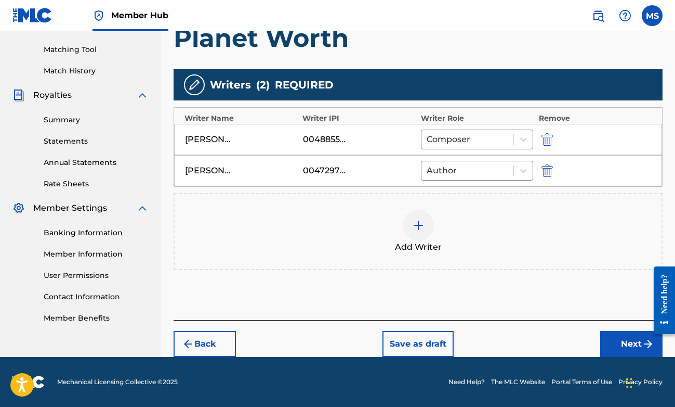
scroll to position [259, 0]
click at [626, 336] on button "Next" at bounding box center [632, 344] width 62 height 26
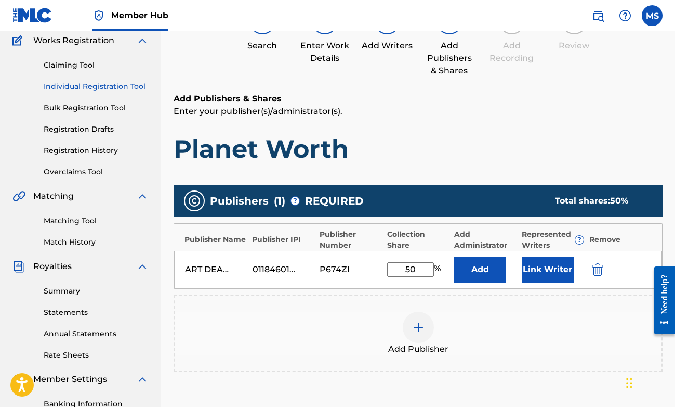
scroll to position [226, 0]
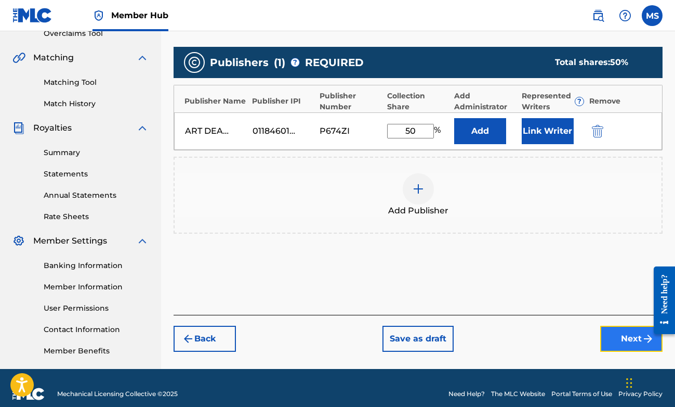
click at [615, 337] on button "Next" at bounding box center [632, 339] width 62 height 26
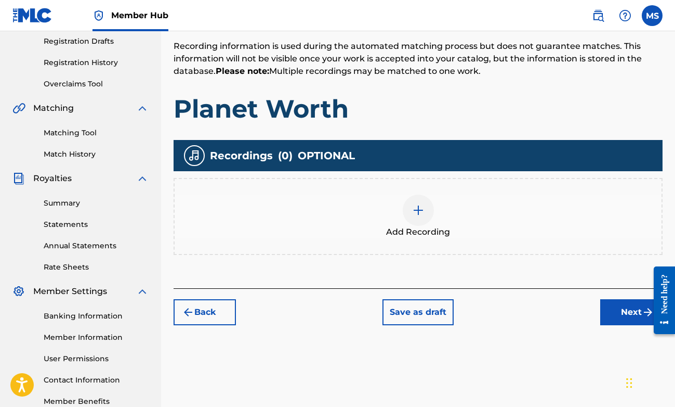
scroll to position [238, 0]
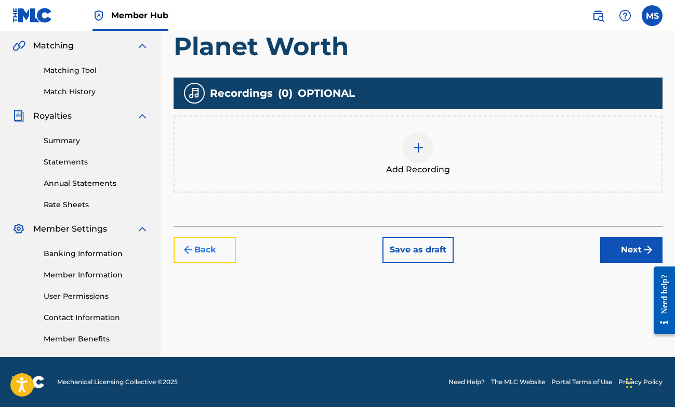
click at [229, 251] on button "Back" at bounding box center [205, 250] width 62 height 26
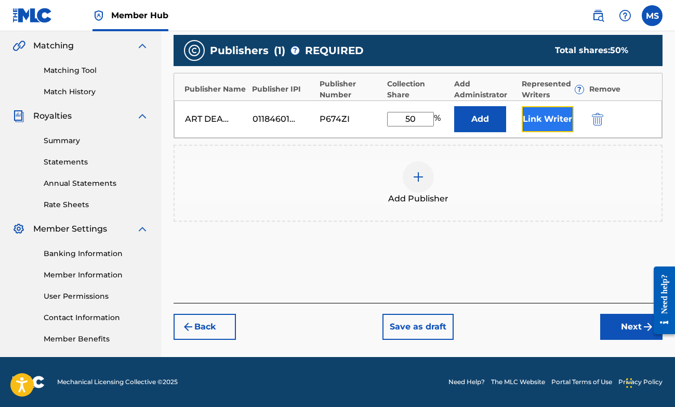
click at [555, 126] on button "Link Writer" at bounding box center [548, 119] width 52 height 26
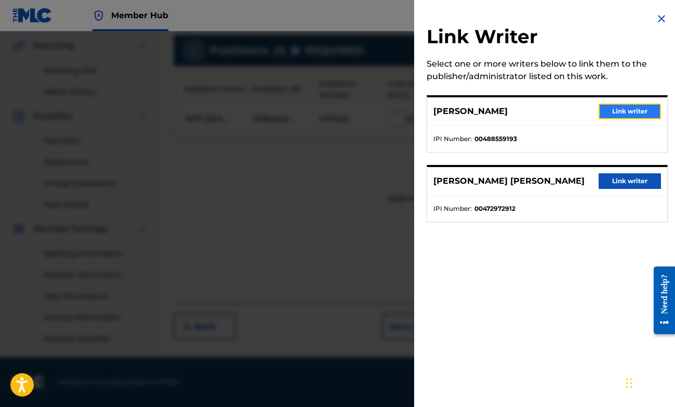
click at [608, 110] on button "Link writer" at bounding box center [630, 111] width 62 height 16
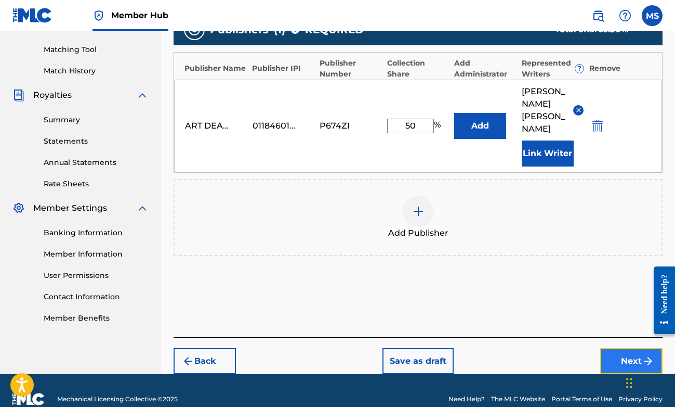
click at [619, 348] on button "Next" at bounding box center [632, 361] width 62 height 26
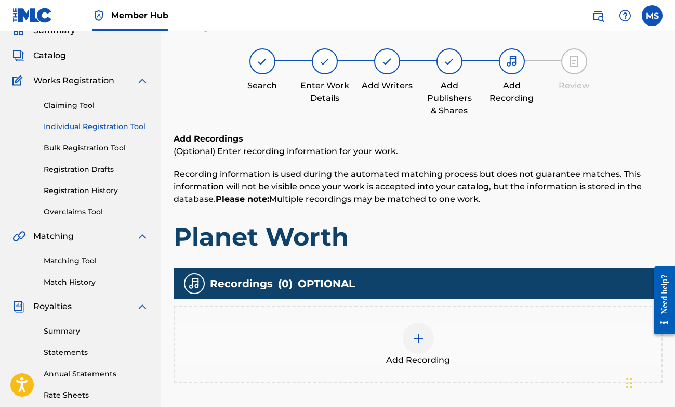
scroll to position [47, 0]
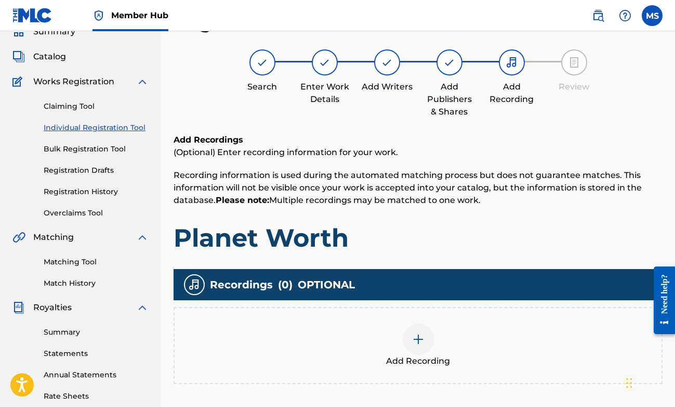
click at [418, 339] on img at bounding box center [418, 339] width 12 height 12
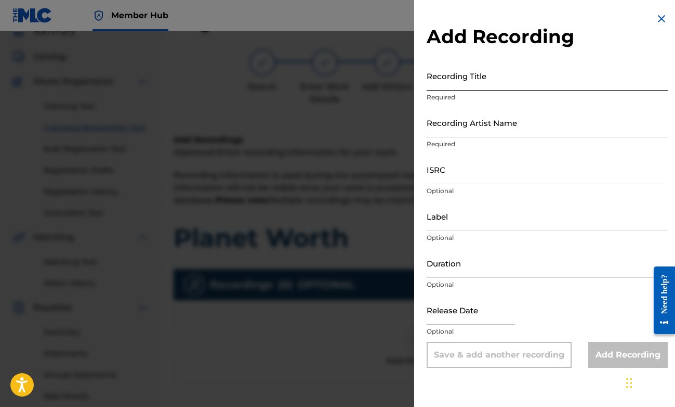
click at [490, 81] on input "Recording Title" at bounding box center [547, 76] width 241 height 30
type input "Planet Worth"
click at [492, 121] on input "Recording Artist Name" at bounding box center [547, 123] width 241 height 30
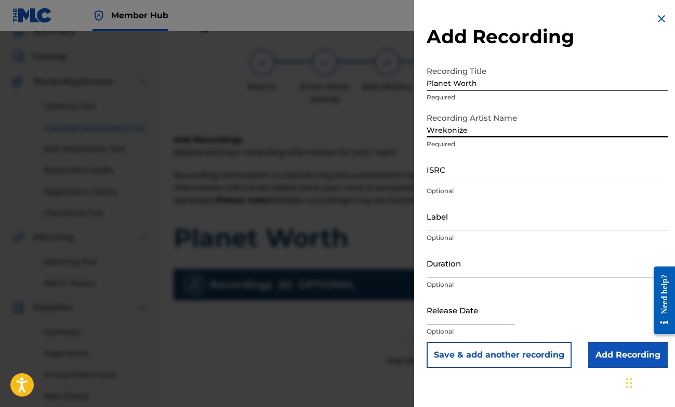
type input "Wrekonize"
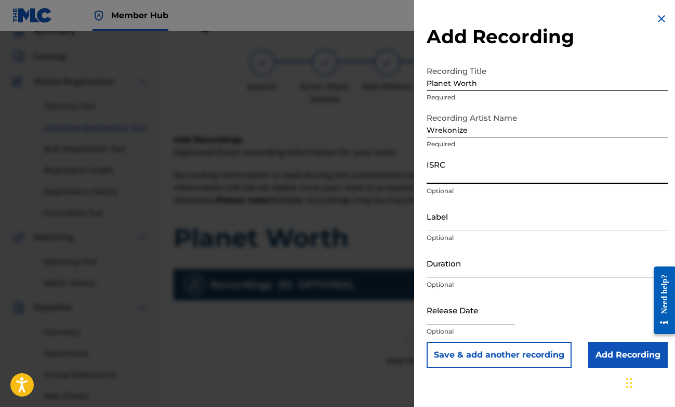
paste input "USZHR2200066"
type input "USZHR2200066"
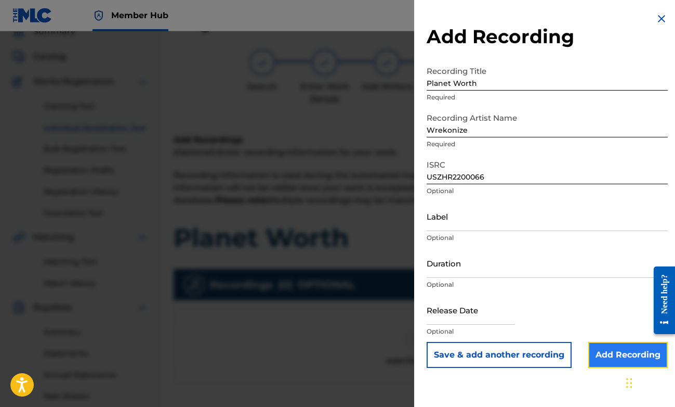
click at [622, 357] on input "Add Recording" at bounding box center [629, 355] width 80 height 26
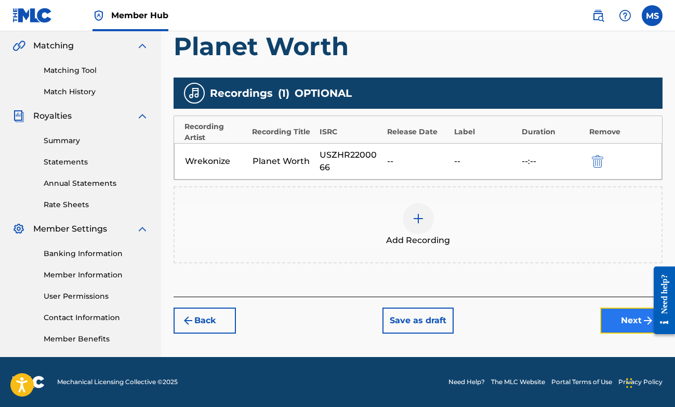
click at [608, 327] on button "Next" at bounding box center [632, 320] width 62 height 26
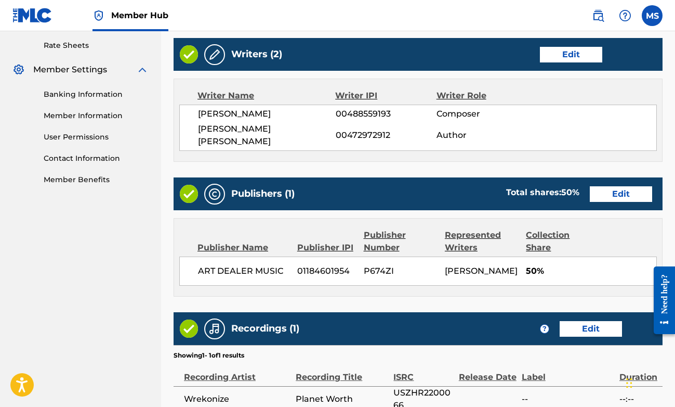
scroll to position [504, 0]
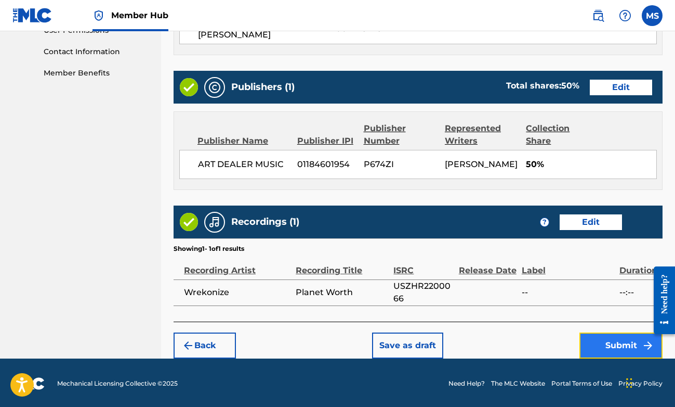
click at [621, 343] on button "Submit" at bounding box center [621, 345] width 83 height 26
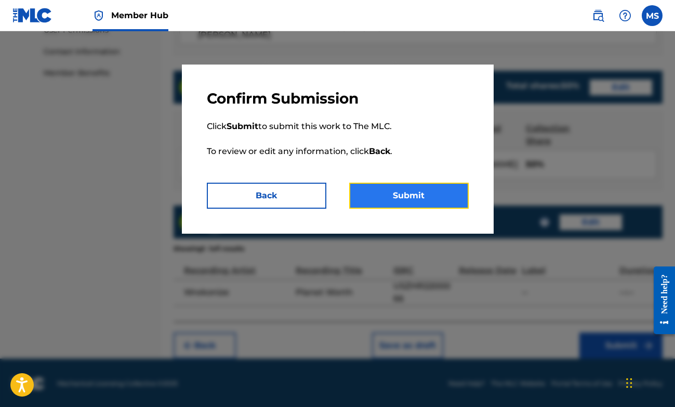
click at [444, 191] on button "Submit" at bounding box center [409, 196] width 120 height 26
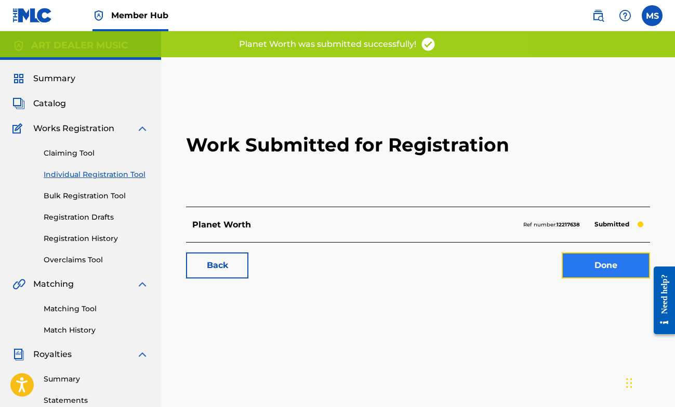
click at [633, 271] on link "Done" at bounding box center [606, 265] width 88 height 26
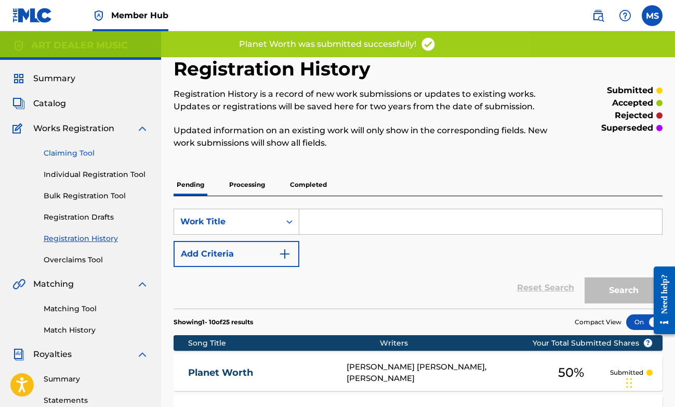
click at [94, 157] on link "Claiming Tool" at bounding box center [96, 153] width 105 height 11
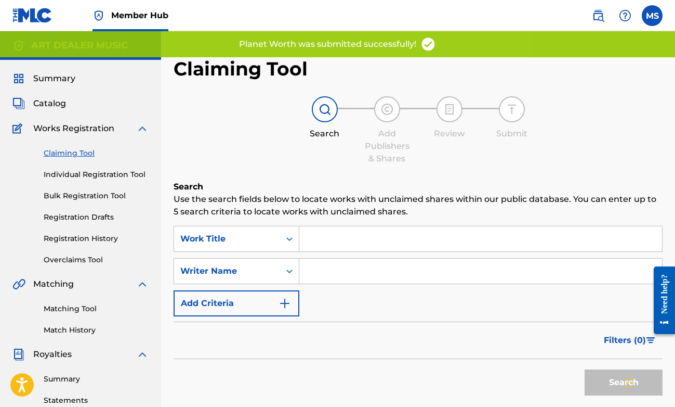
click at [380, 238] on input "Search Form" at bounding box center [481, 238] width 363 height 25
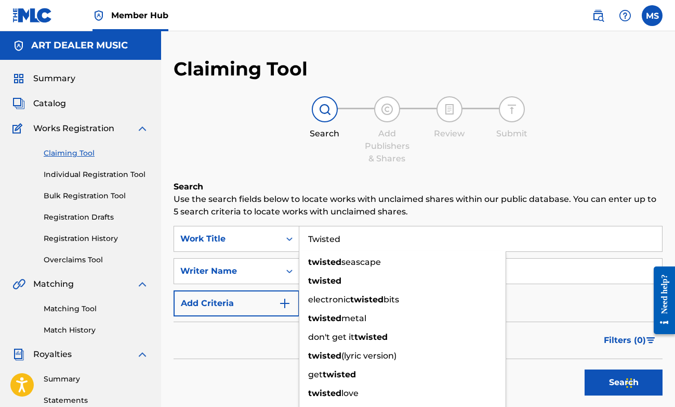
type input "Twisted"
click at [222, 367] on div "Search" at bounding box center [418, 380] width 489 height 42
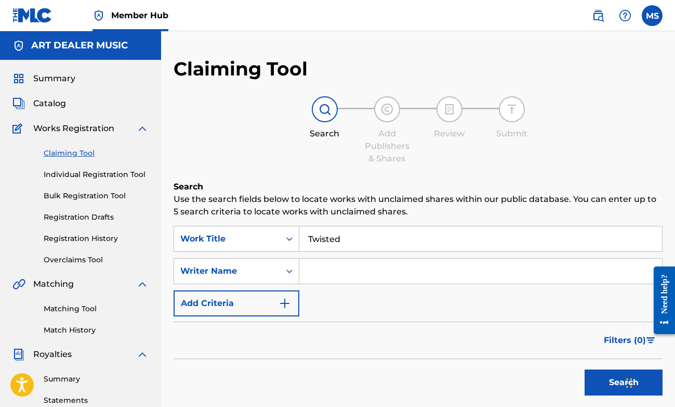
click at [323, 276] on input "Search Form" at bounding box center [481, 270] width 363 height 25
type input "[PERSON_NAME]"
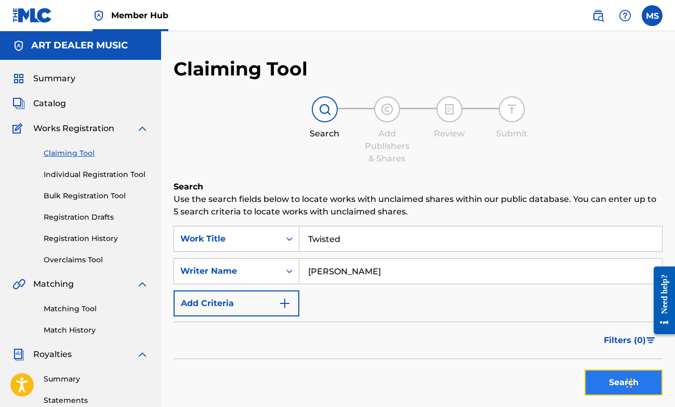
click at [611, 382] on button "Search" at bounding box center [624, 382] width 78 height 26
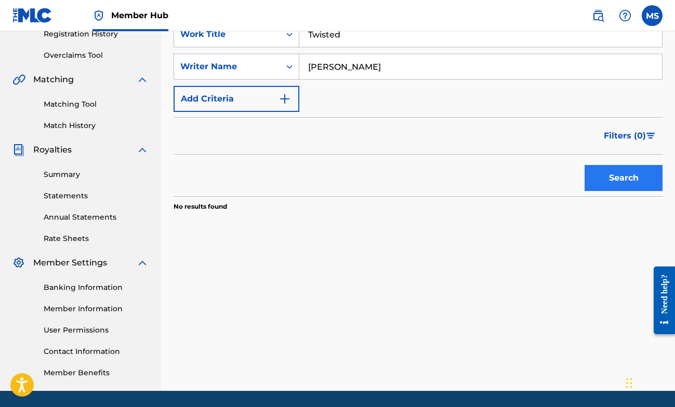
scroll to position [205, 0]
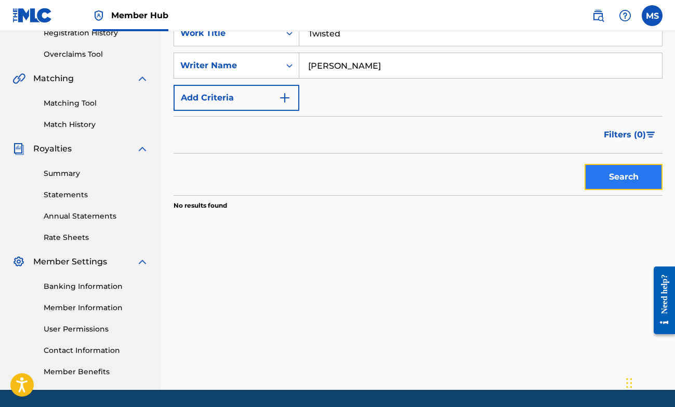
click at [613, 181] on button "Search" at bounding box center [624, 177] width 78 height 26
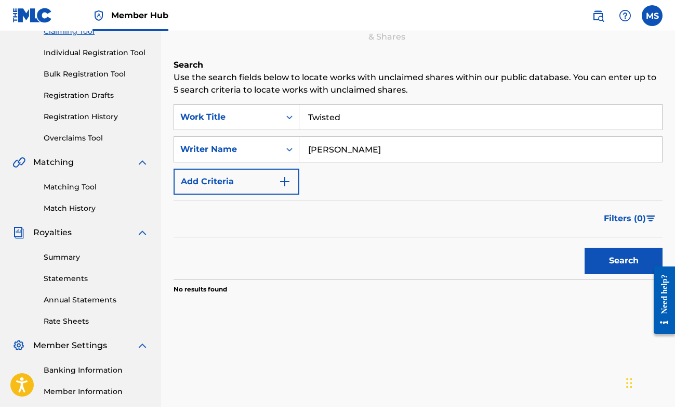
scroll to position [0, 0]
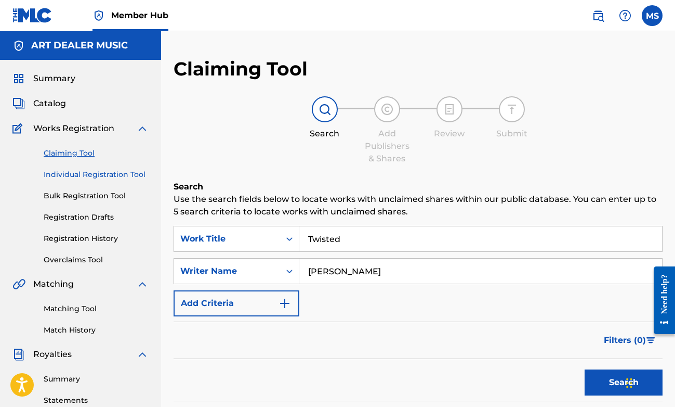
click at [121, 174] on link "Individual Registration Tool" at bounding box center [96, 174] width 105 height 11
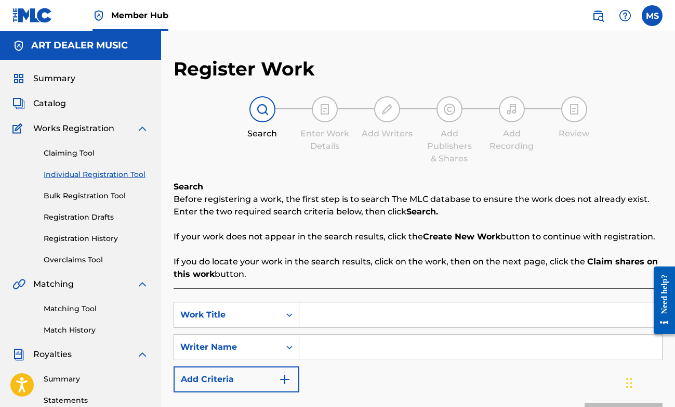
click at [346, 318] on input "Search Form" at bounding box center [481, 314] width 363 height 25
type input "Twisted"
click at [354, 348] on input "Search Form" at bounding box center [481, 346] width 363 height 25
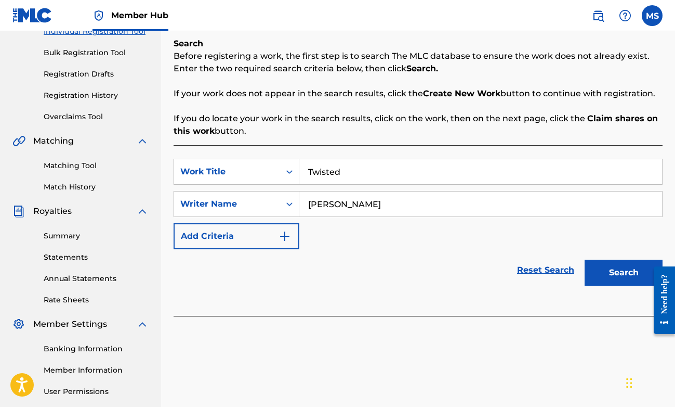
scroll to position [164, 0]
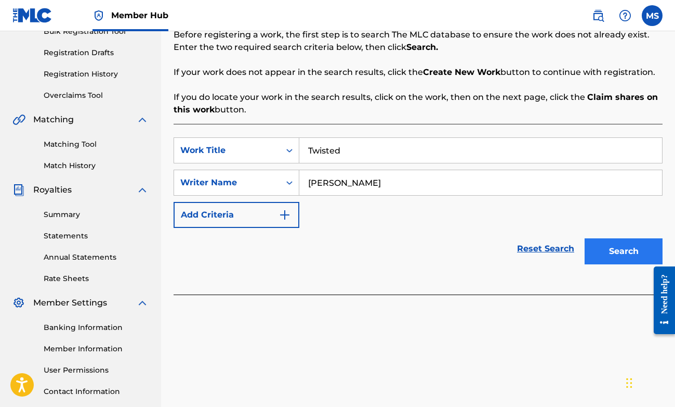
type input "[PERSON_NAME]"
click at [640, 254] on button "Search" at bounding box center [624, 251] width 78 height 26
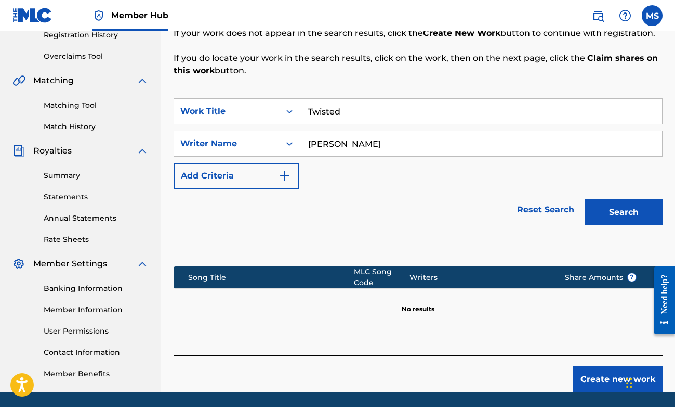
scroll to position [239, 0]
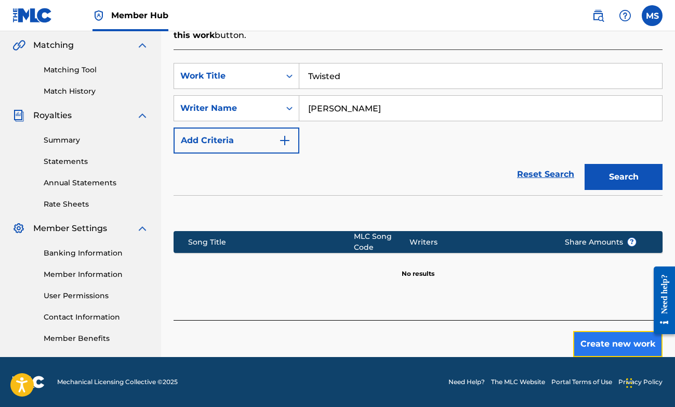
click at [612, 343] on button "Create new work" at bounding box center [618, 344] width 89 height 26
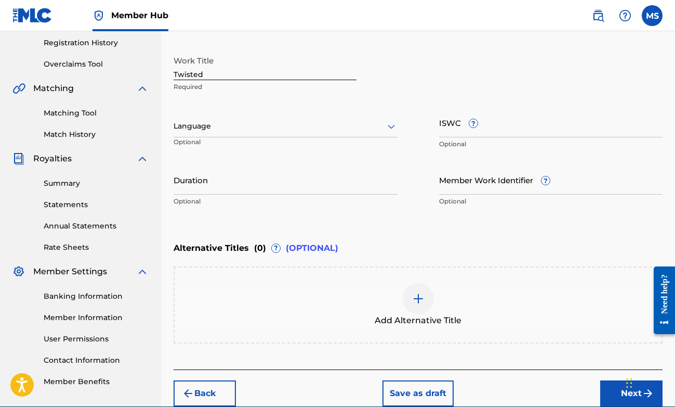
scroll to position [194, 0]
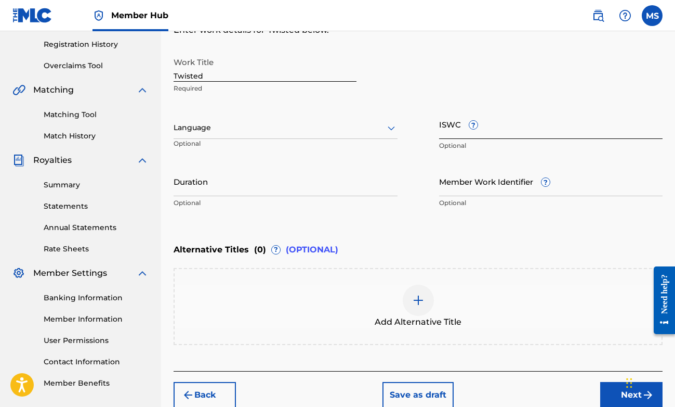
click at [445, 126] on input "ISWC ?" at bounding box center [551, 124] width 224 height 30
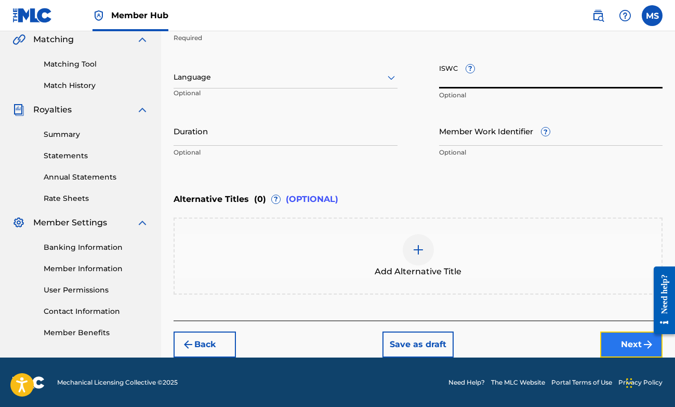
click at [617, 348] on button "Next" at bounding box center [632, 344] width 62 height 26
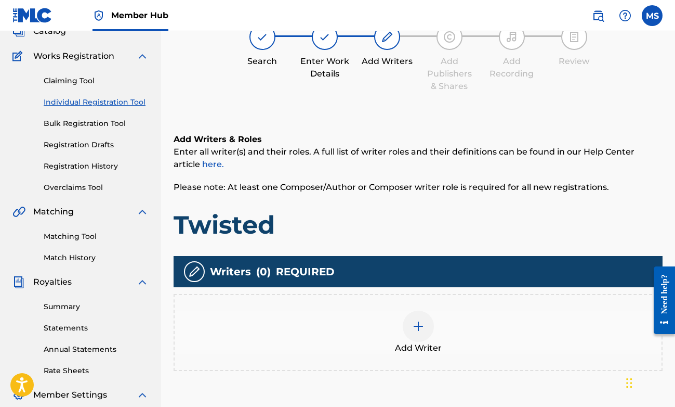
scroll to position [79, 0]
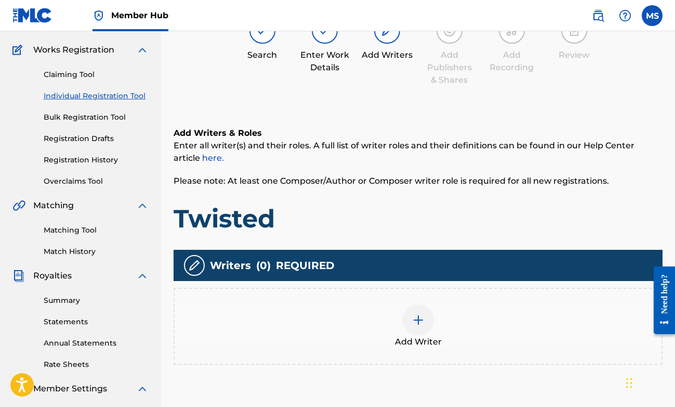
click at [423, 322] on img at bounding box center [418, 320] width 12 height 12
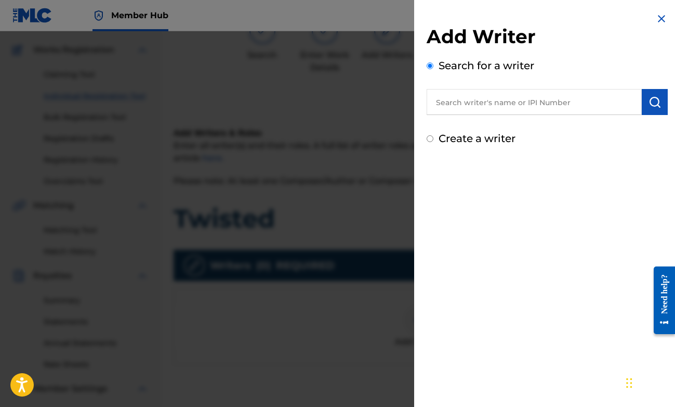
click at [454, 98] on input "text" at bounding box center [534, 102] width 215 height 26
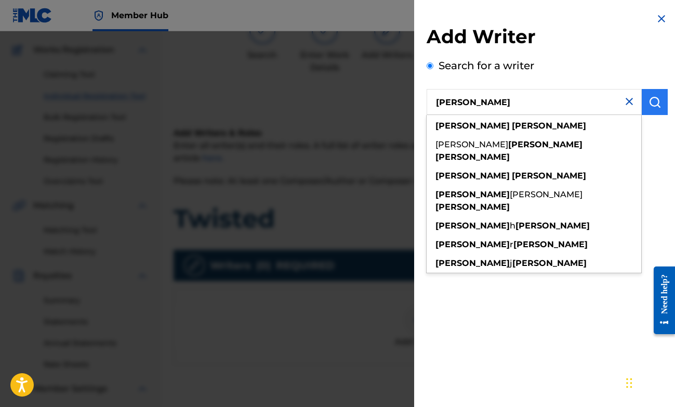
type input "[PERSON_NAME]"
click at [650, 108] on button "submit" at bounding box center [655, 102] width 26 height 26
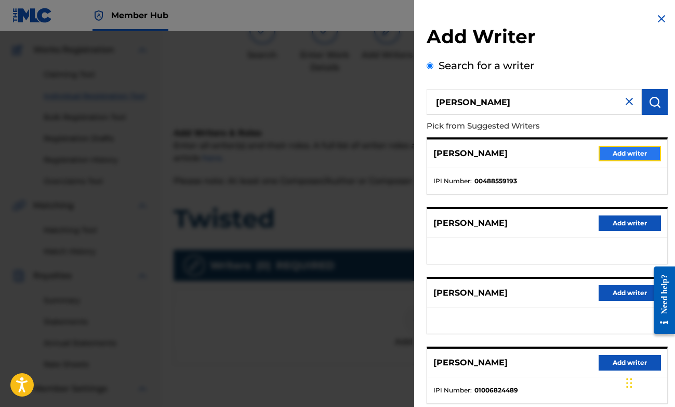
click at [633, 153] on button "Add writer" at bounding box center [630, 154] width 62 height 16
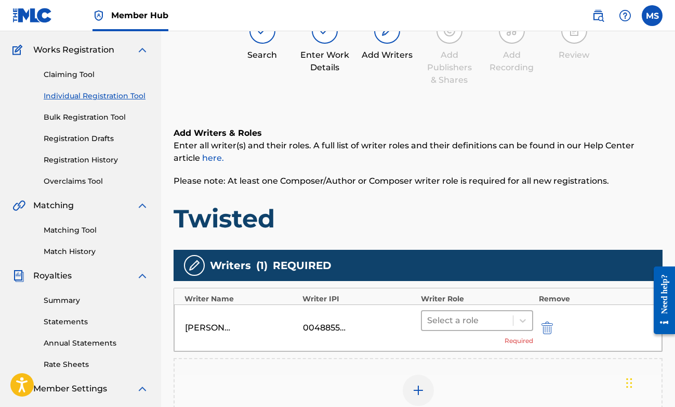
click at [478, 324] on div at bounding box center [467, 320] width 81 height 15
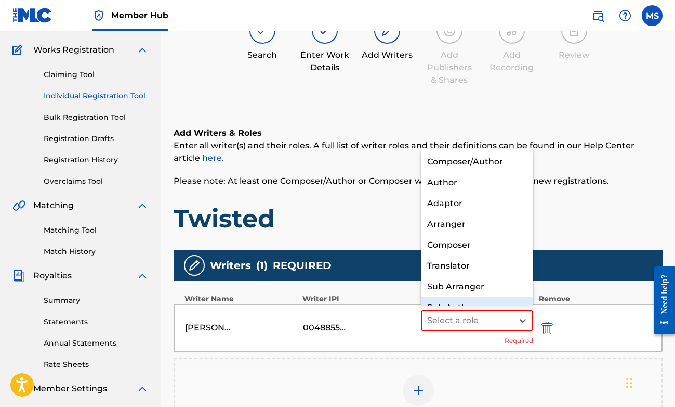
scroll to position [15, 0]
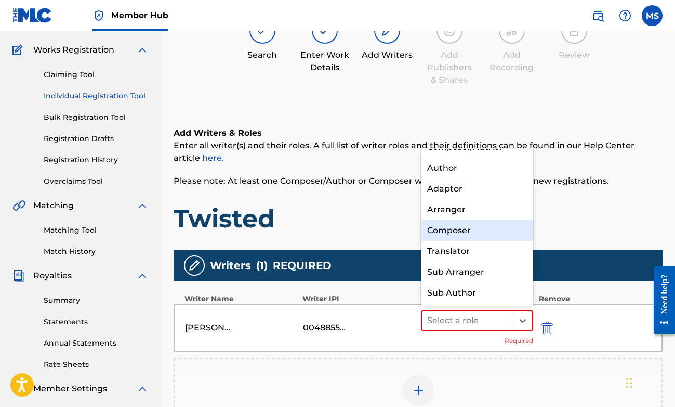
click at [463, 238] on div "Composer" at bounding box center [477, 230] width 113 height 21
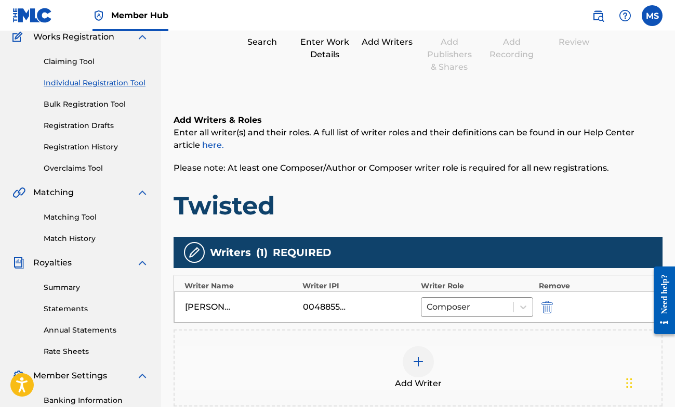
scroll to position [111, 0]
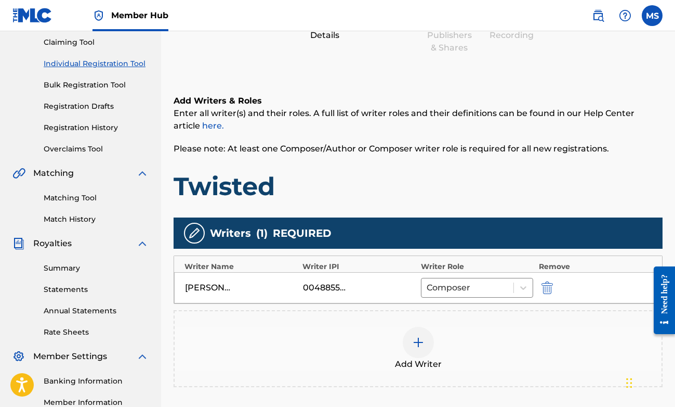
click at [420, 340] on img at bounding box center [418, 342] width 12 height 12
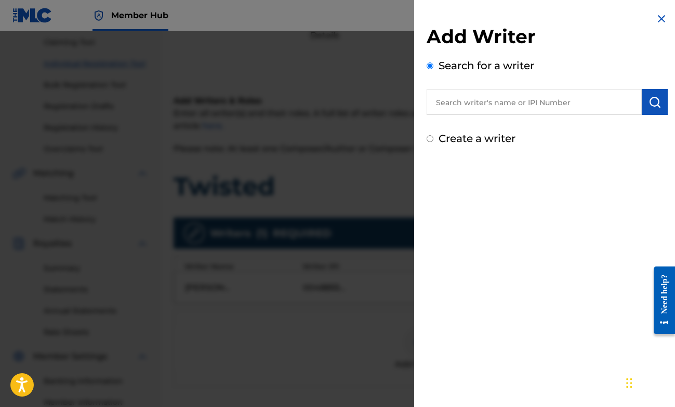
click at [557, 98] on input "text" at bounding box center [534, 102] width 215 height 26
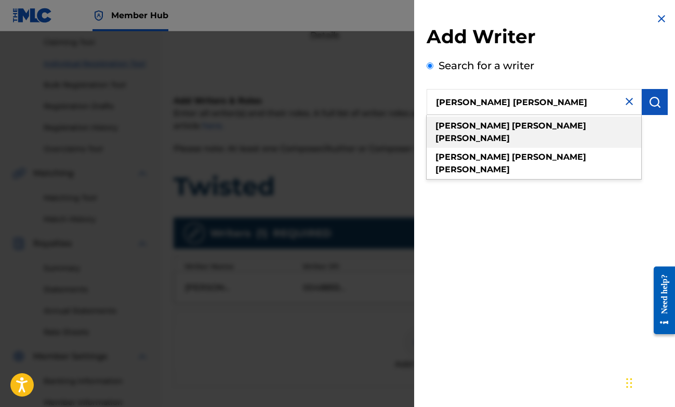
click at [509, 134] on div "benjamin john miller" at bounding box center [534, 131] width 215 height 31
type input "benjamin john miller"
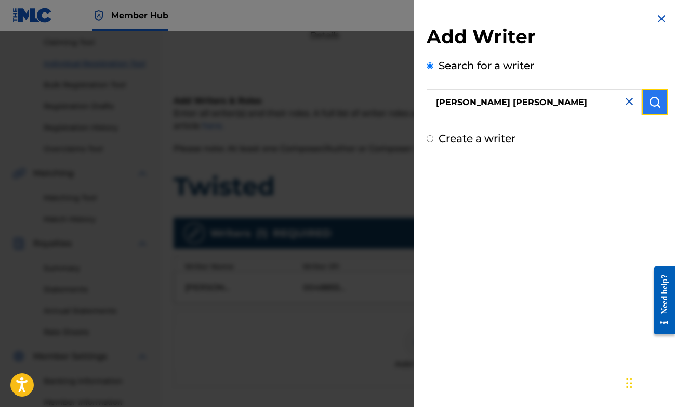
click at [644, 107] on button "submit" at bounding box center [655, 102] width 26 height 26
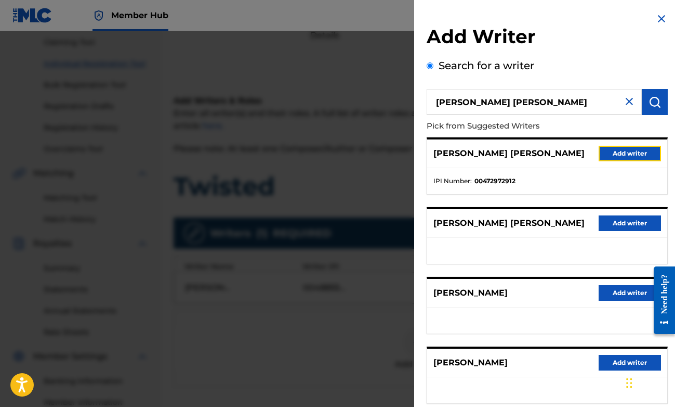
click at [605, 151] on button "Add writer" at bounding box center [630, 154] width 62 height 16
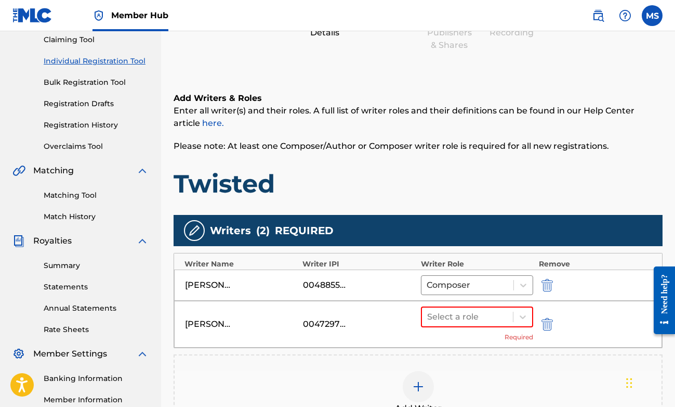
scroll to position [275, 0]
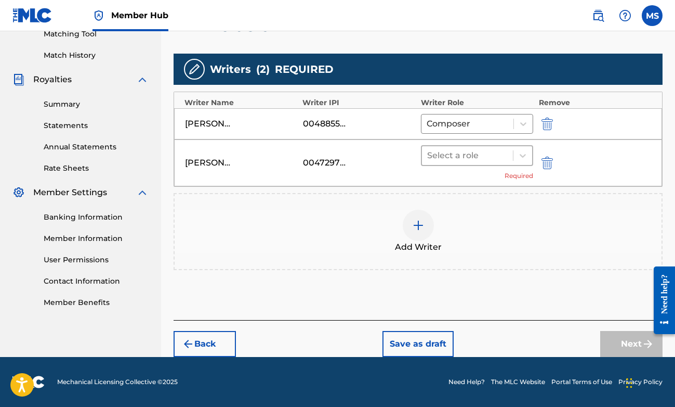
click at [508, 158] on div "Select a role" at bounding box center [468, 155] width 92 height 19
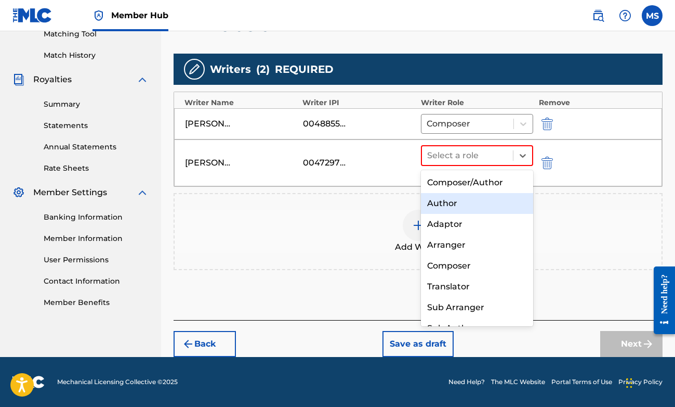
click at [490, 205] on div "Author" at bounding box center [477, 203] width 113 height 21
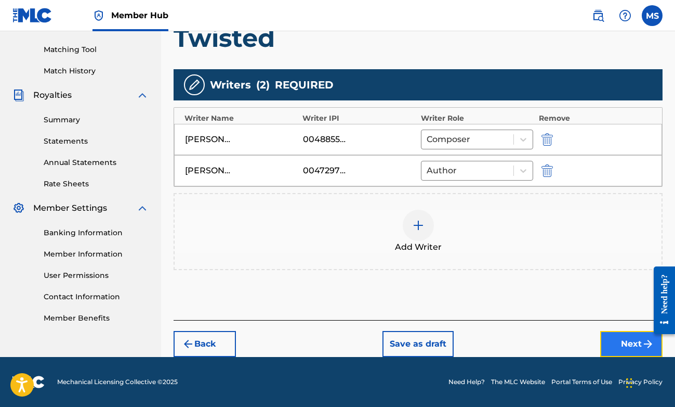
click at [639, 346] on button "Next" at bounding box center [632, 344] width 62 height 26
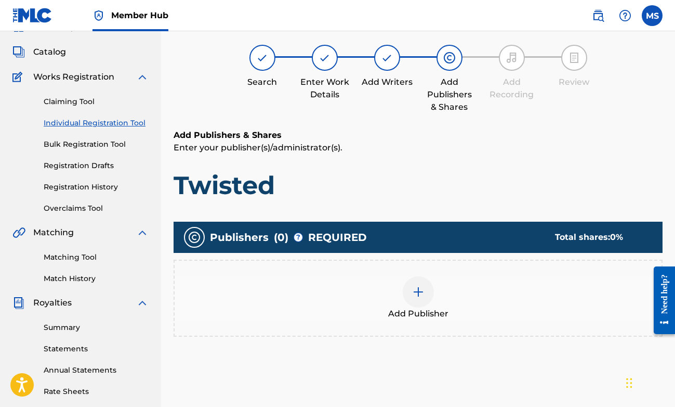
scroll to position [47, 0]
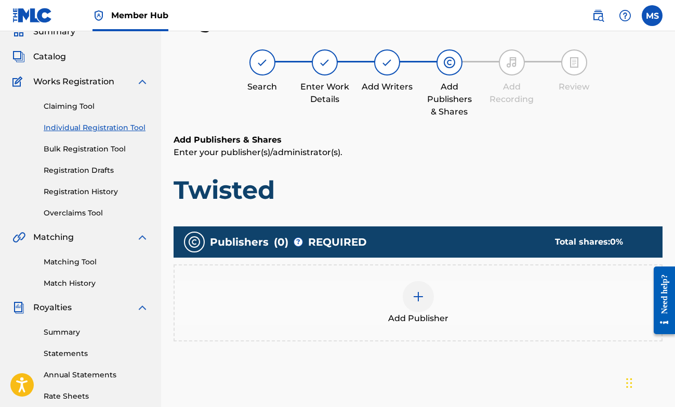
click at [425, 300] on div at bounding box center [418, 296] width 31 height 31
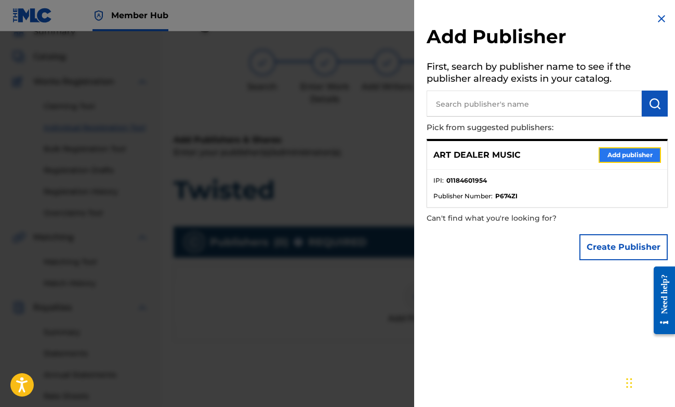
click at [633, 158] on button "Add publisher" at bounding box center [630, 155] width 62 height 16
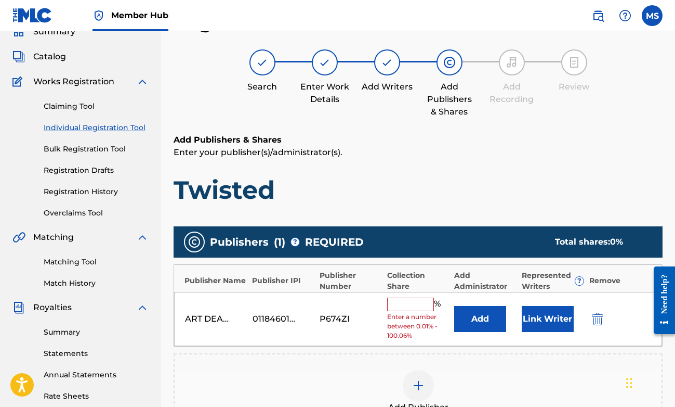
click at [413, 298] on input "text" at bounding box center [410, 304] width 47 height 14
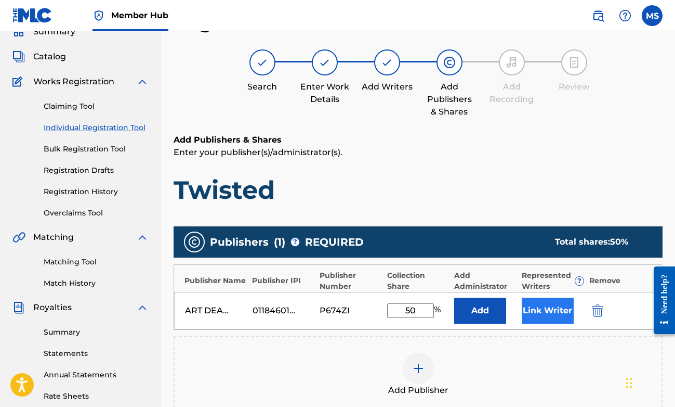
type input "50"
click at [542, 304] on button "Link Writer" at bounding box center [548, 310] width 52 height 26
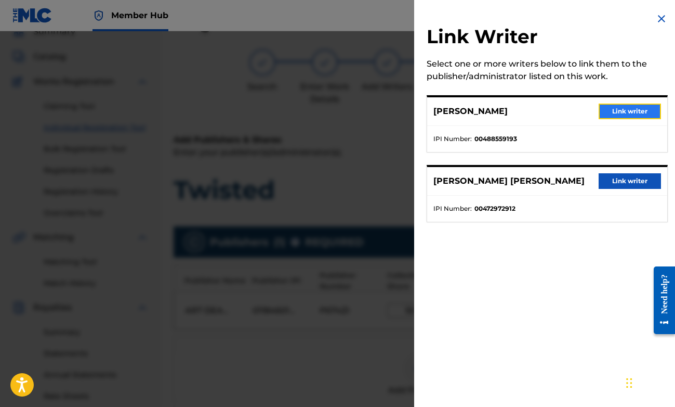
click at [632, 113] on button "Link writer" at bounding box center [630, 111] width 62 height 16
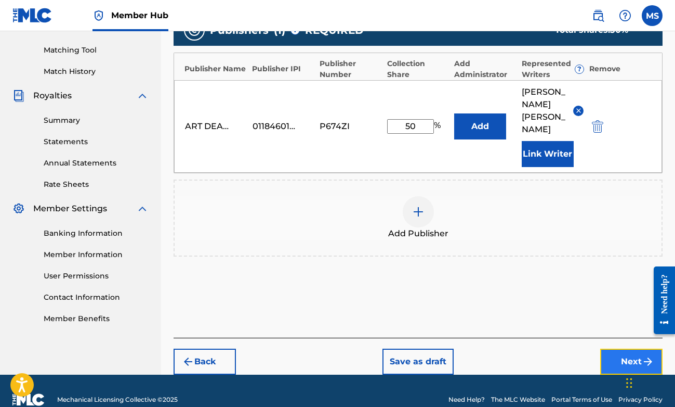
click at [615, 348] on button "Next" at bounding box center [632, 361] width 62 height 26
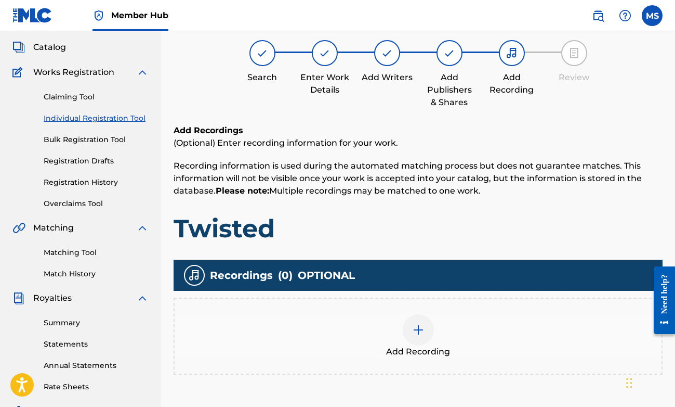
scroll to position [212, 0]
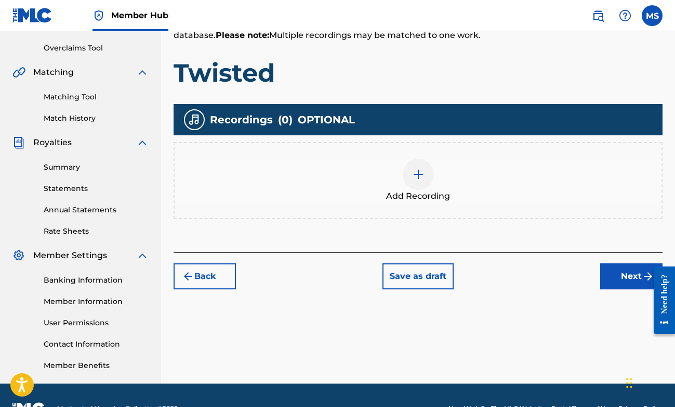
click at [426, 180] on div at bounding box center [418, 174] width 31 height 31
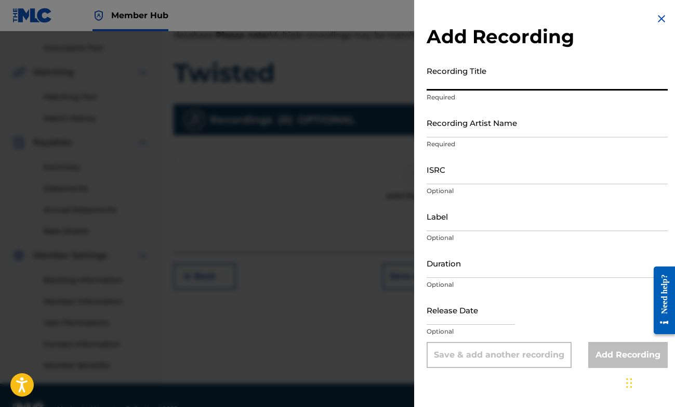
click at [533, 87] on input "Recording Title" at bounding box center [547, 76] width 241 height 30
type input "Twisted"
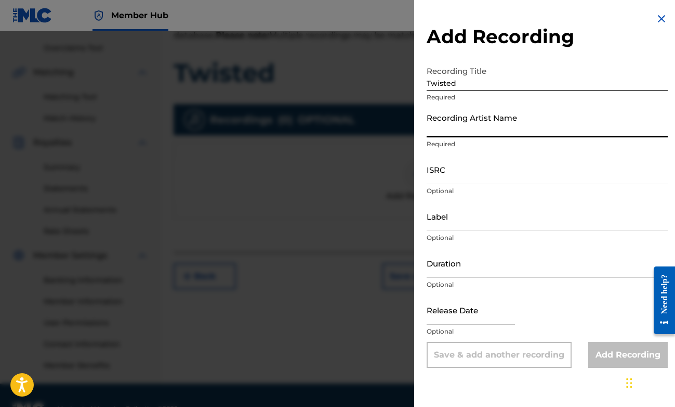
click at [534, 119] on input "Recording Artist Name" at bounding box center [547, 123] width 241 height 30
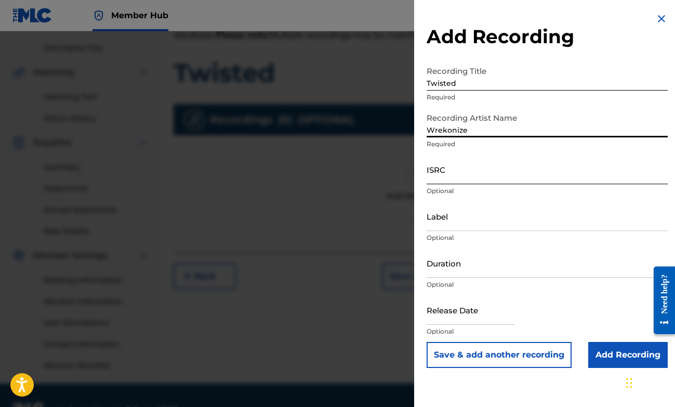
type input "Wrekonize"
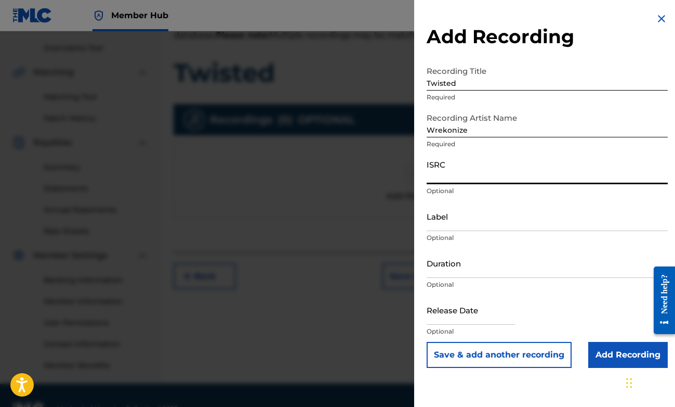
click at [516, 171] on input "ISRC" at bounding box center [547, 169] width 241 height 30
paste input "USZHR2200169"
type input "USZHR2200169"
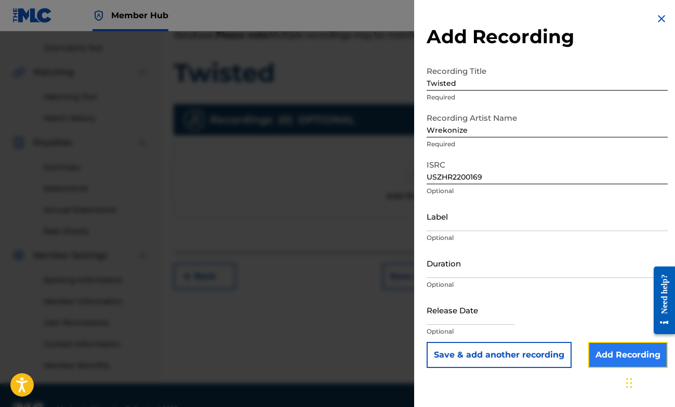
click at [638, 354] on input "Add Recording" at bounding box center [629, 355] width 80 height 26
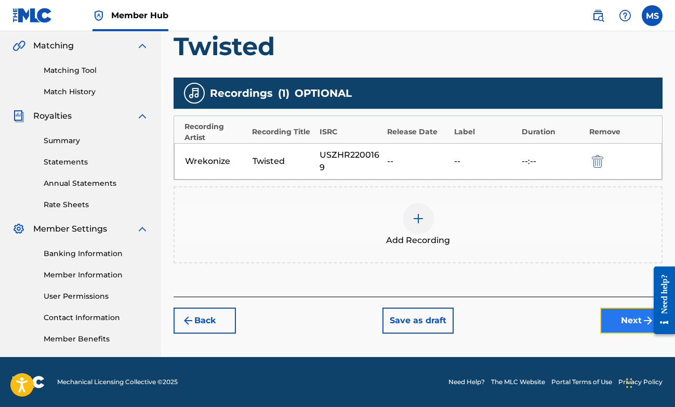
click at [632, 319] on button "Next" at bounding box center [632, 320] width 62 height 26
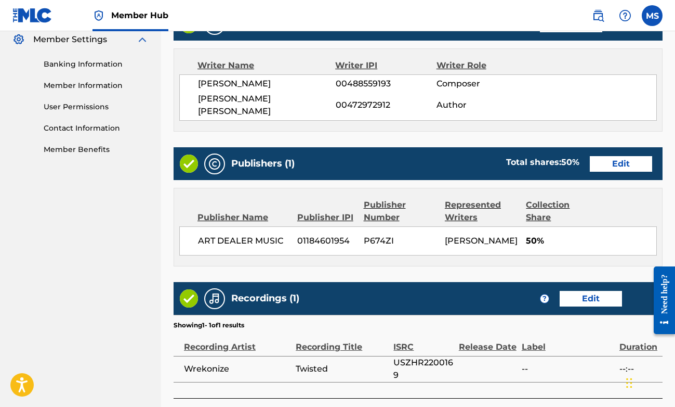
scroll to position [504, 0]
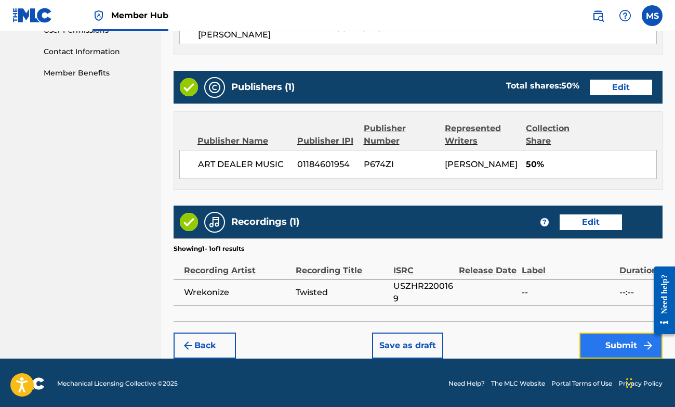
click at [597, 336] on button "Submit" at bounding box center [621, 345] width 83 height 26
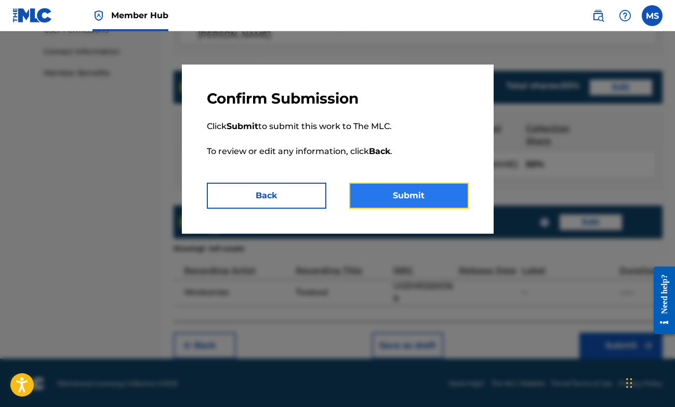
click at [451, 197] on button "Submit" at bounding box center [409, 196] width 120 height 26
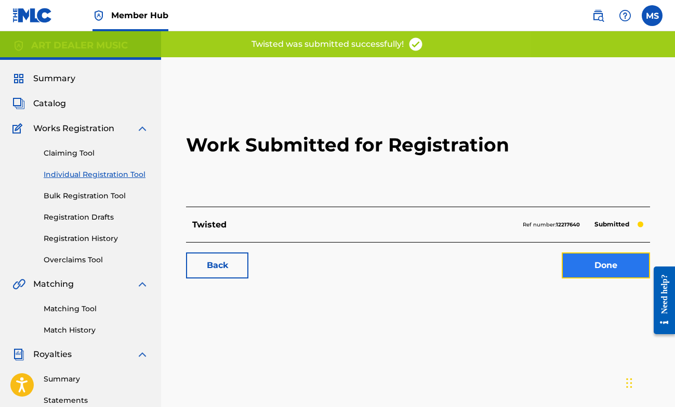
click at [623, 275] on link "Done" at bounding box center [606, 265] width 88 height 26
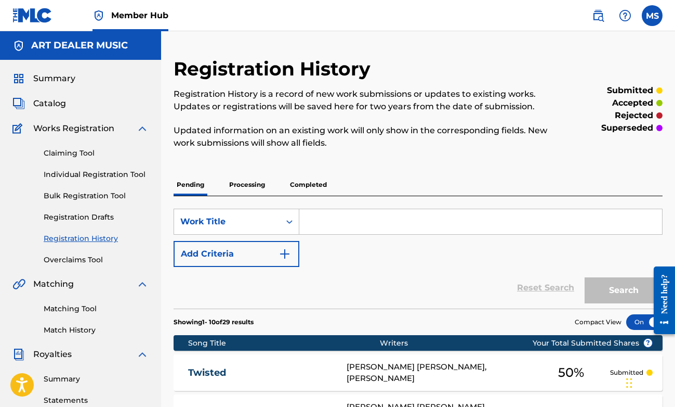
scroll to position [32, 0]
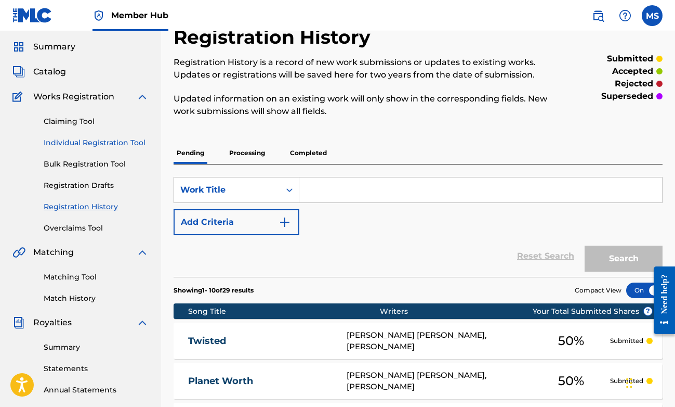
click at [92, 145] on link "Individual Registration Tool" at bounding box center [96, 142] width 105 height 11
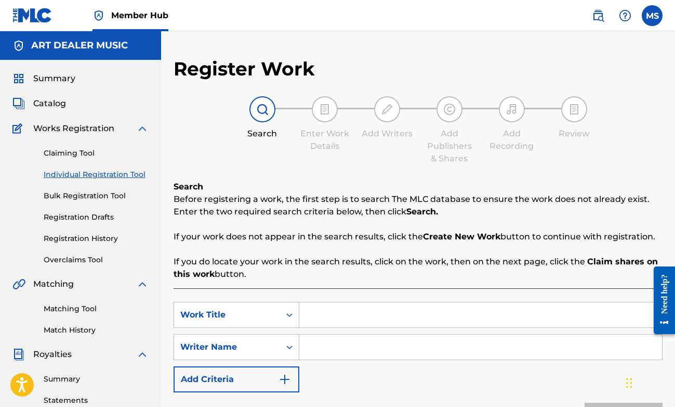
click at [389, 317] on input "Search Form" at bounding box center [481, 314] width 363 height 25
type input "FREE WAY"
click at [370, 330] on div "SearchWithCriteria50697eae-50a3-46fb-bbc7-05a067625f1e Work Title FREE WAY Sear…" at bounding box center [418, 347] width 489 height 90
click at [371, 345] on input "Search Form" at bounding box center [481, 346] width 363 height 25
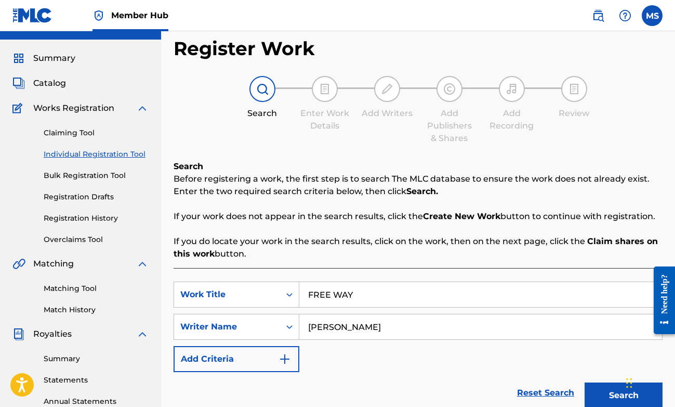
scroll to position [32, 0]
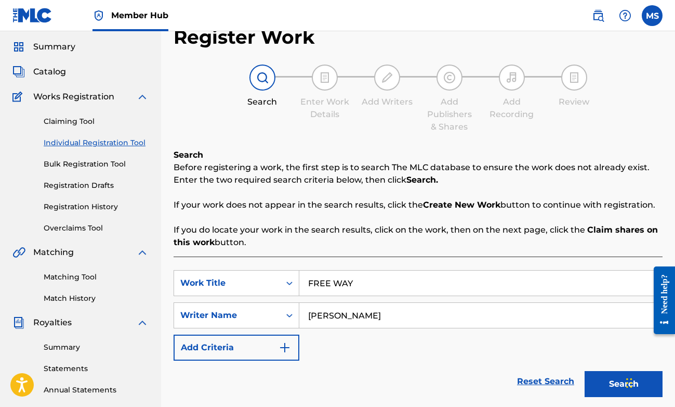
type input "[PERSON_NAME]"
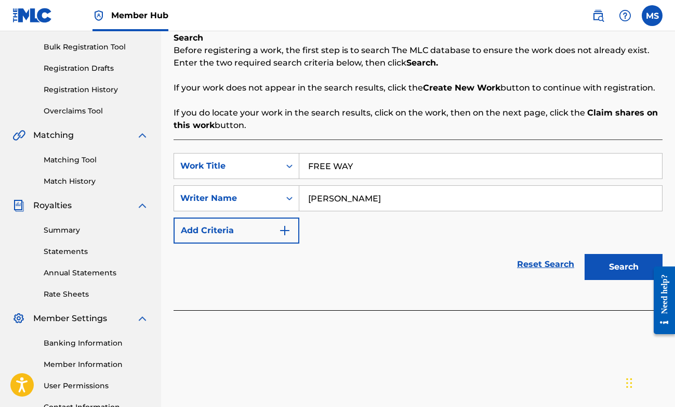
scroll to position [210, 0]
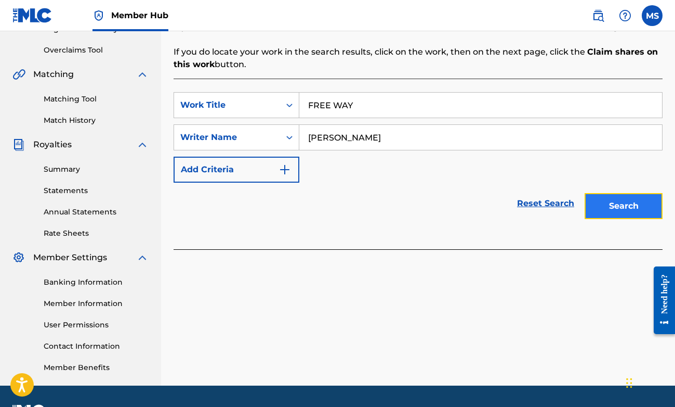
click at [627, 211] on button "Search" at bounding box center [624, 206] width 78 height 26
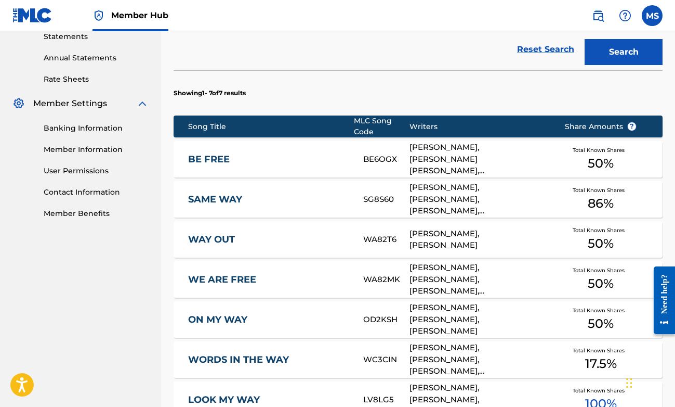
scroll to position [552, 0]
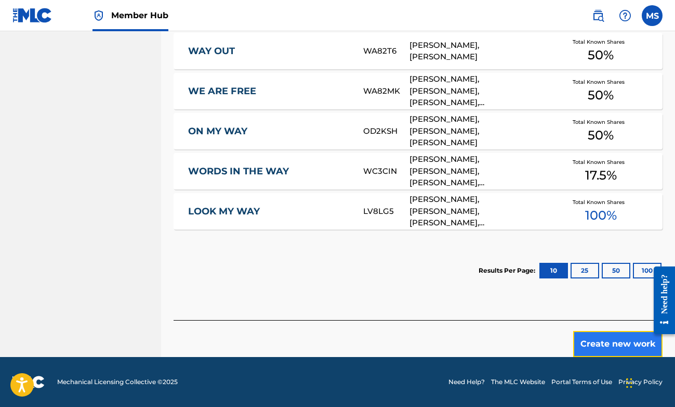
click at [620, 345] on button "Create new work" at bounding box center [618, 344] width 89 height 26
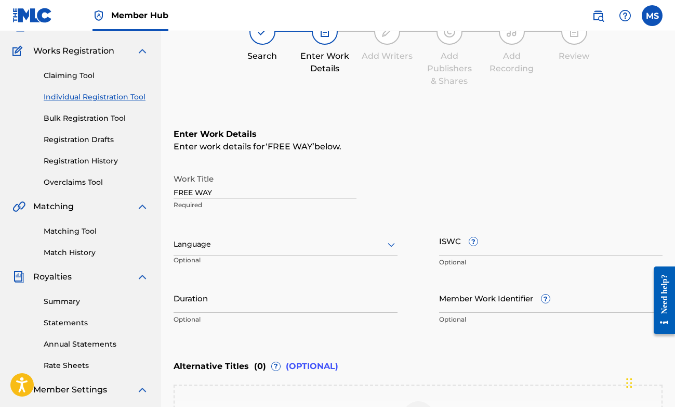
scroll to position [174, 0]
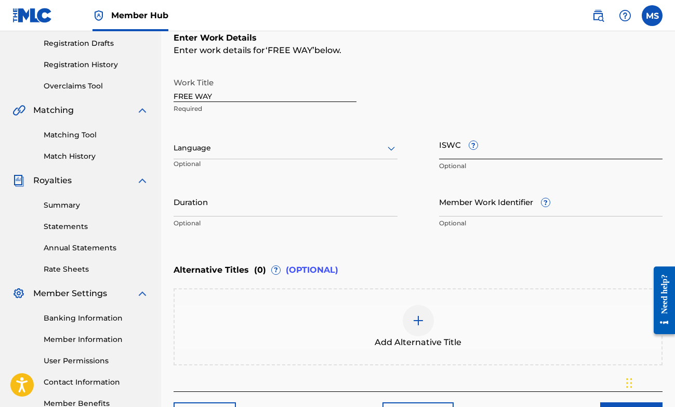
click at [454, 142] on input "ISWC ?" at bounding box center [551, 144] width 224 height 30
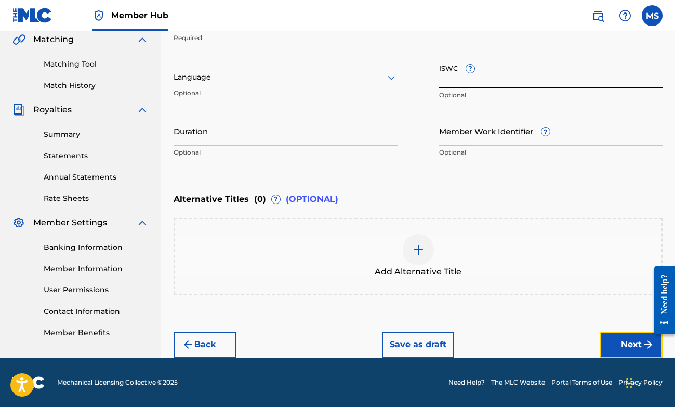
click at [605, 339] on button "Next" at bounding box center [632, 344] width 62 height 26
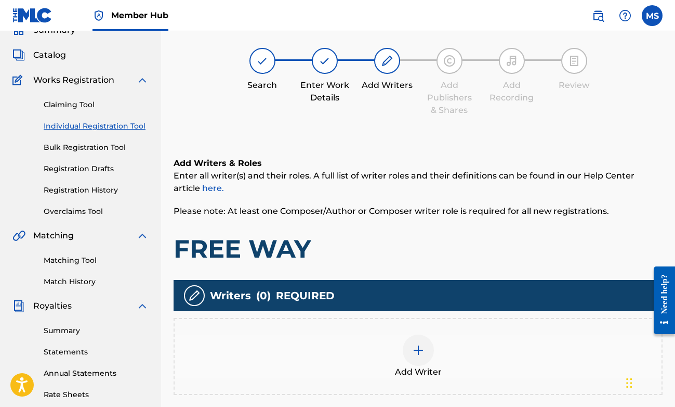
scroll to position [206, 0]
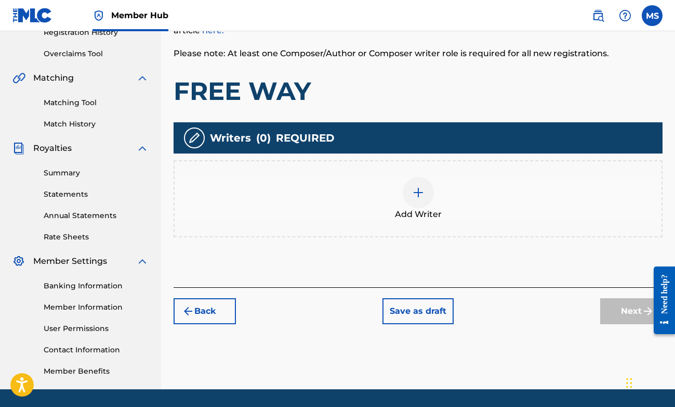
click at [420, 188] on img at bounding box center [418, 192] width 12 height 12
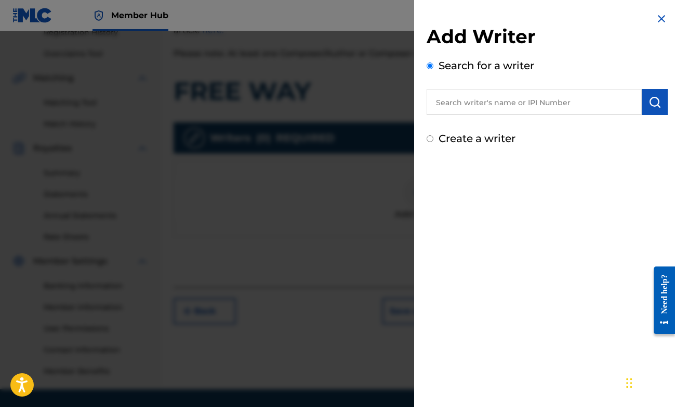
click at [465, 108] on input "text" at bounding box center [534, 102] width 215 height 26
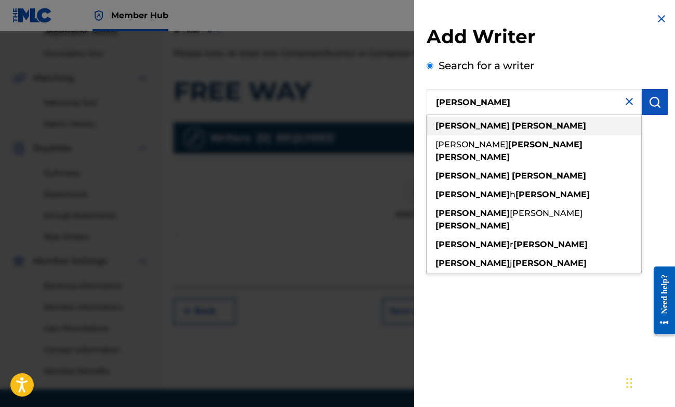
type input "[PERSON_NAME]"
click at [512, 129] on strong "[PERSON_NAME]" at bounding box center [549, 126] width 74 height 10
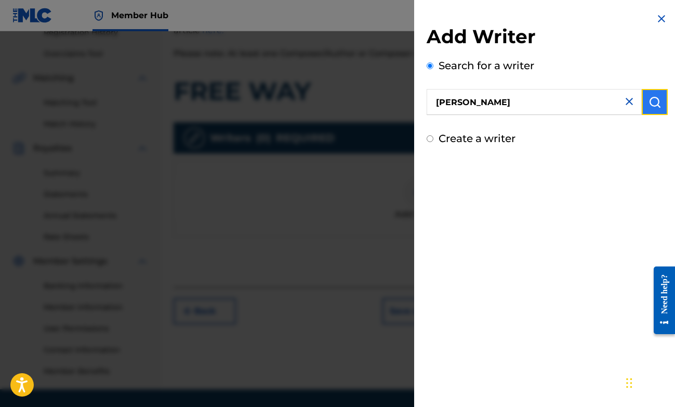
click at [649, 106] on img "submit" at bounding box center [655, 102] width 12 height 12
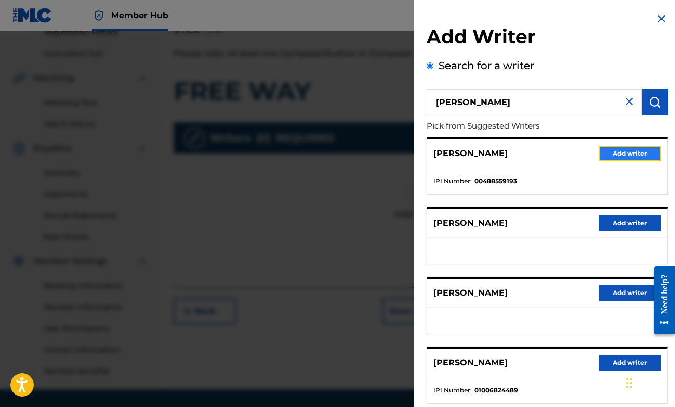
click at [615, 152] on button "Add writer" at bounding box center [630, 154] width 62 height 16
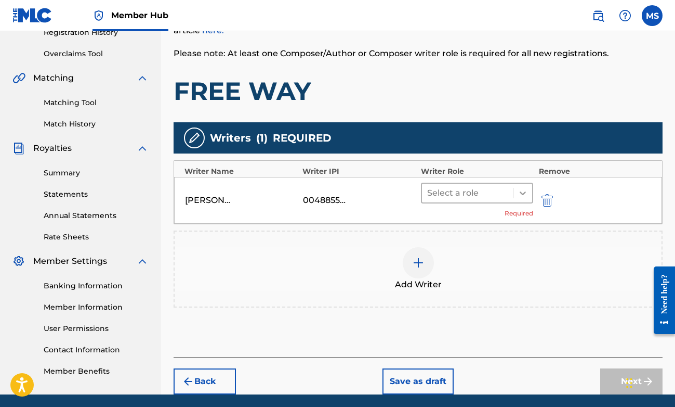
click at [522, 194] on icon at bounding box center [523, 193] width 10 height 10
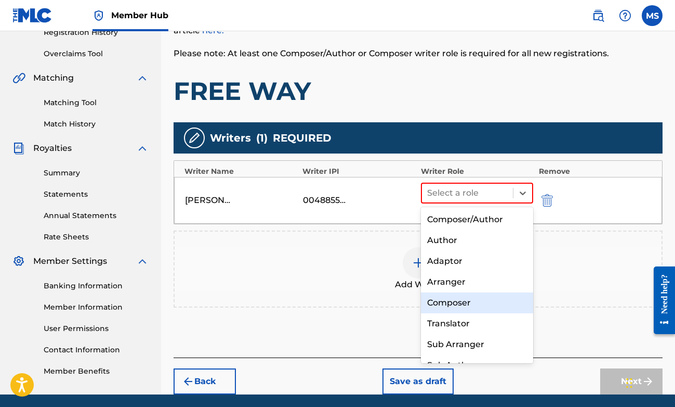
click at [454, 298] on div "Composer" at bounding box center [477, 302] width 113 height 21
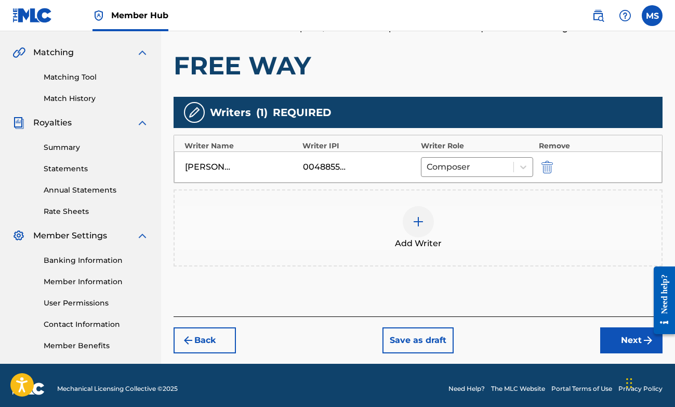
scroll to position [232, 0]
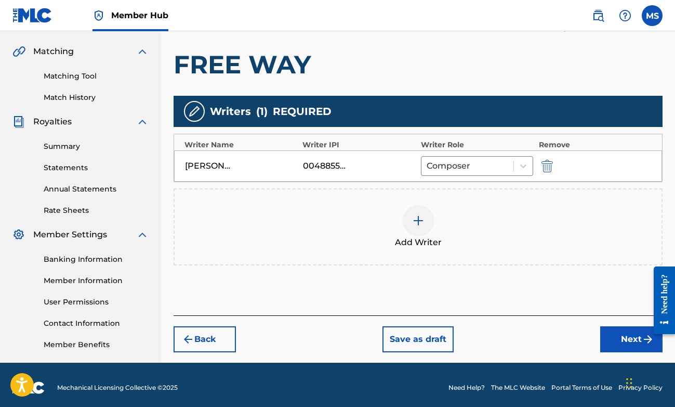
click at [427, 224] on div at bounding box center [418, 220] width 31 height 31
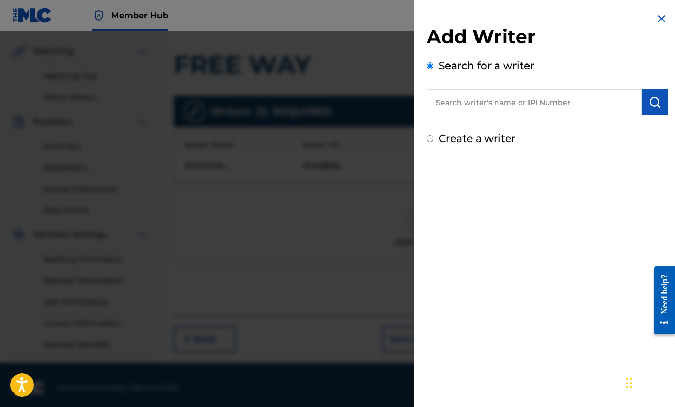
click at [536, 110] on input "text" at bounding box center [534, 102] width 215 height 26
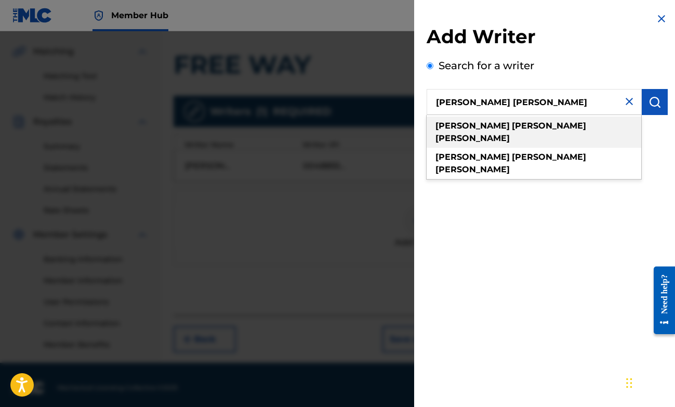
type input "benjamin john miller"
click at [525, 132] on div "benjamin john miller" at bounding box center [534, 131] width 215 height 31
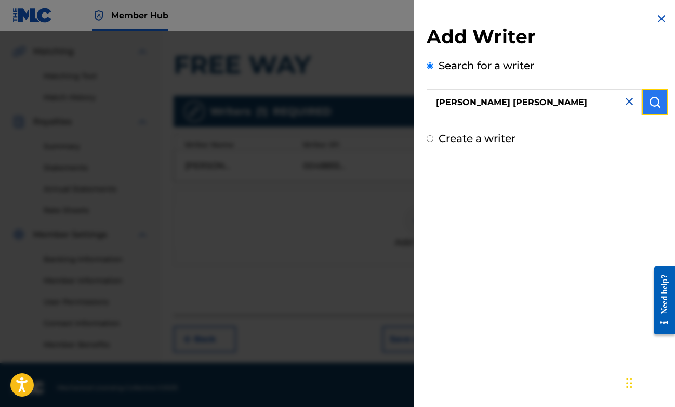
click at [642, 105] on button "submit" at bounding box center [655, 102] width 26 height 26
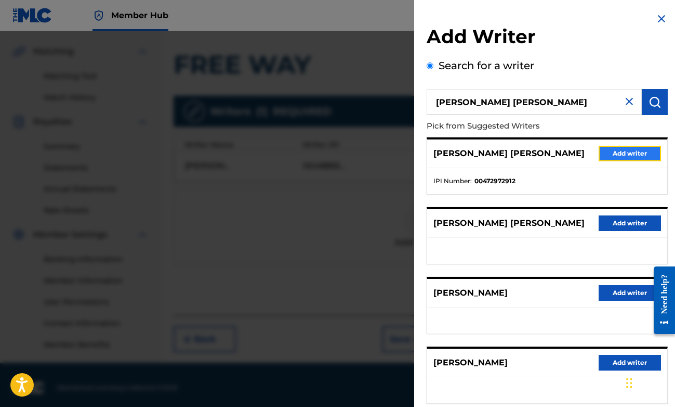
click at [632, 155] on button "Add writer" at bounding box center [630, 154] width 62 height 16
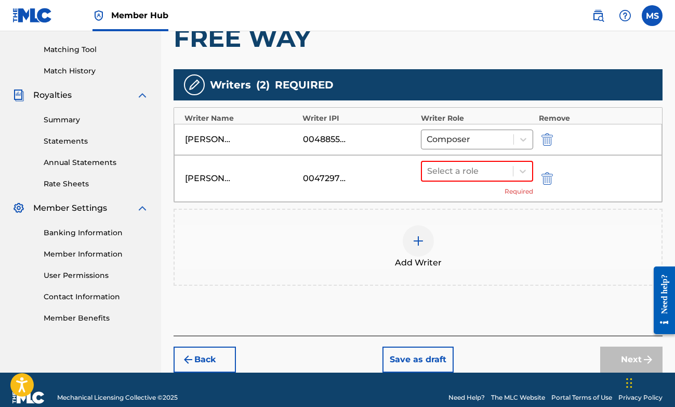
scroll to position [270, 0]
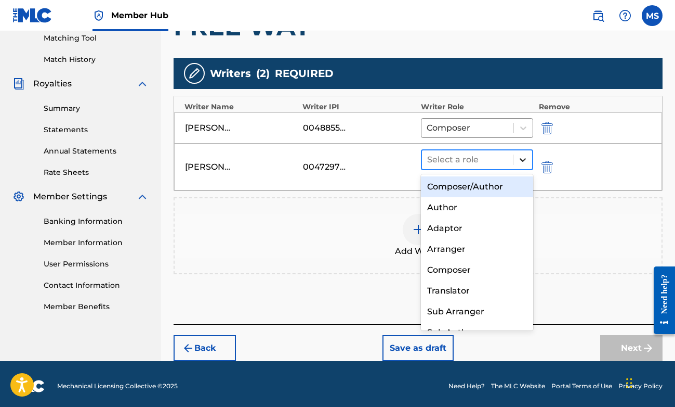
click at [524, 167] on div at bounding box center [523, 159] width 19 height 19
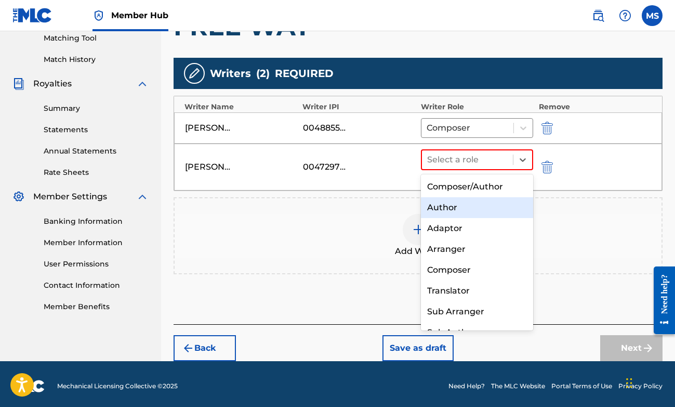
click at [501, 203] on div "Author" at bounding box center [477, 207] width 113 height 21
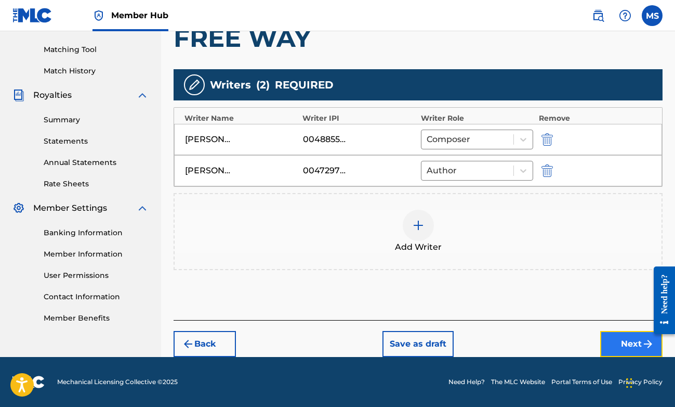
click at [622, 342] on button "Next" at bounding box center [632, 344] width 62 height 26
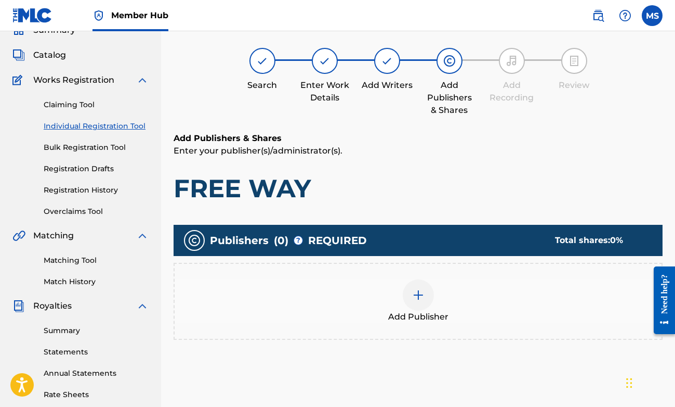
scroll to position [49, 0]
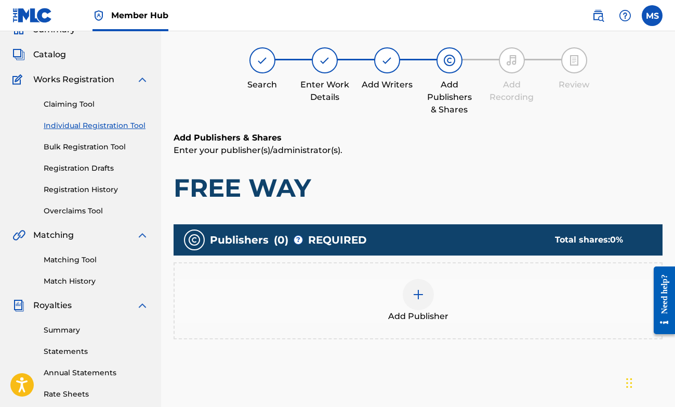
click at [421, 292] on img at bounding box center [418, 294] width 12 height 12
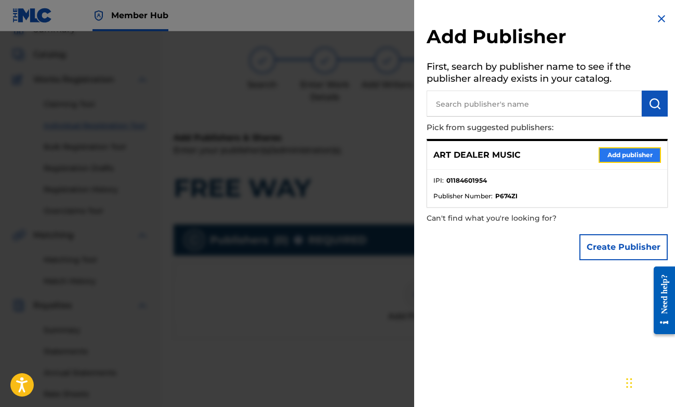
click at [599, 152] on button "Add publisher" at bounding box center [630, 155] width 62 height 16
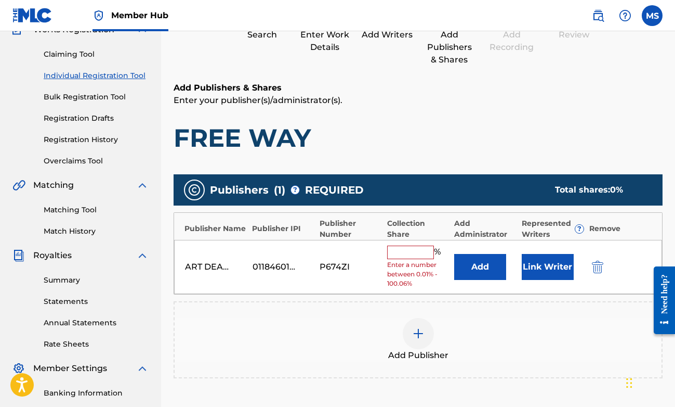
scroll to position [189, 0]
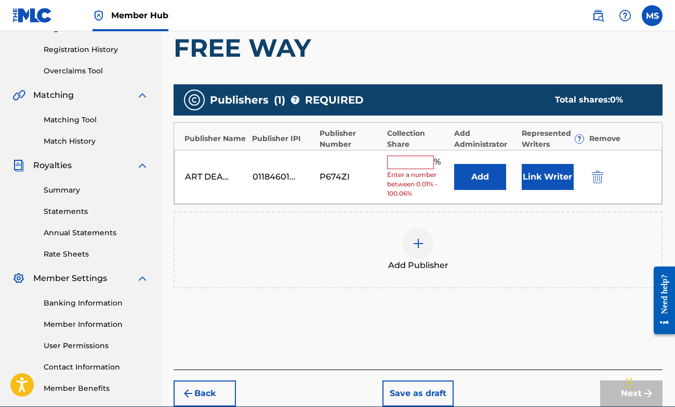
click at [410, 162] on input "text" at bounding box center [410, 162] width 47 height 14
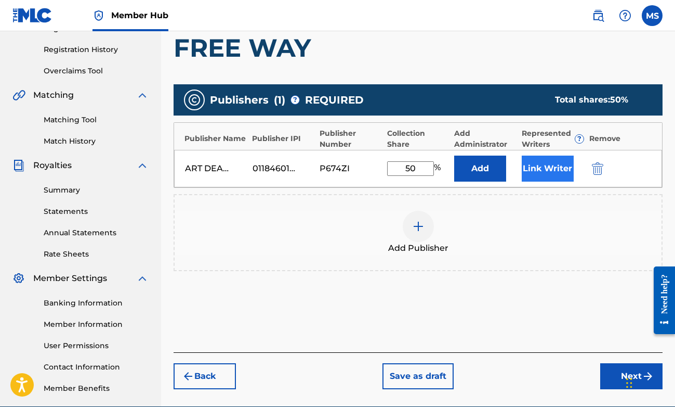
type input "50"
click at [527, 162] on button "Link Writer" at bounding box center [548, 168] width 52 height 26
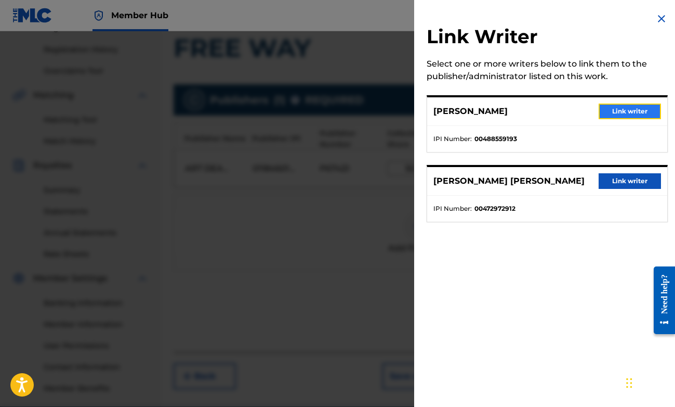
click at [605, 109] on button "Link writer" at bounding box center [630, 111] width 62 height 16
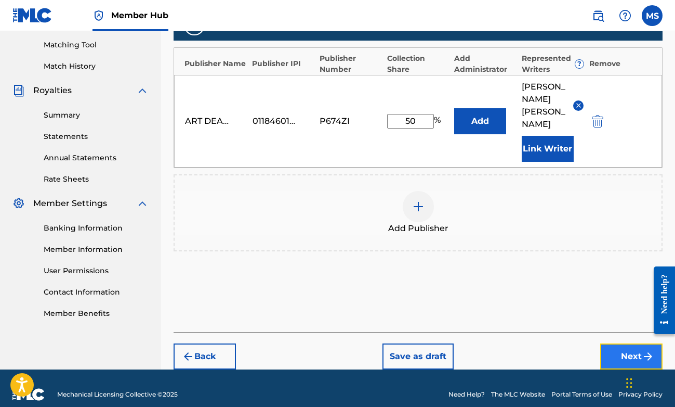
click at [616, 343] on button "Next" at bounding box center [632, 356] width 62 height 26
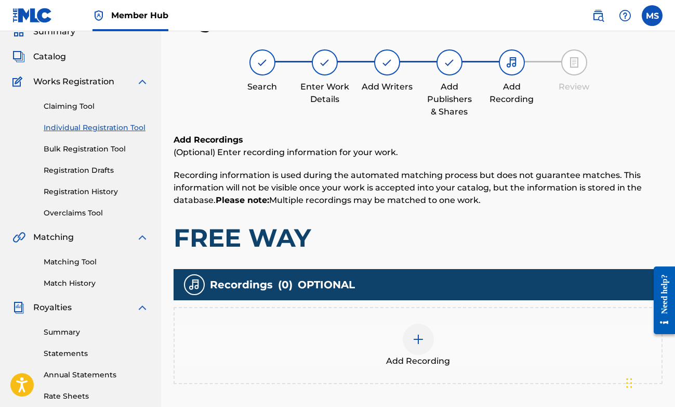
scroll to position [238, 0]
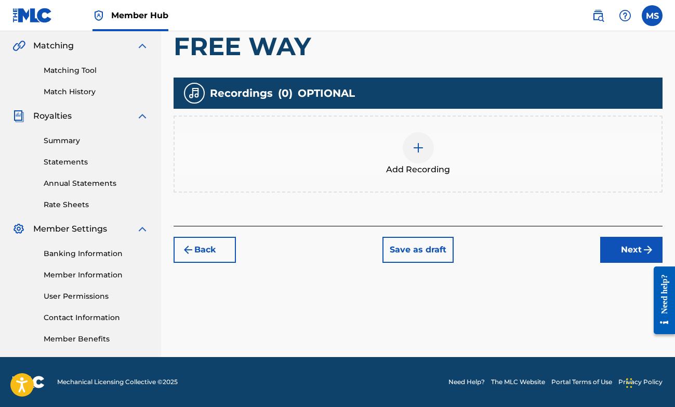
click at [407, 154] on div at bounding box center [418, 147] width 31 height 31
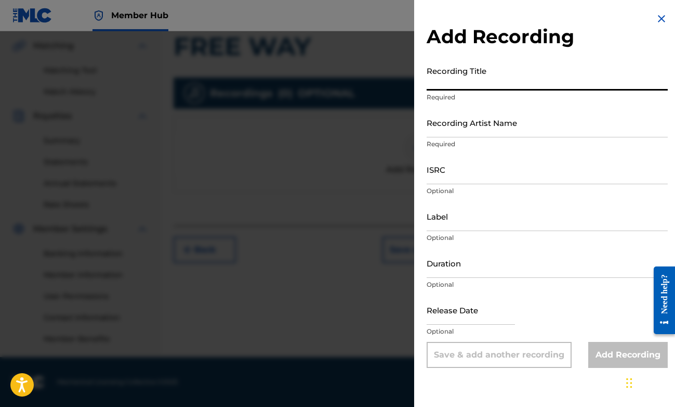
click at [498, 80] on input "Recording Title" at bounding box center [547, 76] width 241 height 30
type input "FREE WAY"
click at [507, 125] on input "Recording Artist Name" at bounding box center [547, 123] width 241 height 30
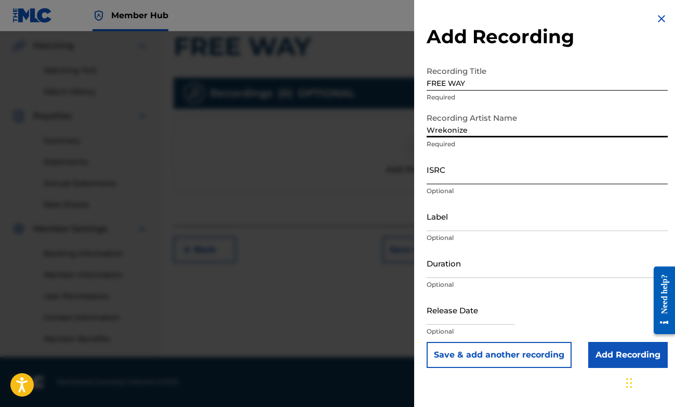
type input "Wrekonize"
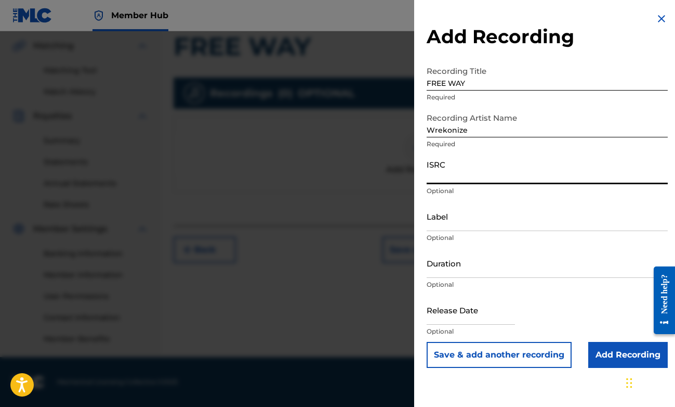
click at [499, 167] on input "ISRC" at bounding box center [547, 169] width 241 height 30
paste input "USZHR2200067"
type input "USZHR2200067"
click at [618, 354] on input "Add Recording" at bounding box center [629, 355] width 80 height 26
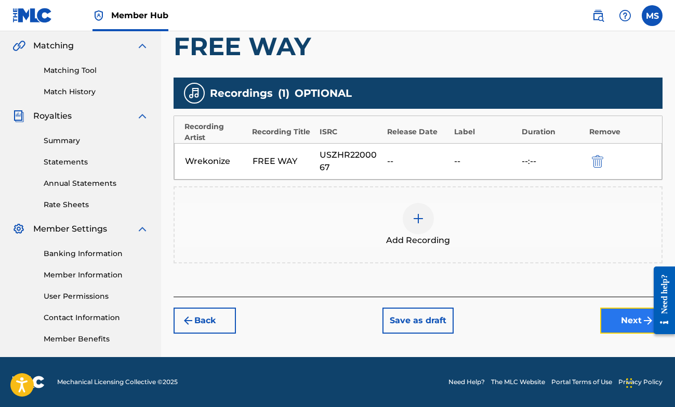
click at [634, 322] on button "Next" at bounding box center [632, 320] width 62 height 26
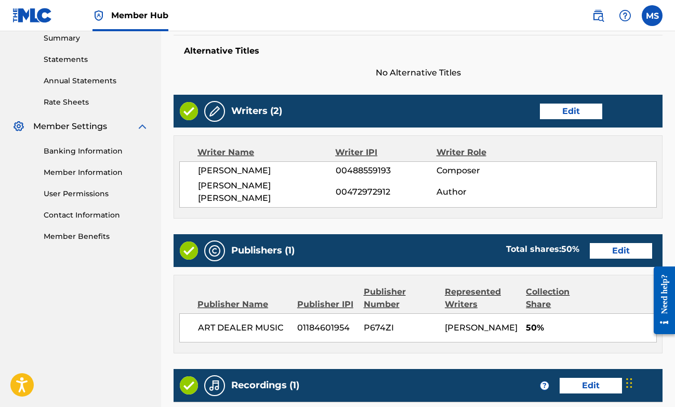
scroll to position [504, 0]
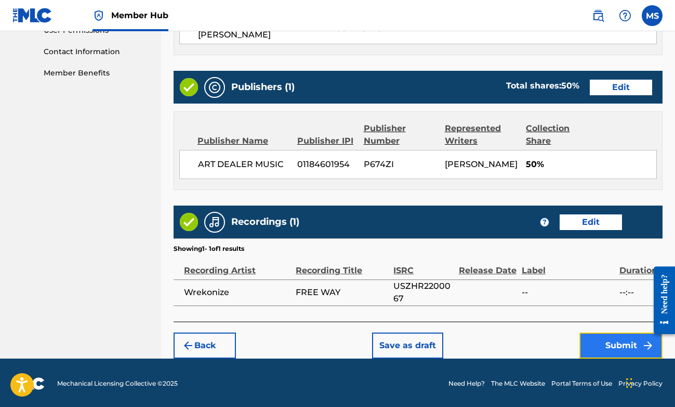
click at [590, 337] on button "Submit" at bounding box center [621, 345] width 83 height 26
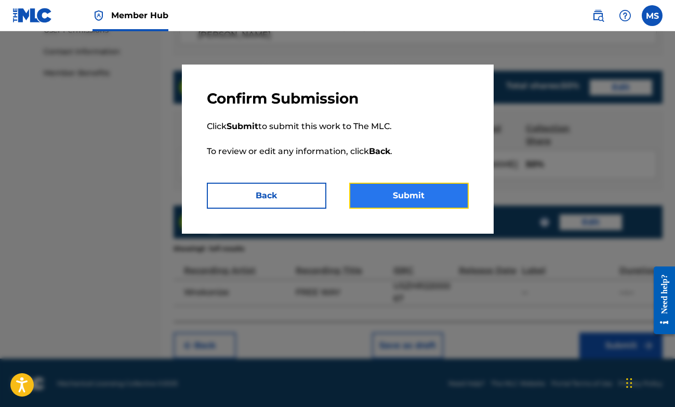
click at [441, 205] on button "Submit" at bounding box center [409, 196] width 120 height 26
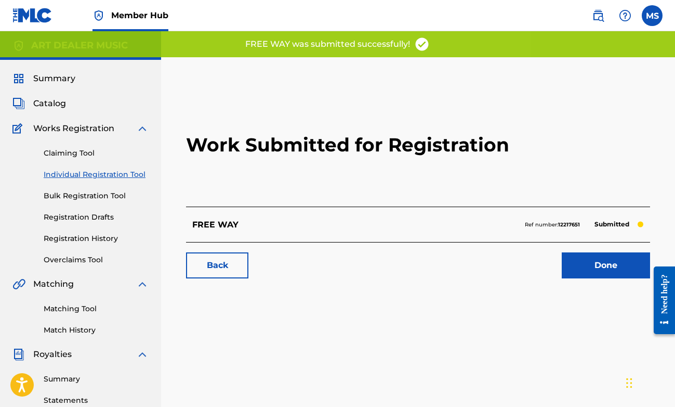
click at [649, 277] on div at bounding box center [660, 300] width 29 height 84
click at [638, 274] on link "Done" at bounding box center [606, 265] width 88 height 26
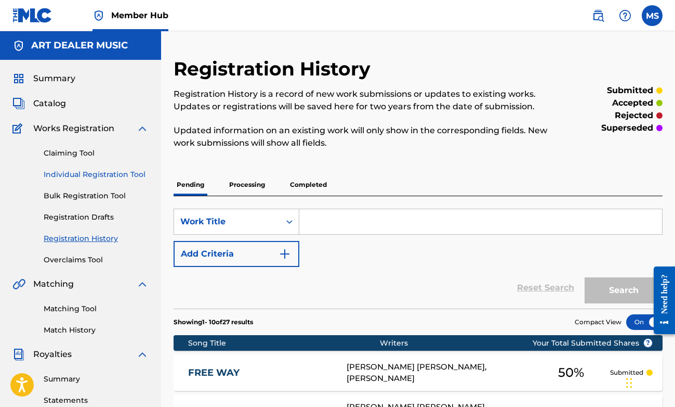
click at [86, 171] on link "Individual Registration Tool" at bounding box center [96, 174] width 105 height 11
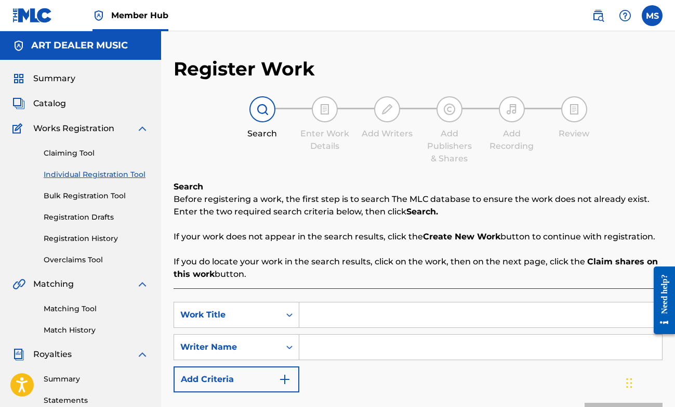
click at [337, 310] on input "Search Form" at bounding box center [481, 314] width 363 height 25
type input "Line In The Sand"
click at [350, 357] on input "Search Form" at bounding box center [481, 346] width 363 height 25
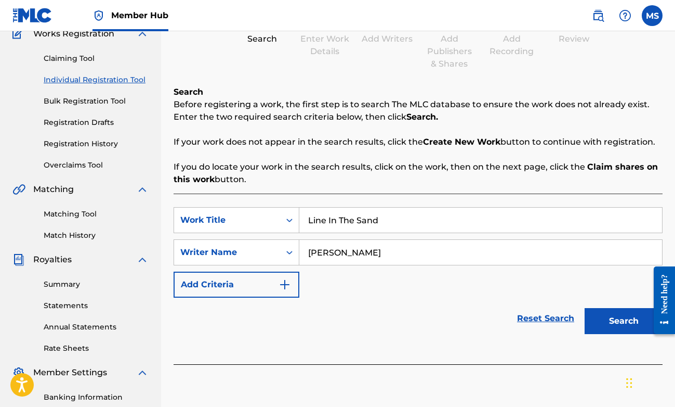
scroll to position [161, 0]
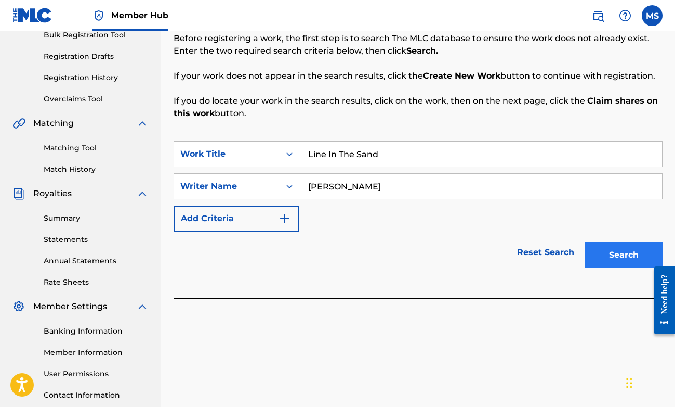
type input "[PERSON_NAME]"
click at [636, 250] on button "Search" at bounding box center [624, 255] width 78 height 26
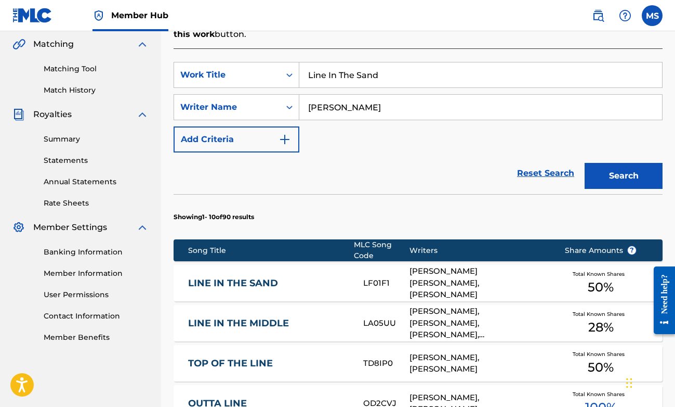
scroll to position [330, 0]
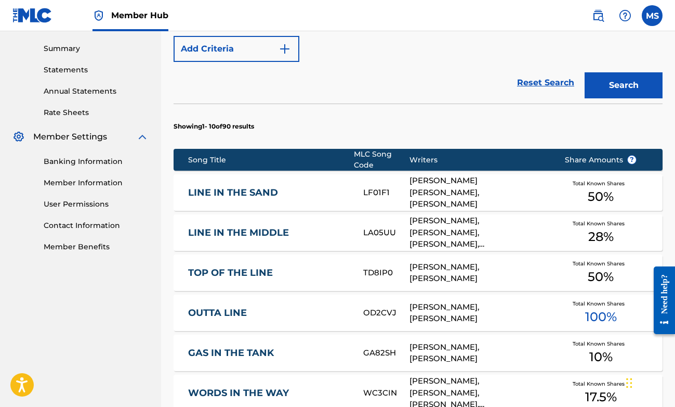
click at [275, 188] on link "LINE IN THE SAND" at bounding box center [268, 193] width 161 height 12
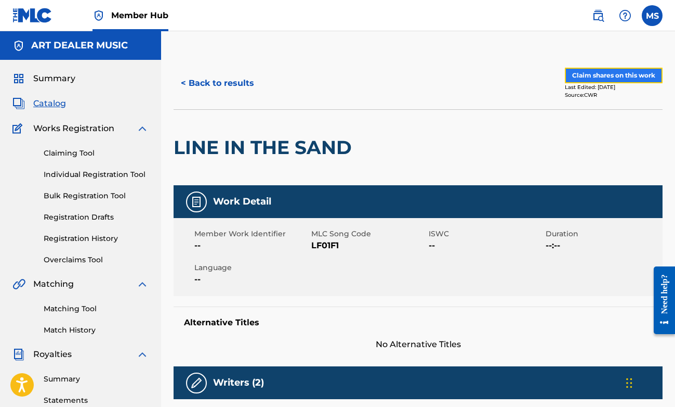
click at [591, 79] on button "Claim shares on this work" at bounding box center [614, 76] width 98 height 16
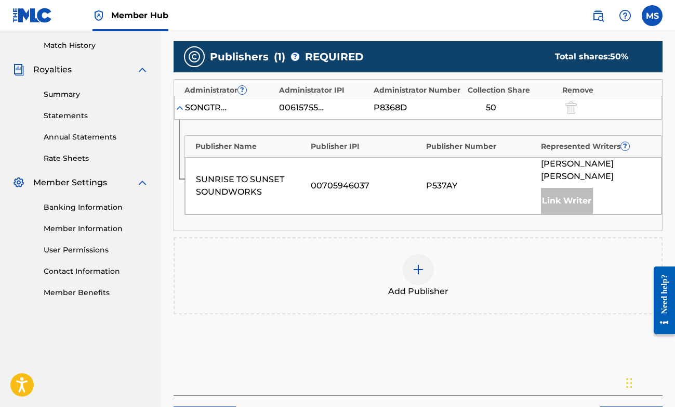
scroll to position [284, 0]
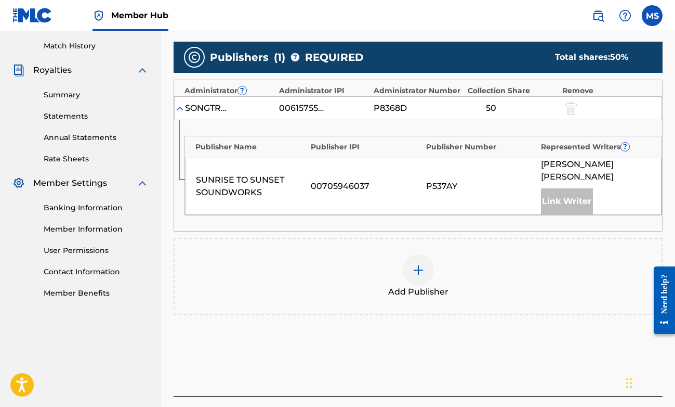
click at [420, 254] on div at bounding box center [418, 269] width 31 height 31
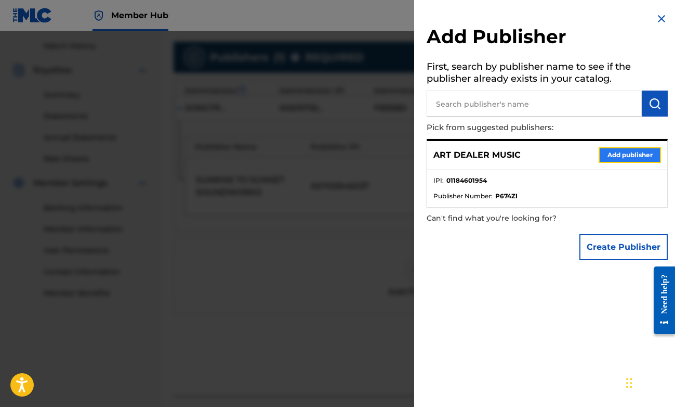
click at [616, 159] on button "Add publisher" at bounding box center [630, 155] width 62 height 16
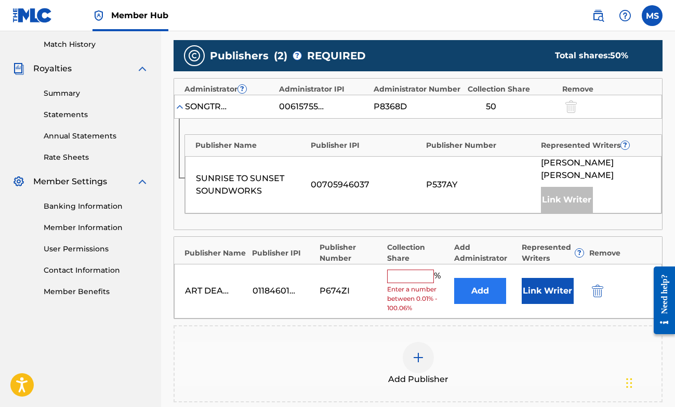
scroll to position [286, 0]
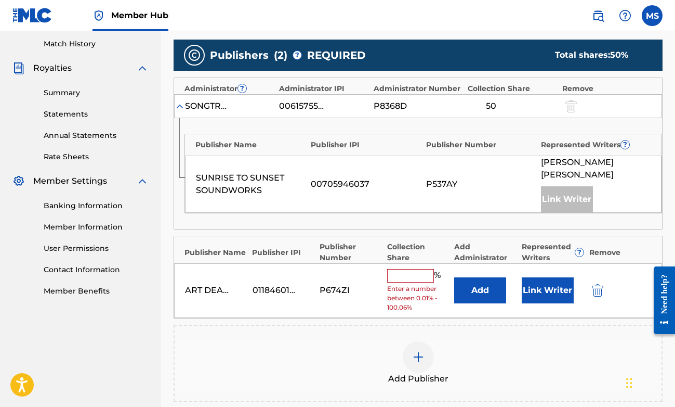
click at [412, 269] on input "text" at bounding box center [410, 276] width 47 height 14
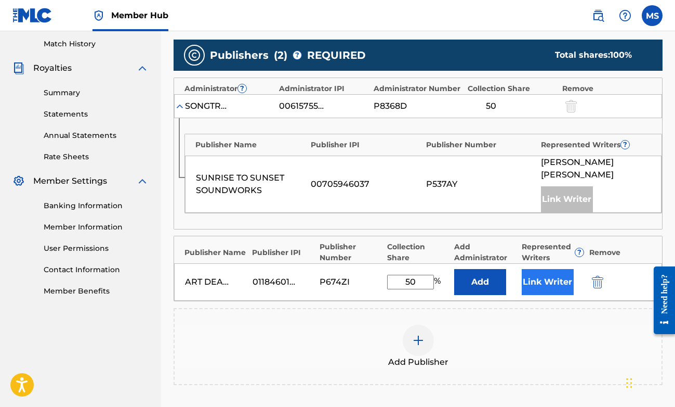
type input "50"
click at [528, 269] on button "Link Writer" at bounding box center [548, 282] width 52 height 26
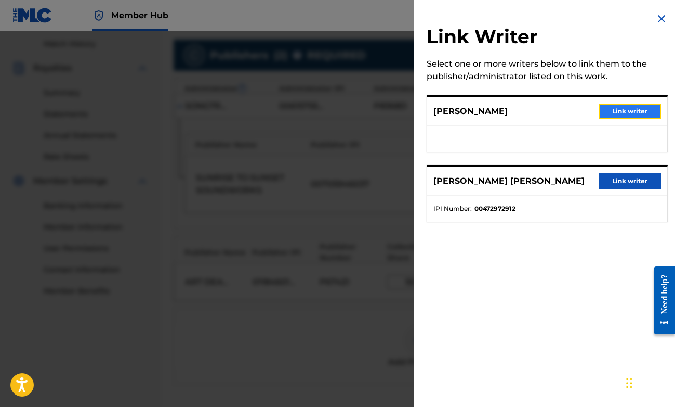
click at [618, 110] on button "Link writer" at bounding box center [630, 111] width 62 height 16
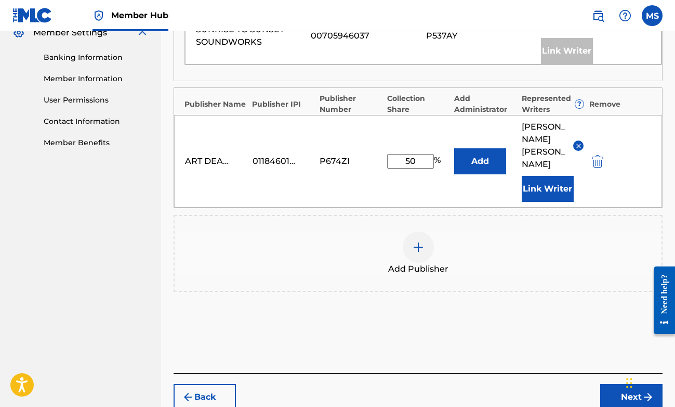
scroll to position [440, 0]
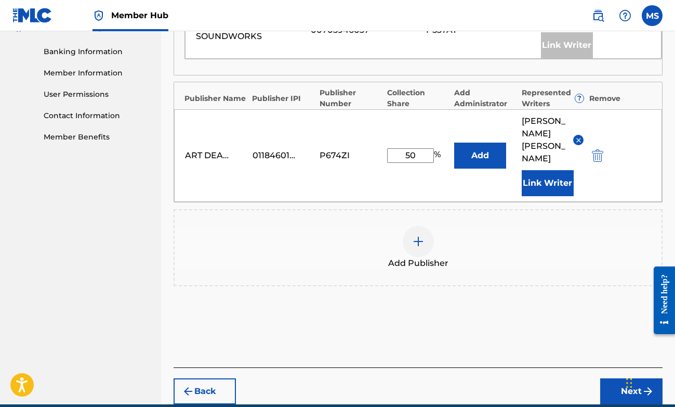
click at [628, 370] on div "Chat Widget" at bounding box center [649, 382] width 52 height 50
click at [607, 378] on button "Next" at bounding box center [632, 391] width 62 height 26
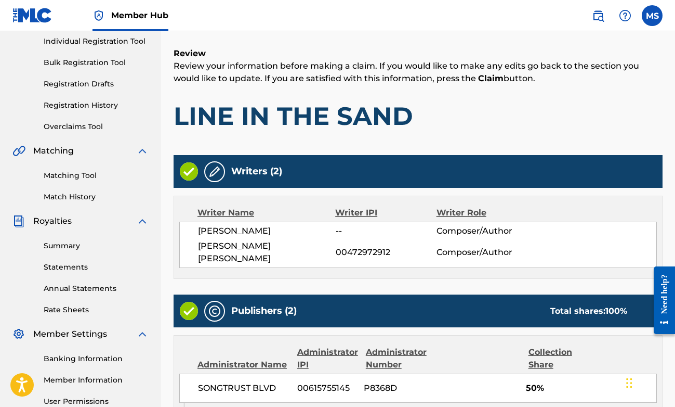
scroll to position [396, 0]
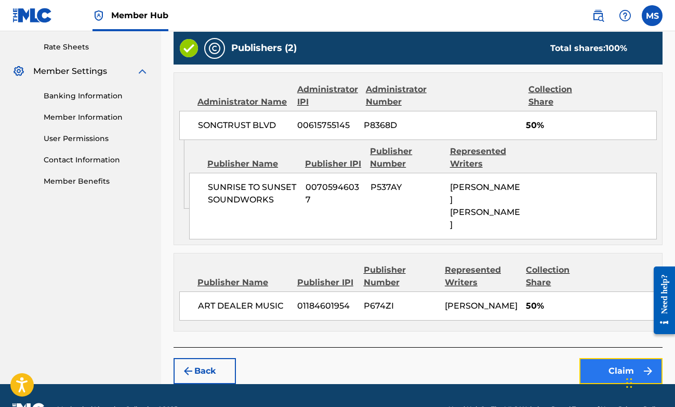
click at [603, 358] on button "Claim" at bounding box center [621, 371] width 83 height 26
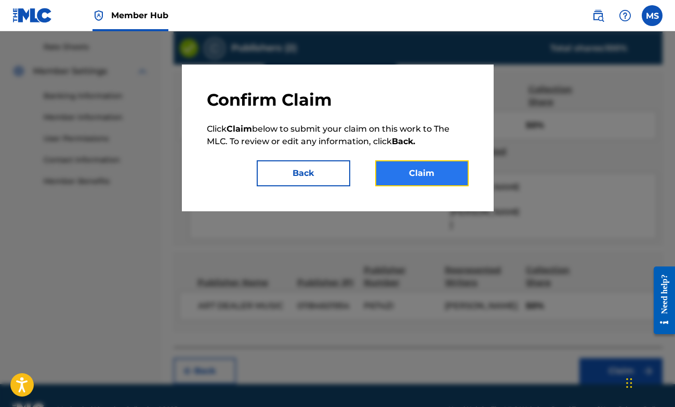
click at [413, 175] on button "Claim" at bounding box center [422, 173] width 94 height 26
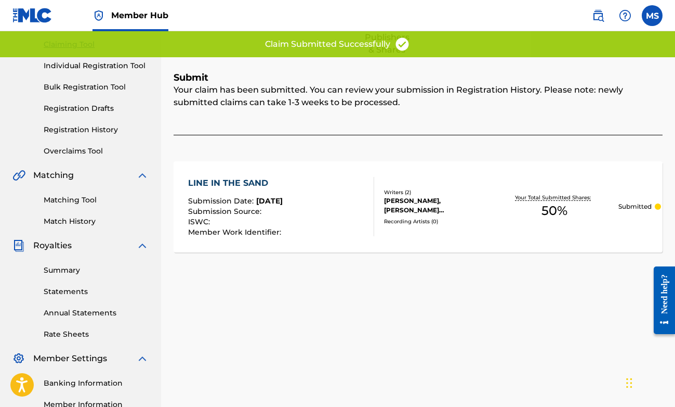
scroll to position [0, 0]
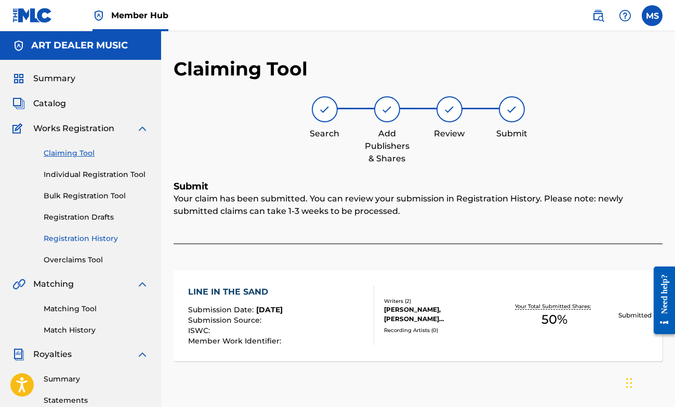
click at [82, 239] on link "Registration History" at bounding box center [96, 238] width 105 height 11
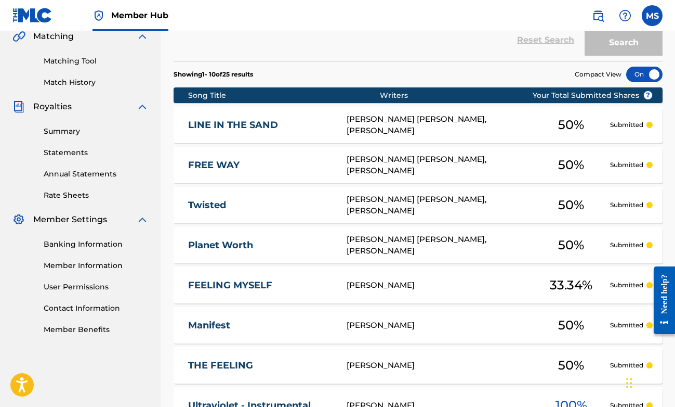
scroll to position [92, 0]
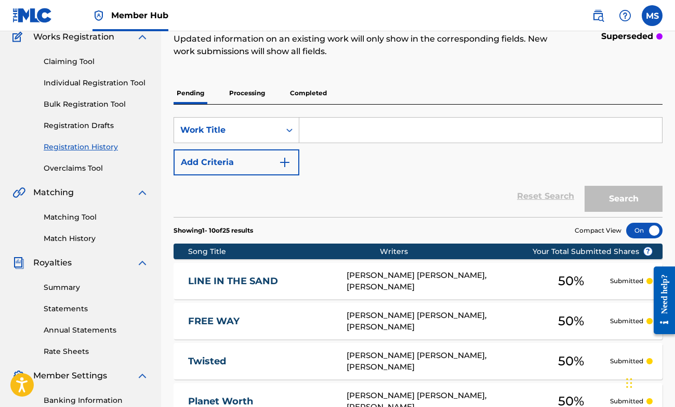
click at [105, 148] on link "Registration History" at bounding box center [96, 146] width 105 height 11
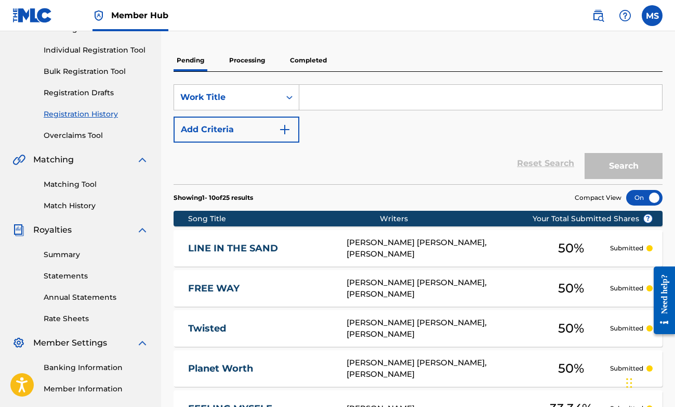
scroll to position [125, 0]
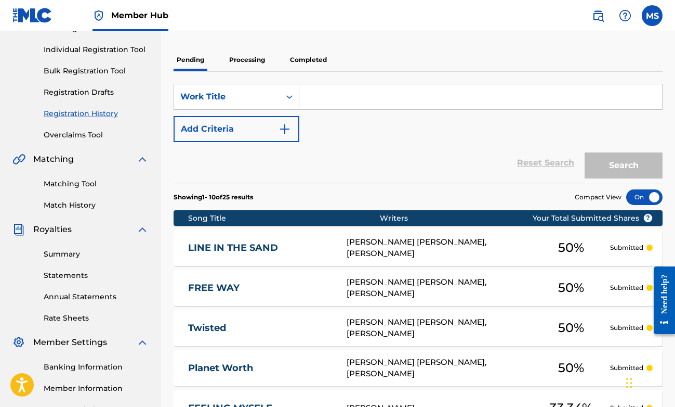
click at [258, 61] on p "Processing" at bounding box center [247, 60] width 42 height 22
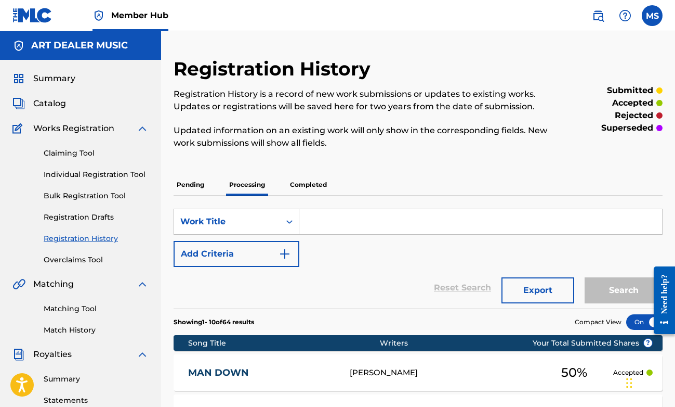
click at [301, 183] on p "Completed" at bounding box center [308, 185] width 43 height 22
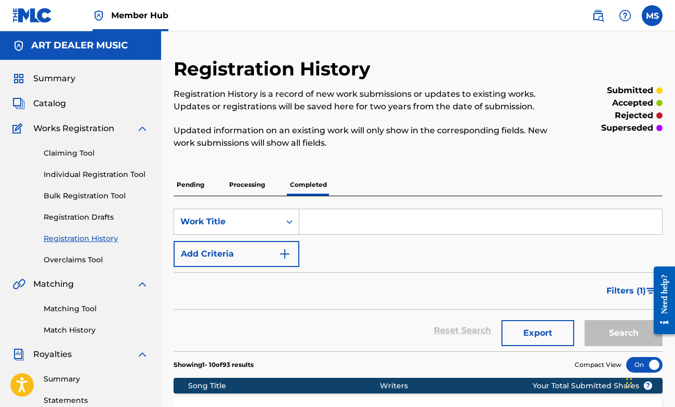
click at [196, 187] on p "Pending" at bounding box center [191, 185] width 34 height 22
